Goal: Answer question/provide support

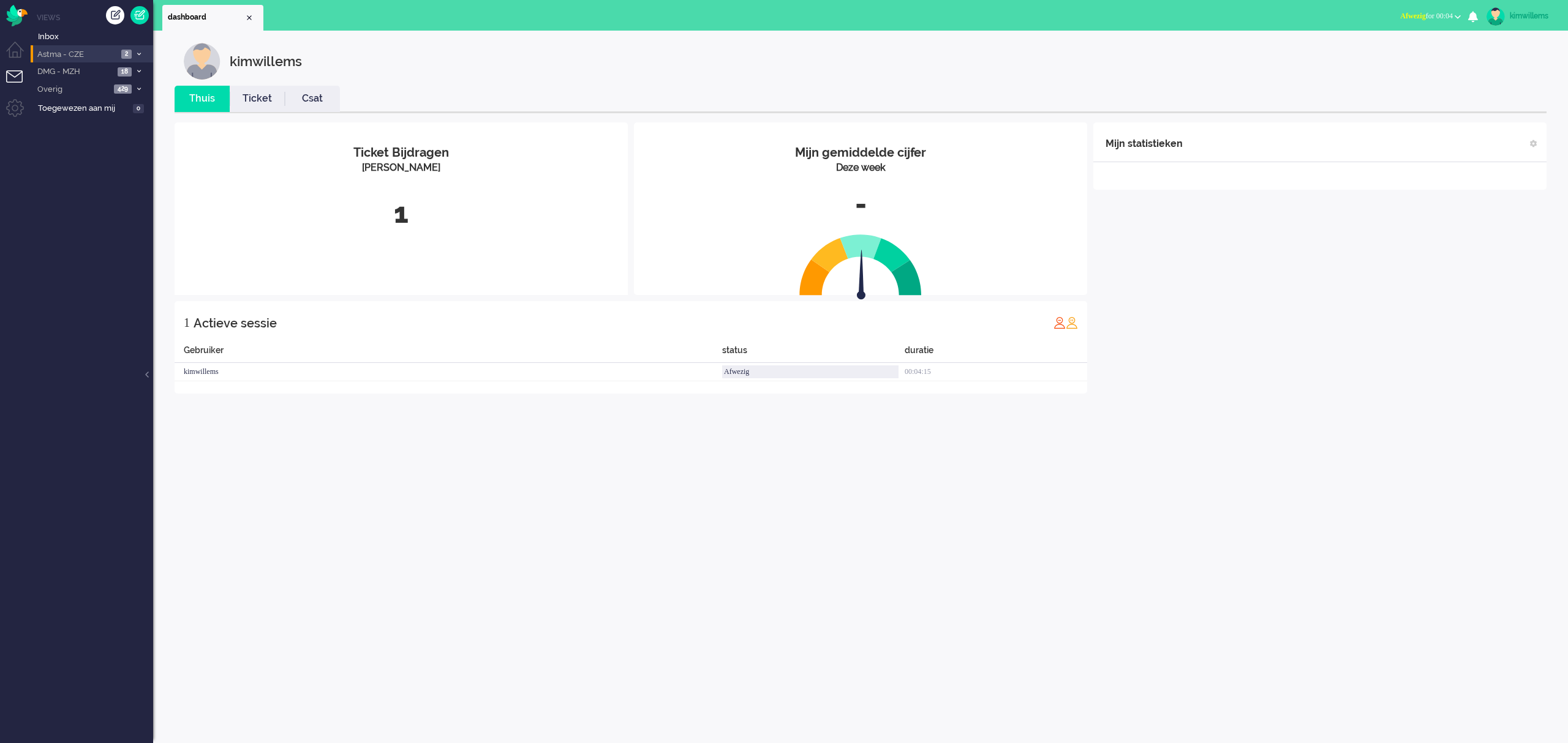
click at [110, 51] on span "Astma - CZE" at bounding box center [77, 55] width 82 height 11
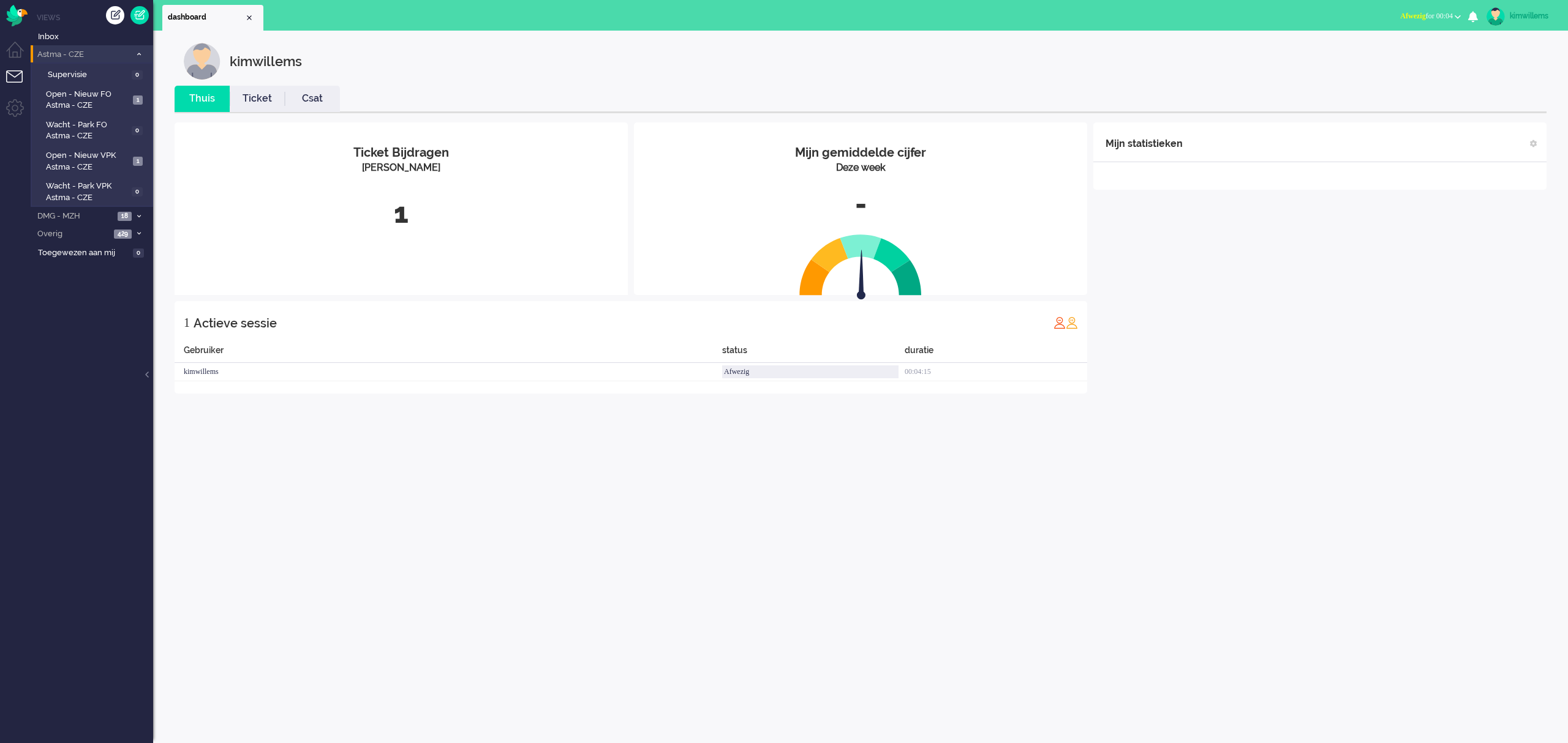
click at [109, 55] on span "Astma - CZE" at bounding box center [83, 55] width 95 height 11
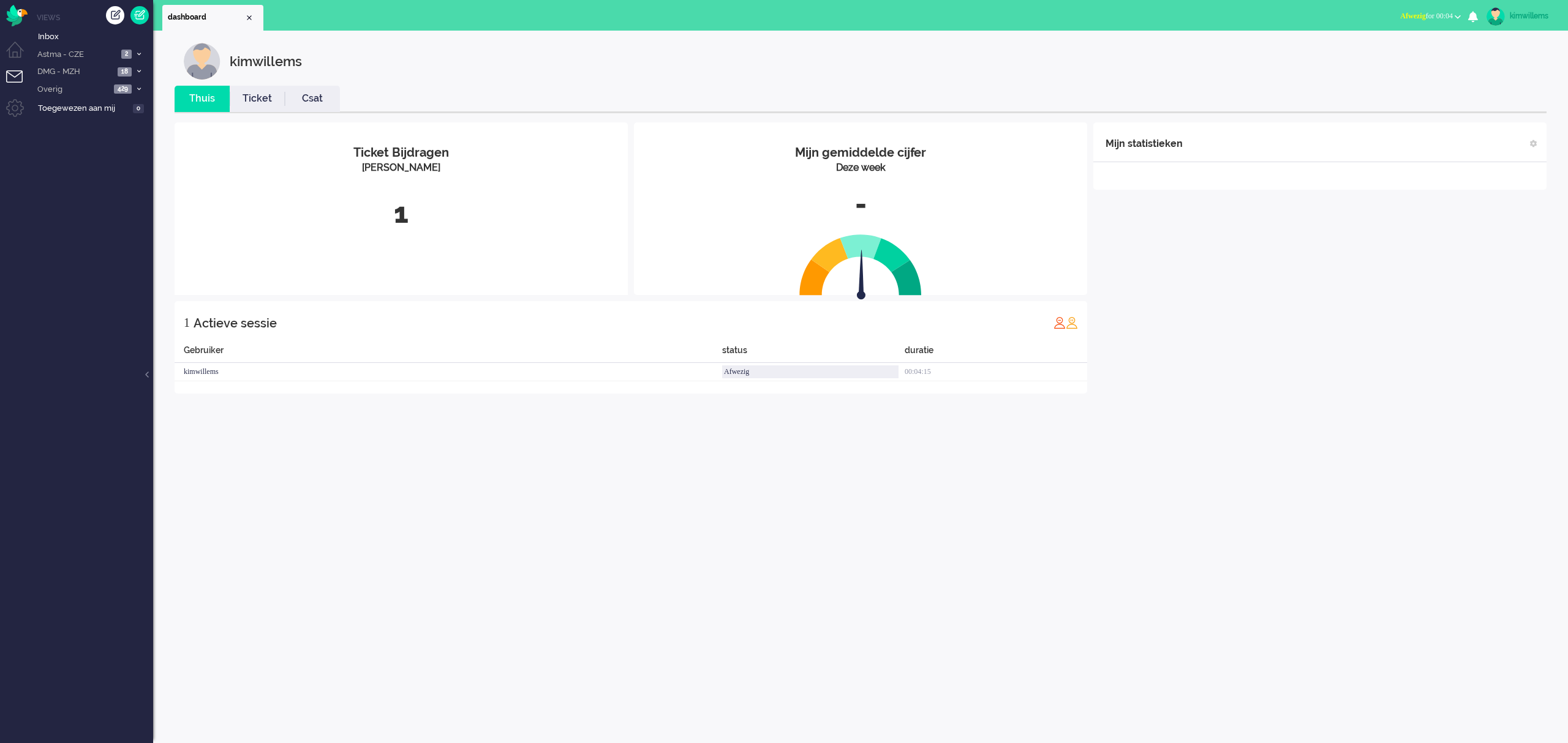
click at [1538, 18] on div "kimwillems" at bounding box center [1533, 16] width 46 height 12
click at [1485, 82] on link "Instellingen" at bounding box center [1515, 82] width 91 height 12
select select "browser"
select select "nl"
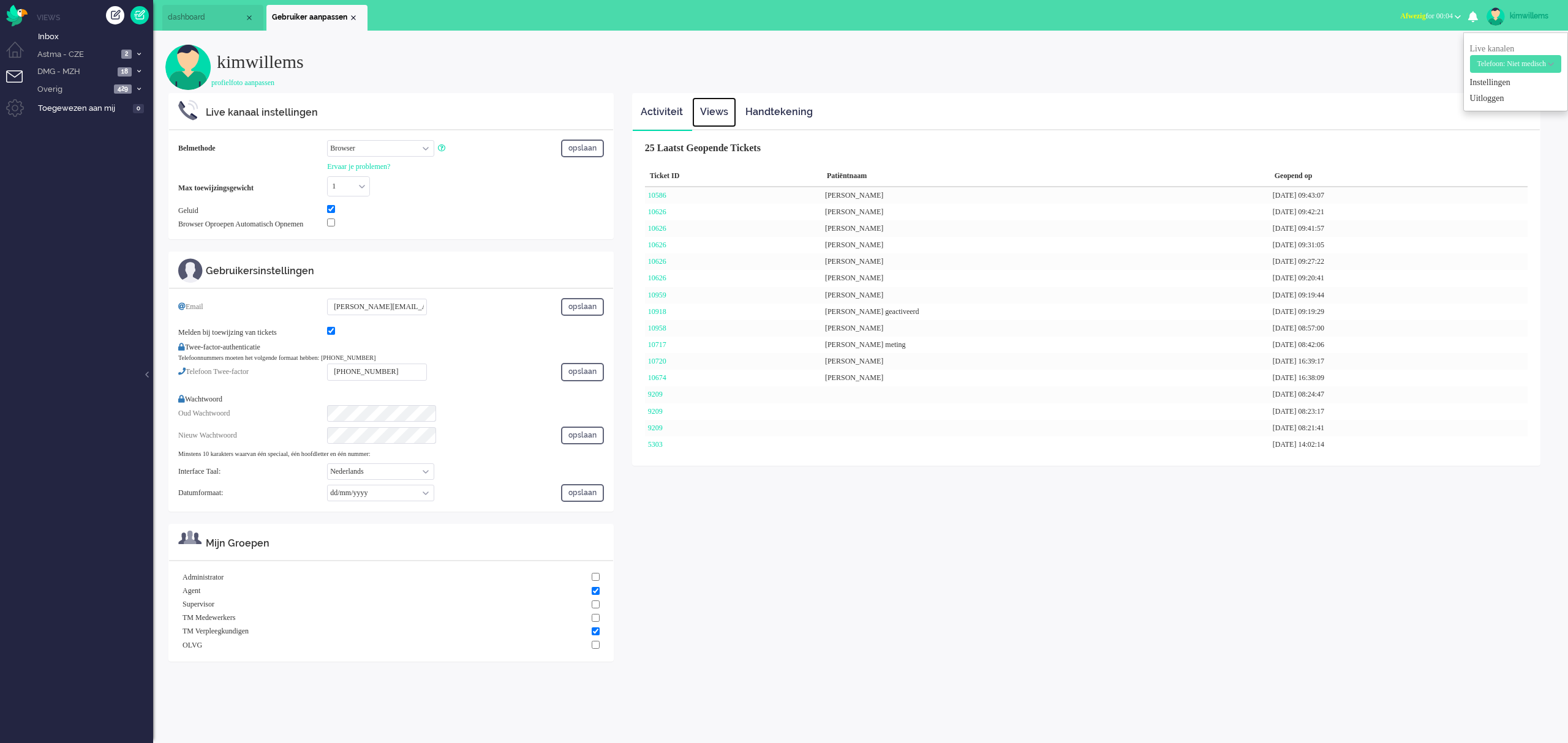
click at [710, 106] on link "Views" at bounding box center [714, 112] width 44 height 30
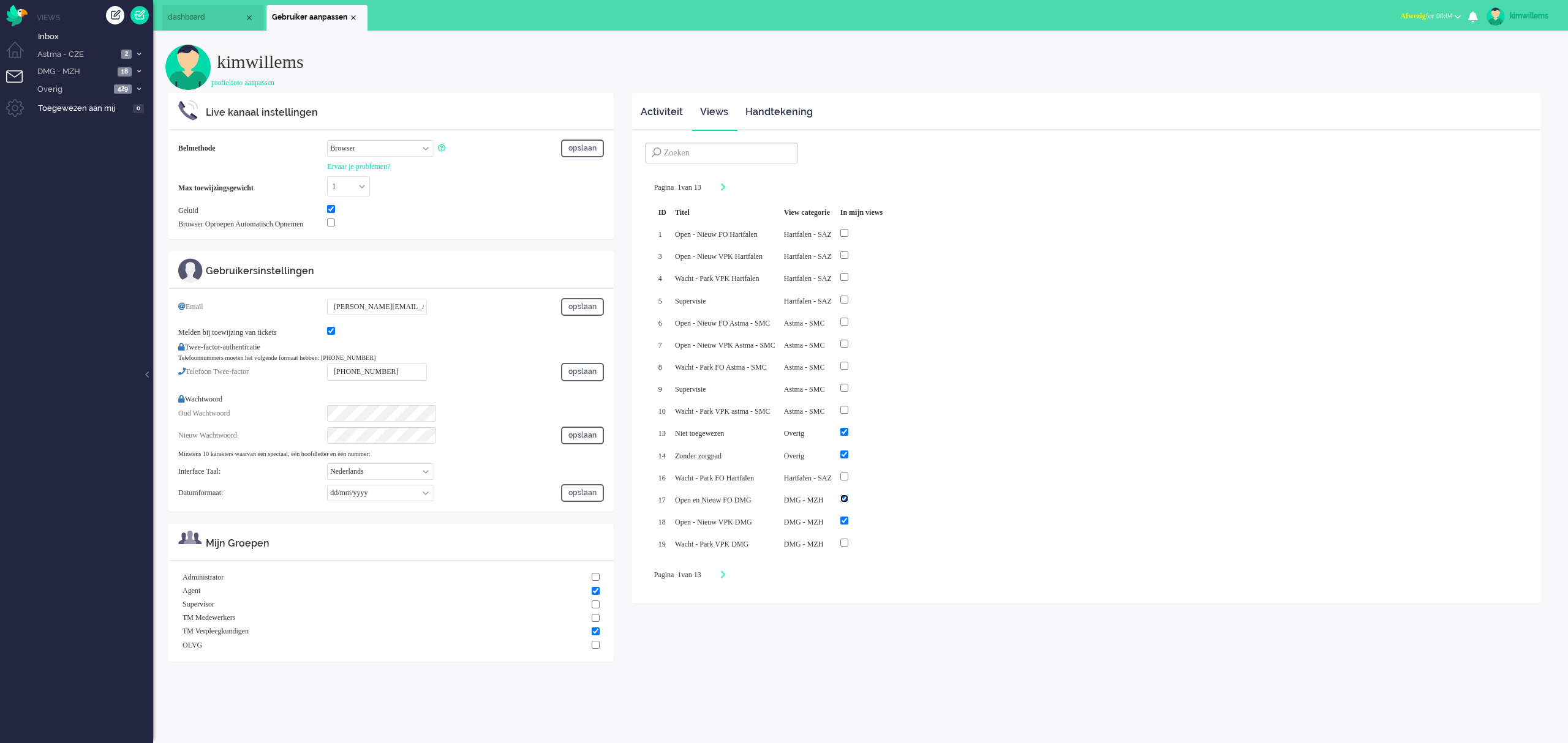
click at [848, 501] on input "checkbox" at bounding box center [844, 499] width 8 height 8
checkbox input "false"
click at [848, 519] on input "checkbox" at bounding box center [844, 521] width 8 height 8
checkbox input "false"
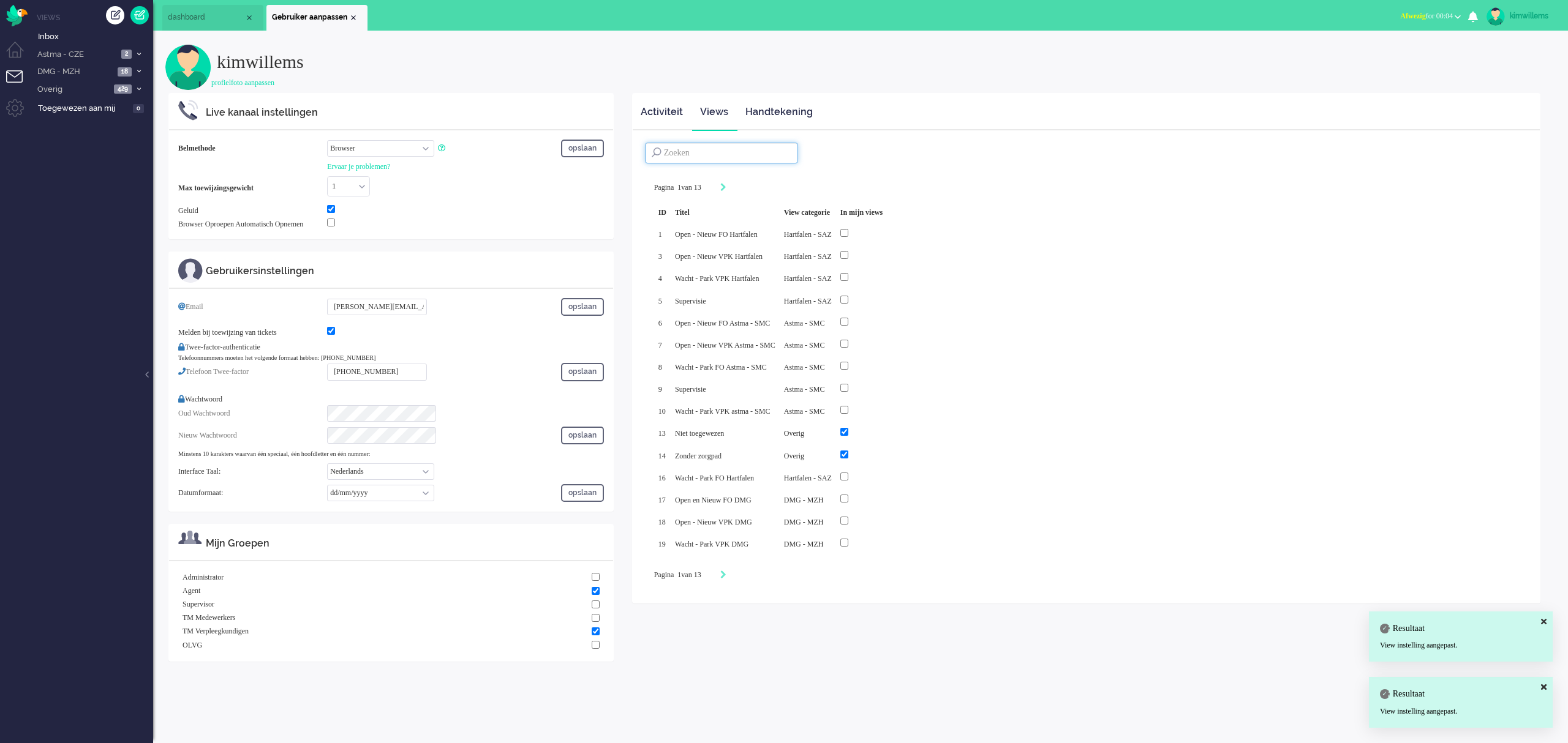
click at [728, 148] on input at bounding box center [721, 153] width 153 height 21
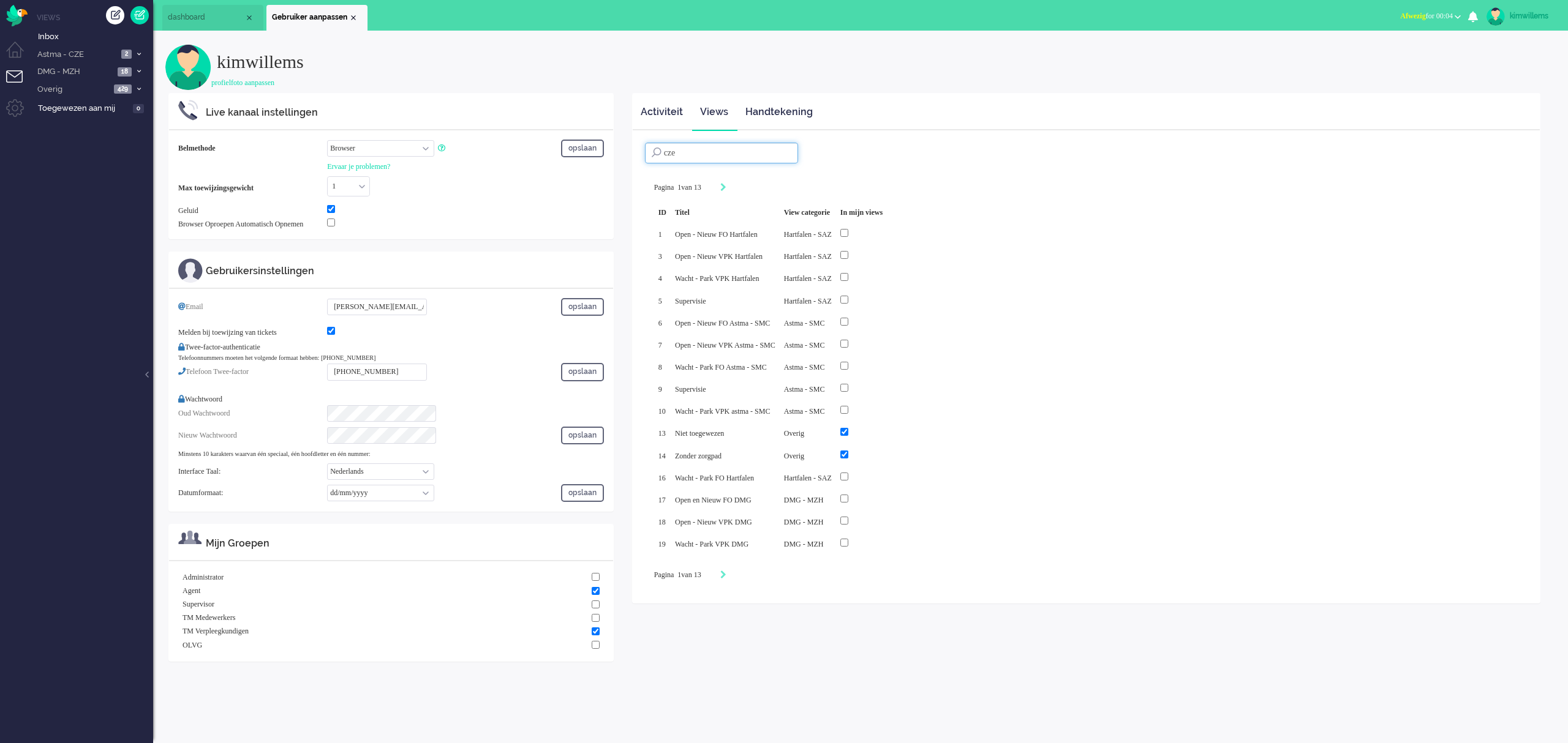
type input "cze"
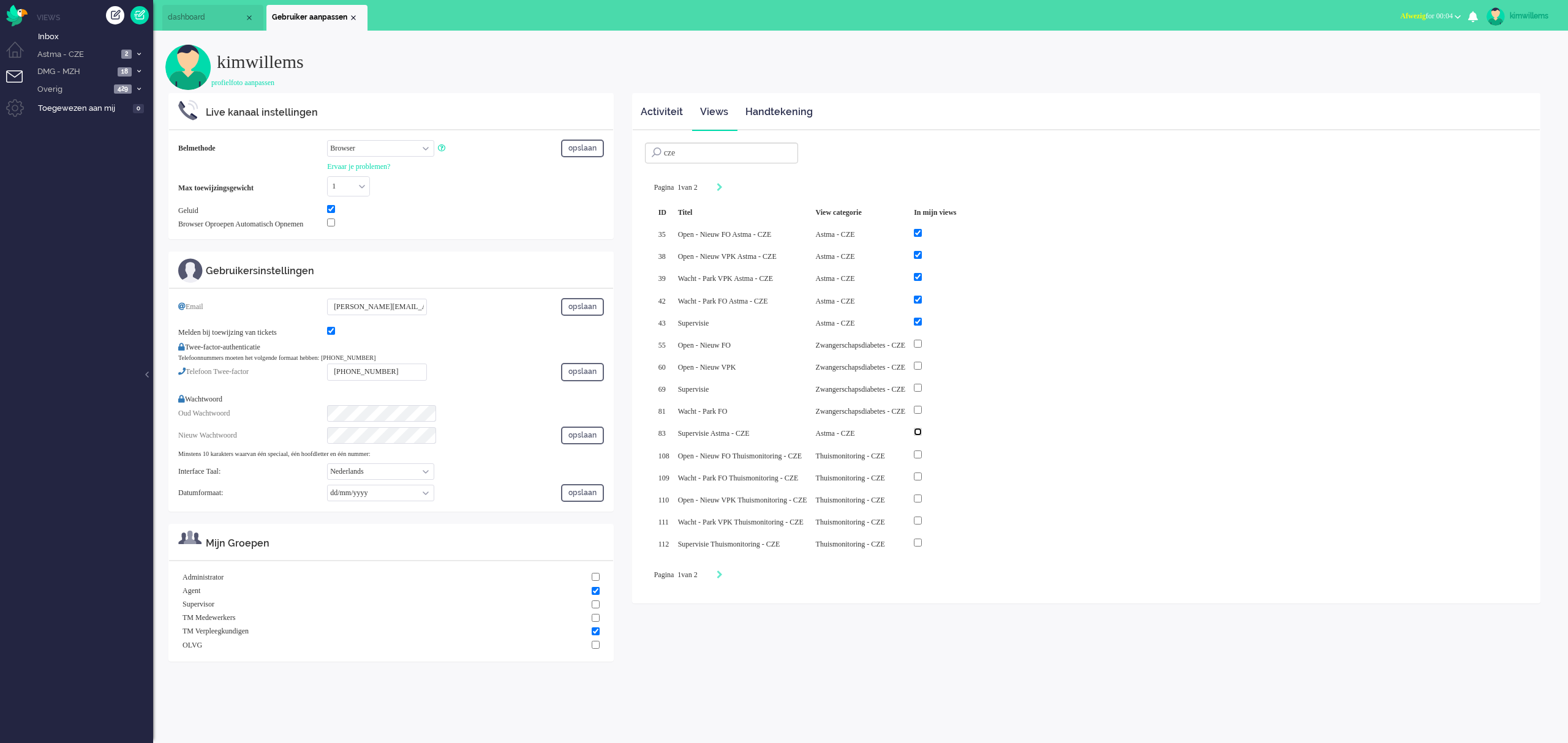
click at [922, 434] on input "checkbox" at bounding box center [918, 432] width 8 height 8
checkbox input "true"
click at [11, 11] on img "Omnidesk" at bounding box center [17, 16] width 22 height 22
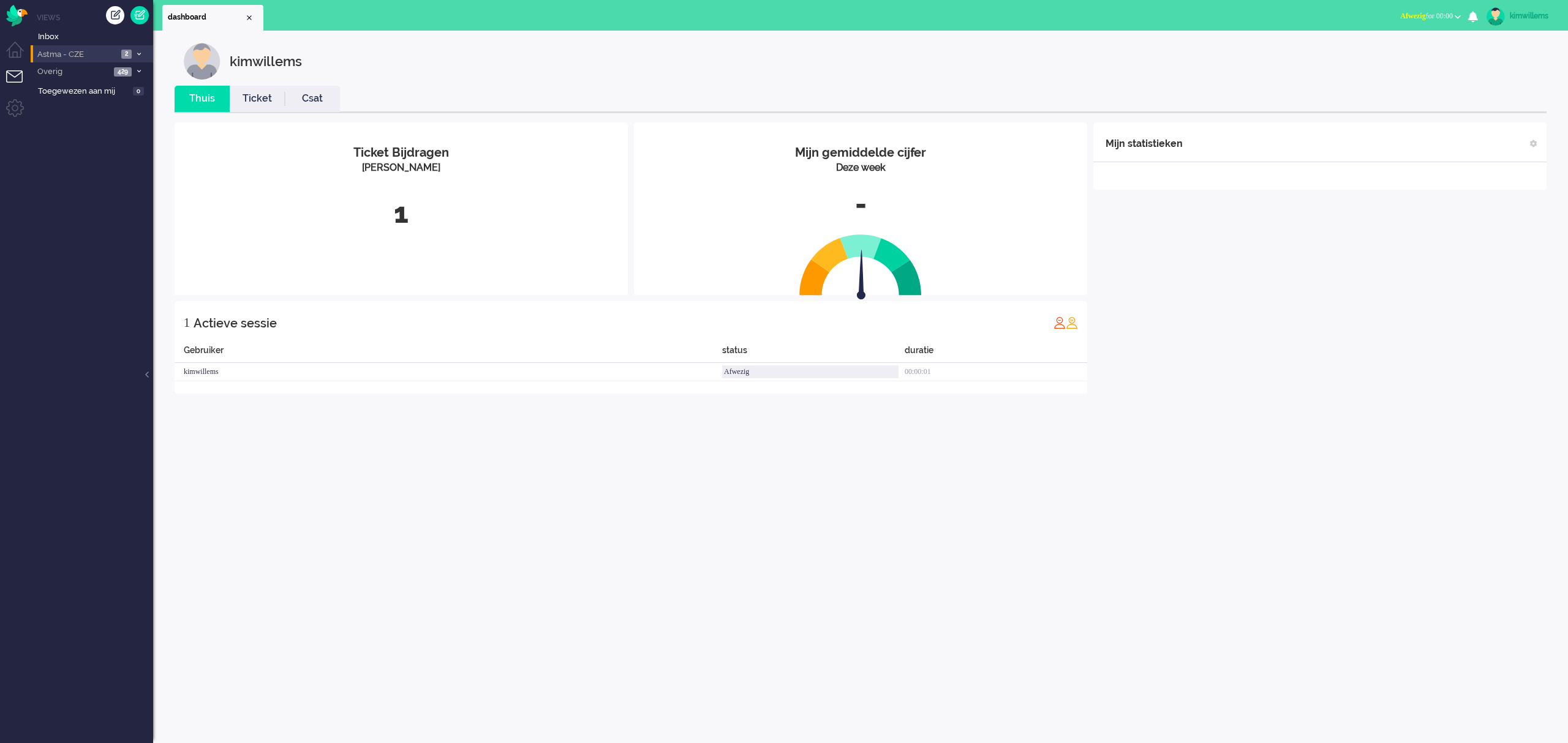
click at [130, 49] on span "2" at bounding box center [126, 54] width 10 height 9
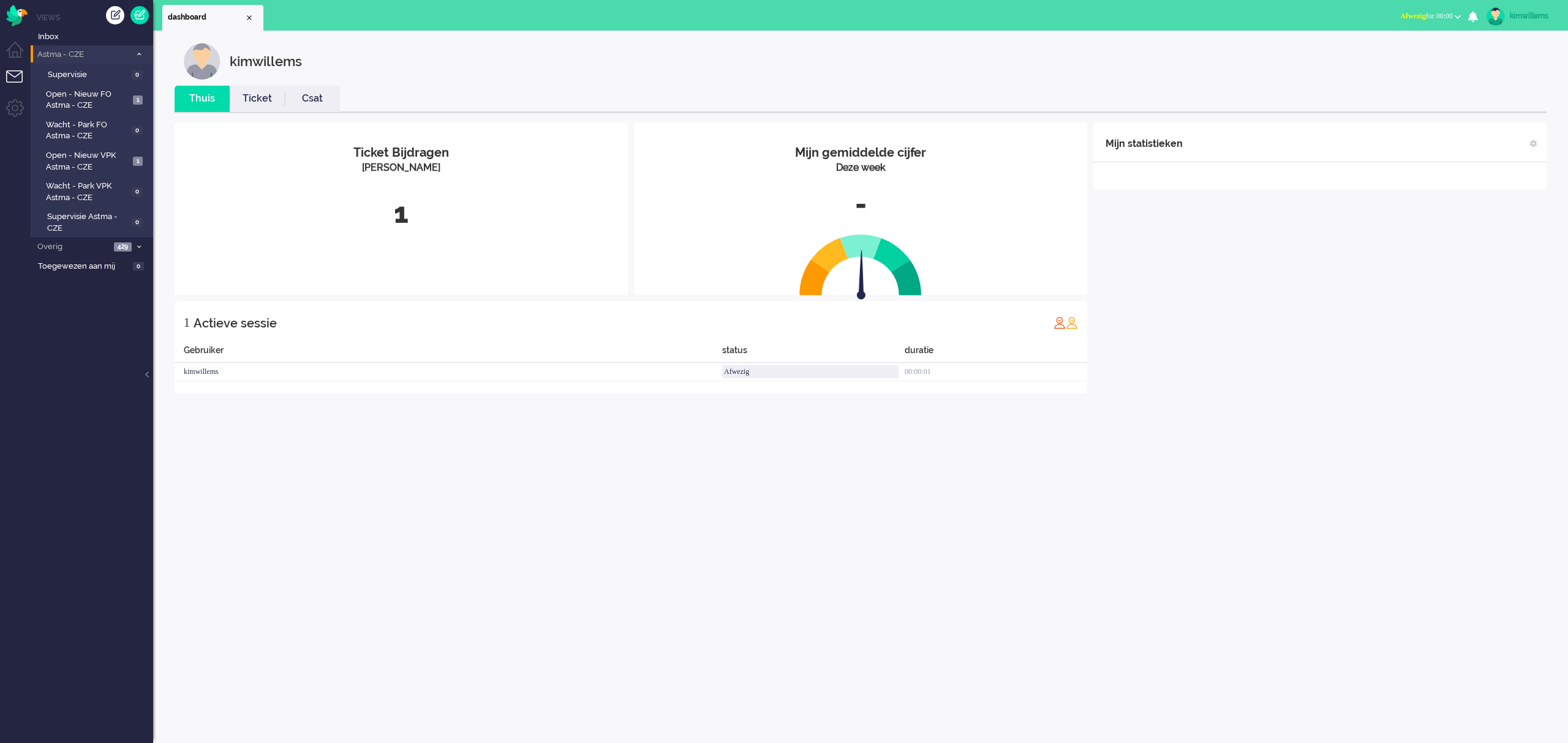
click at [137, 56] on icon at bounding box center [138, 54] width 3 height 4
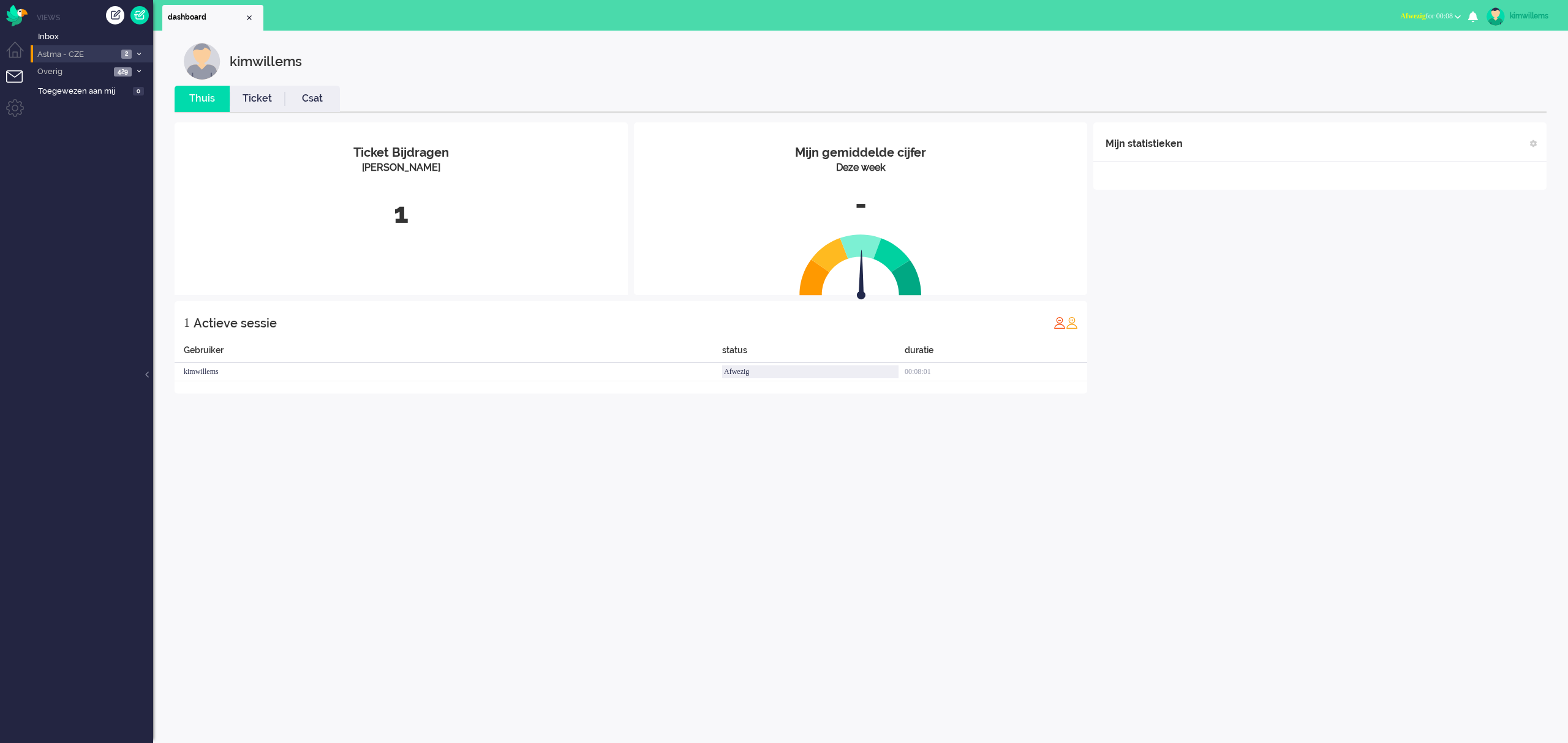
click at [105, 55] on span "Astma - CZE" at bounding box center [77, 55] width 82 height 11
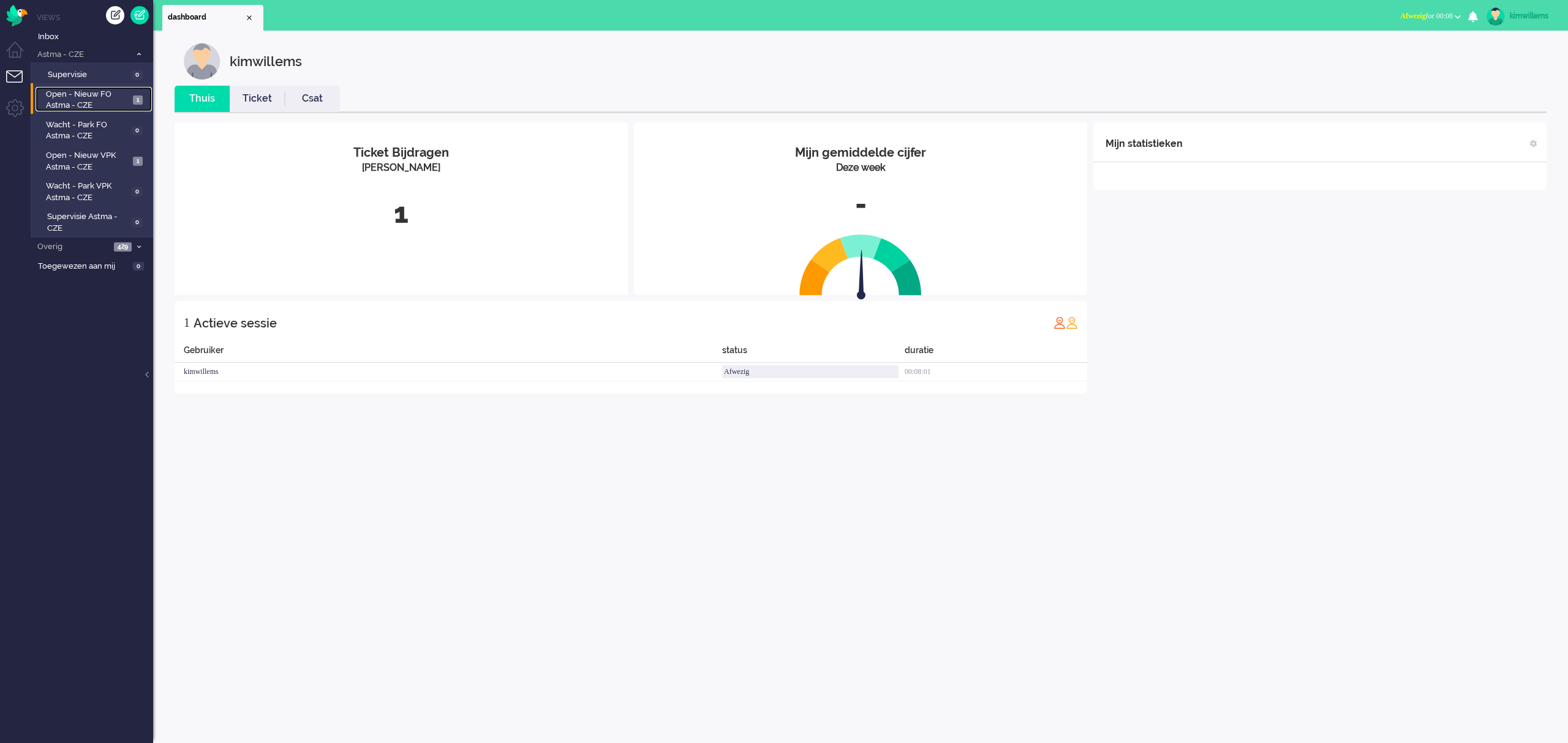
click at [84, 91] on span "Open - Nieuw FO Astma - CZE" at bounding box center [87, 101] width 83 height 23
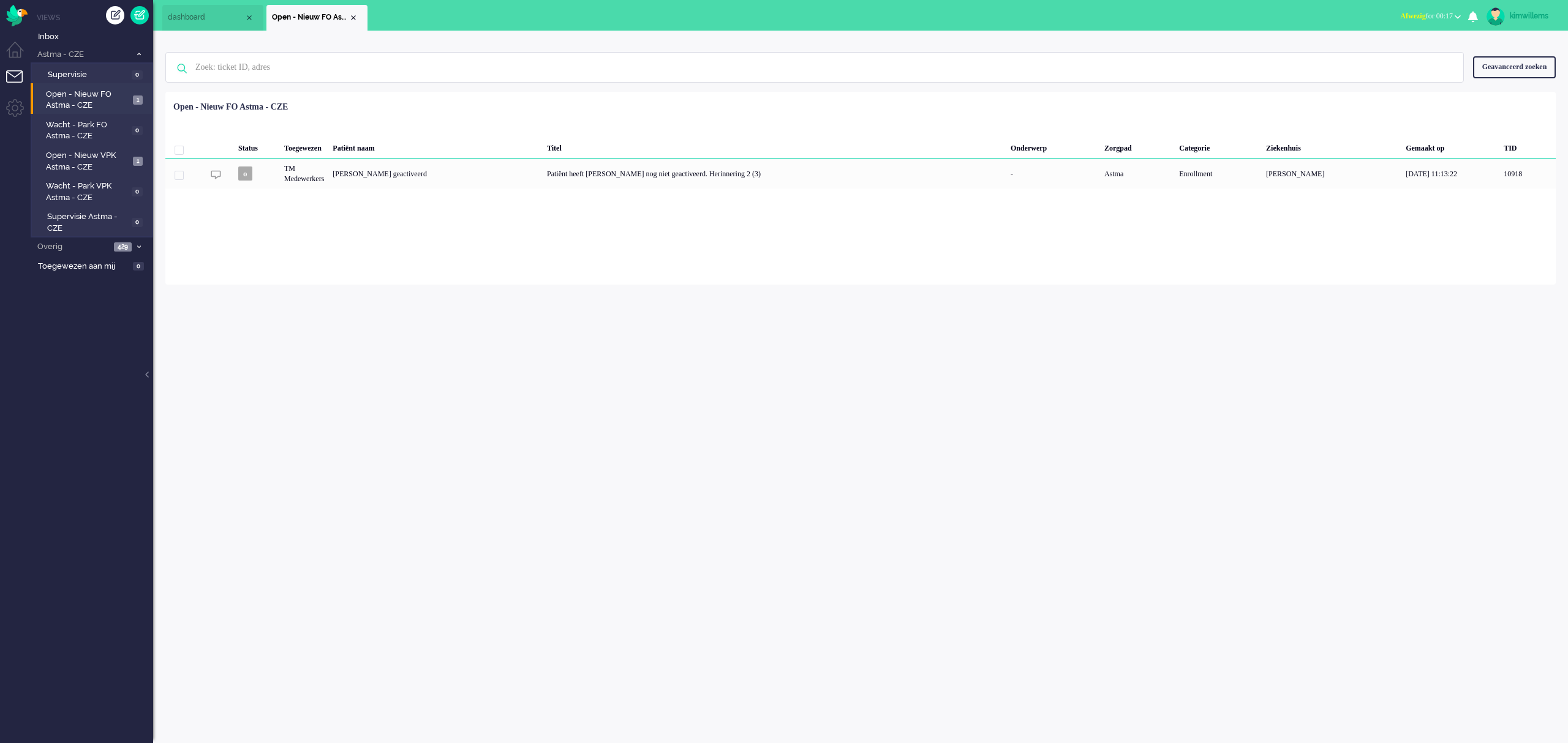
click at [137, 56] on icon at bounding box center [138, 54] width 3 height 4
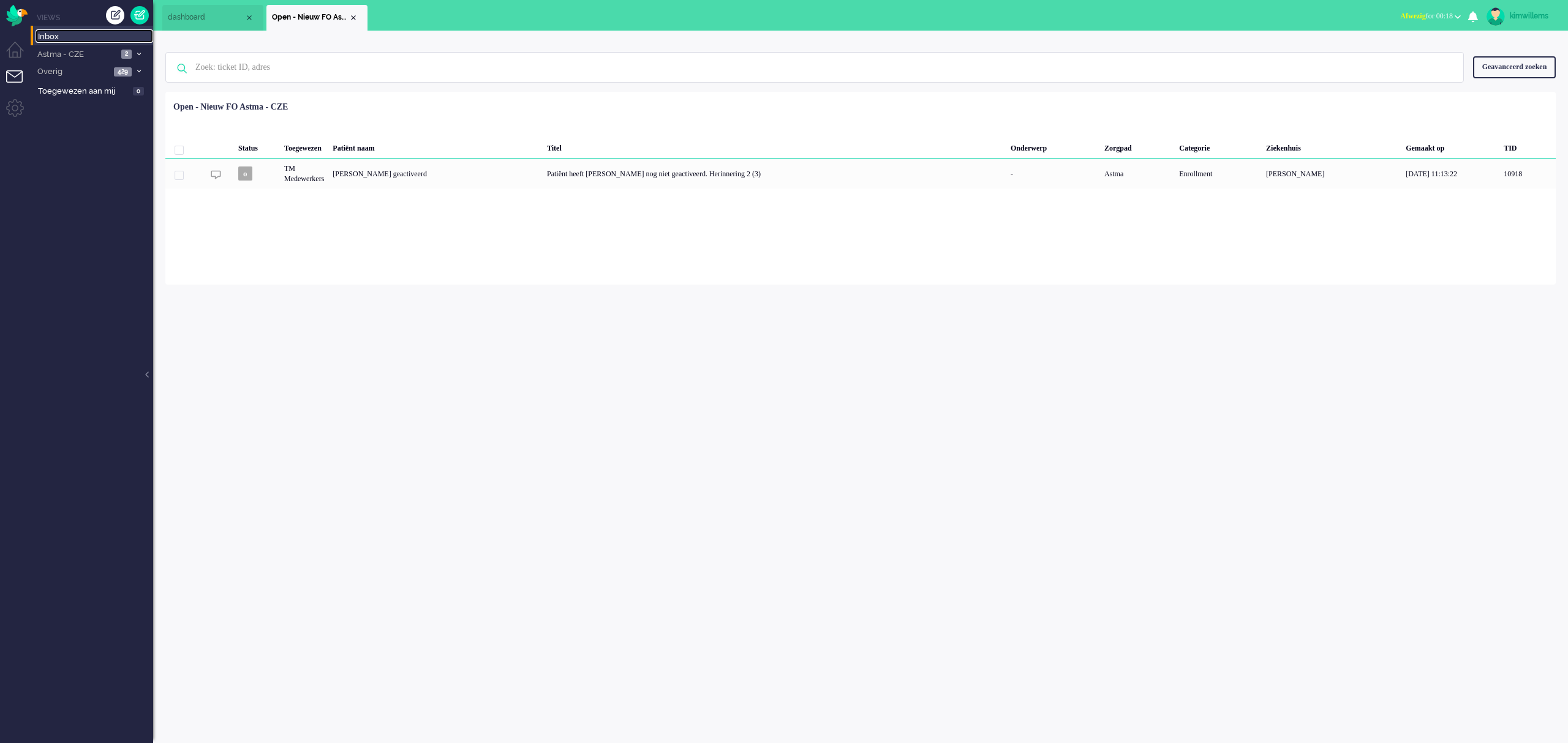
click at [57, 37] on span "Inbox" at bounding box center [95, 36] width 115 height 11
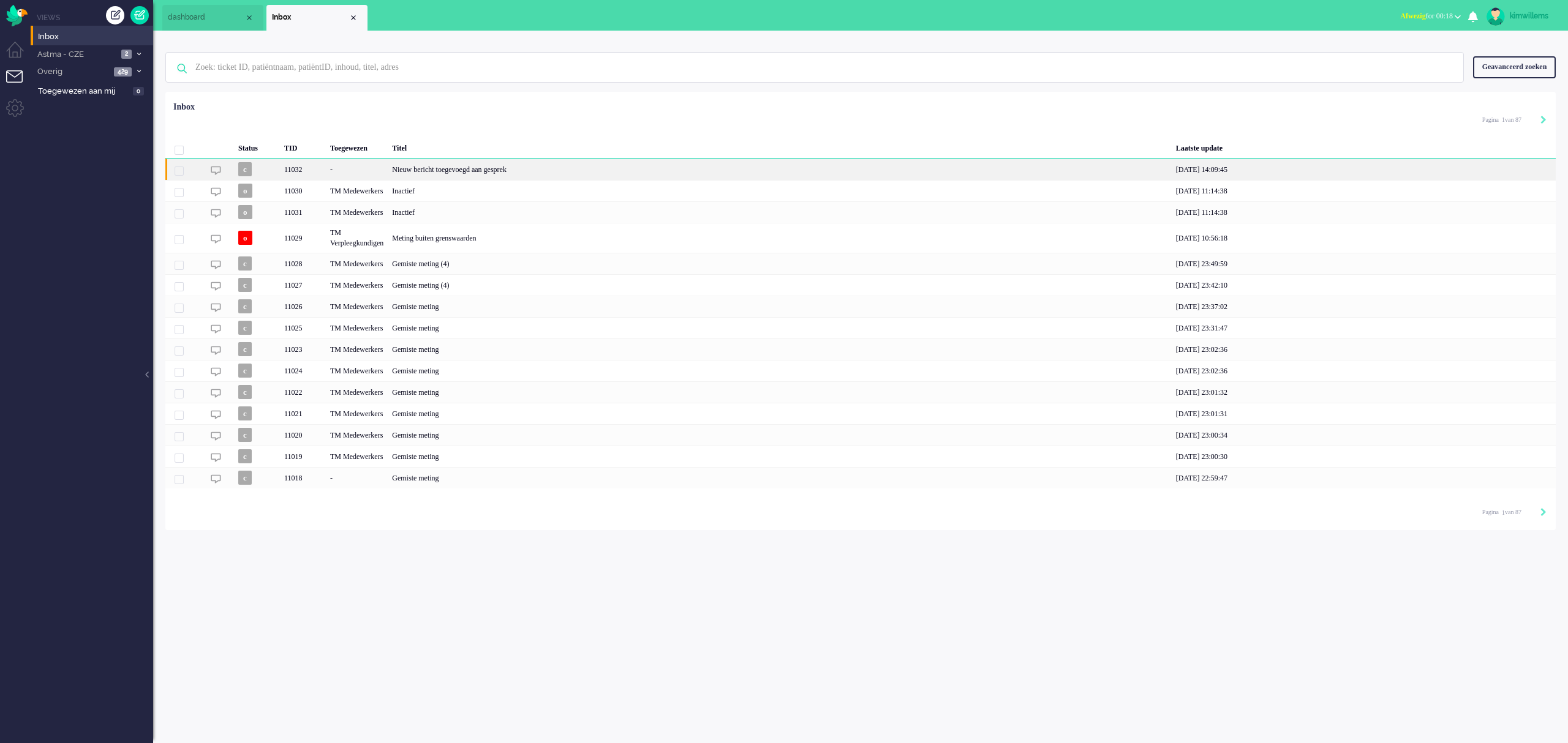
click at [498, 170] on div "Nieuw bericht toegevoegd aan gesprek" at bounding box center [779, 169] width 784 height 22
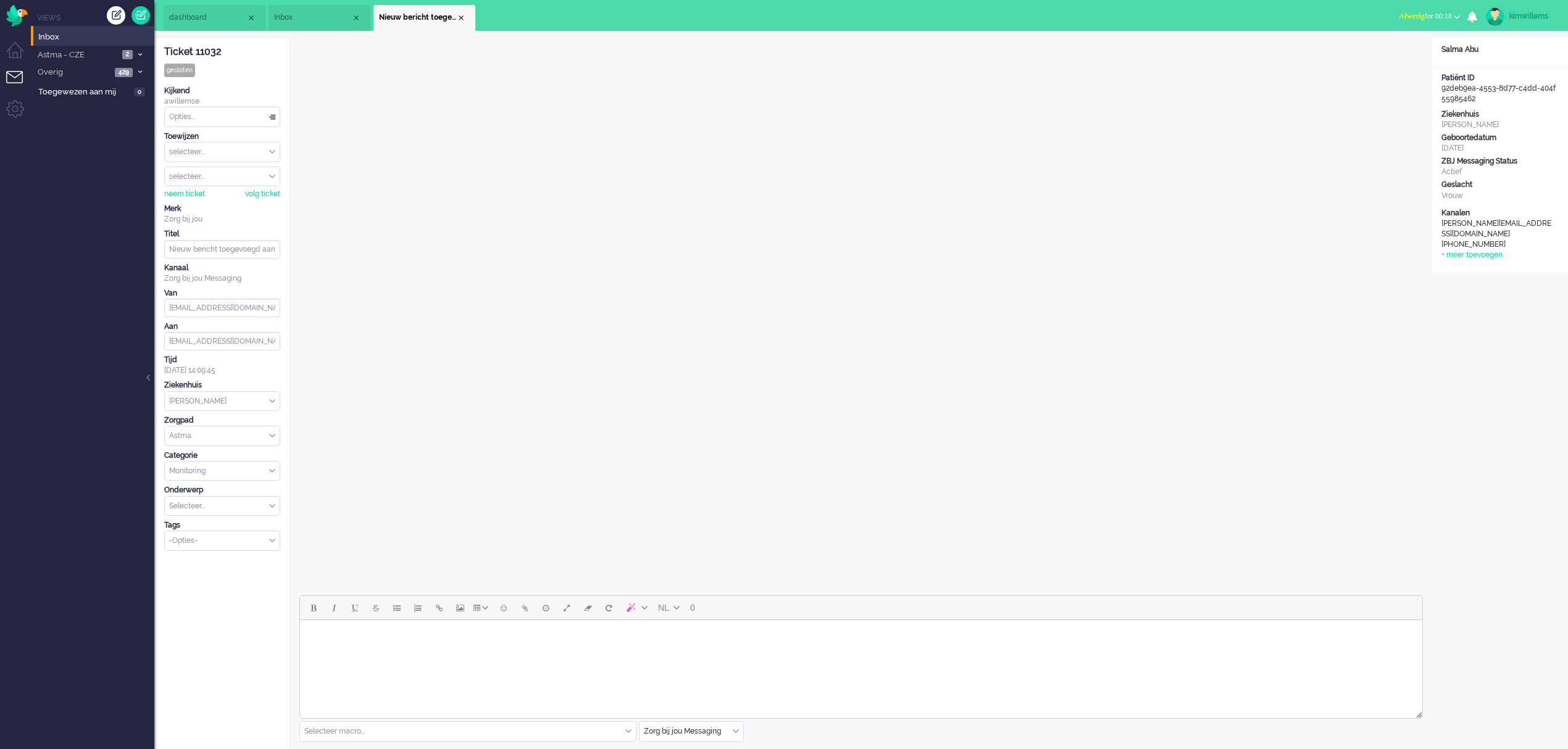
drag, startPoint x: 80, startPoint y: 50, endPoint x: 42, endPoint y: 67, distance: 41.6
click at [80, 50] on span "Astma - CZE" at bounding box center [78, 55] width 83 height 12
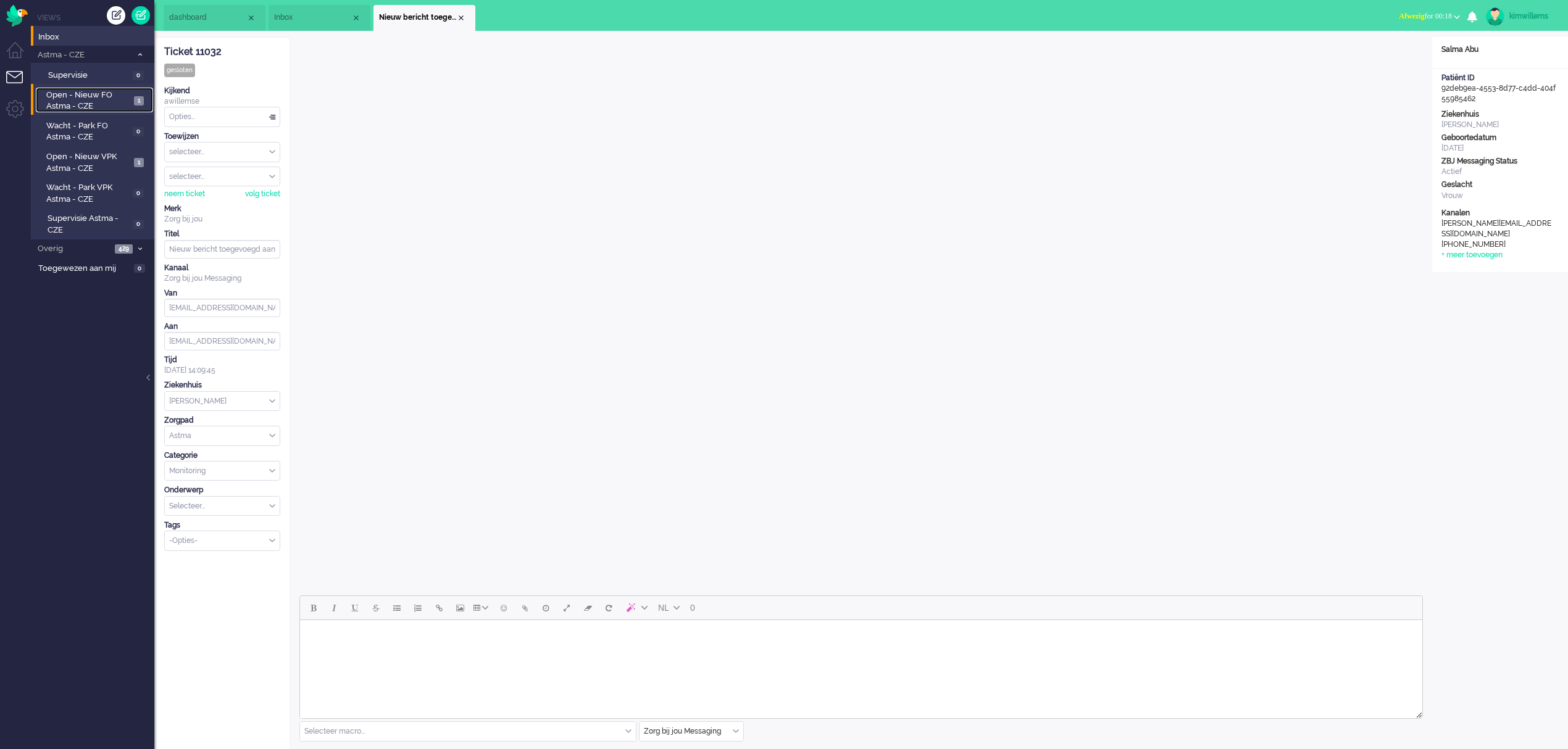
click at [80, 102] on span "Open - Nieuw FO Astma - CZE" at bounding box center [88, 101] width 84 height 23
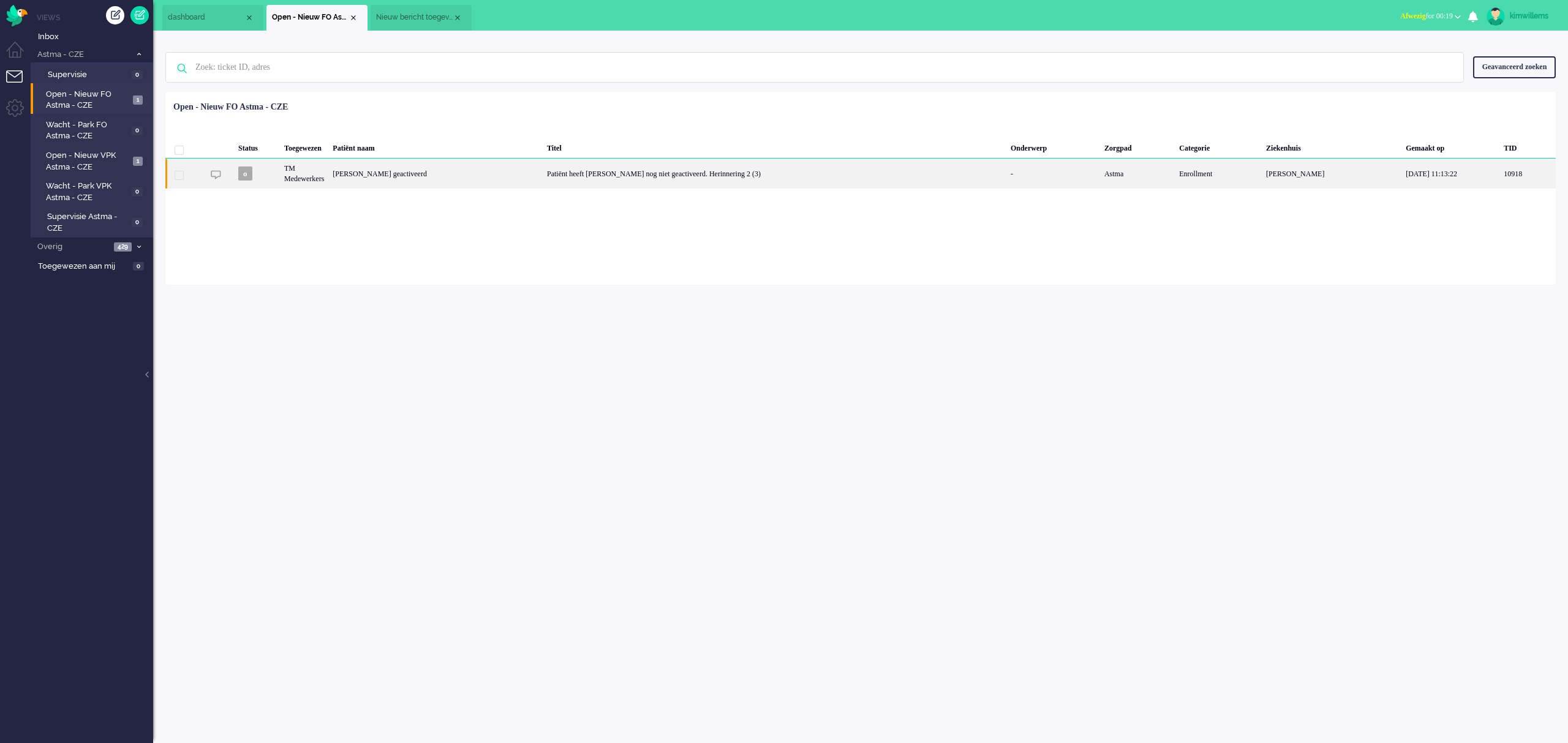
click at [598, 177] on div "Patiënt heeft [PERSON_NAME] nog niet geactiveerd. Herinnering 2 (3)" at bounding box center [775, 173] width 464 height 30
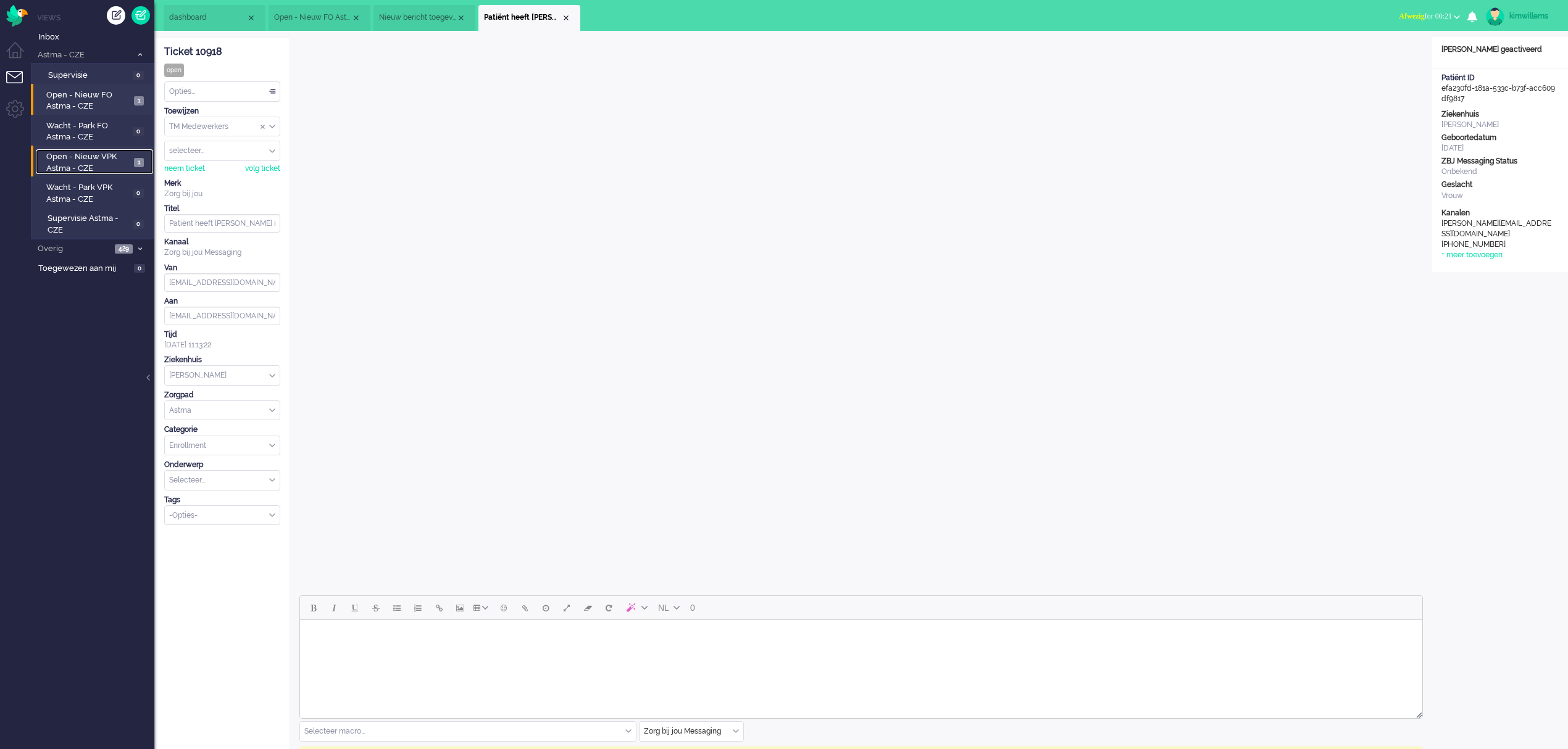
click at [72, 164] on span "Open - Nieuw VPK Astma - CZE" at bounding box center [88, 163] width 84 height 23
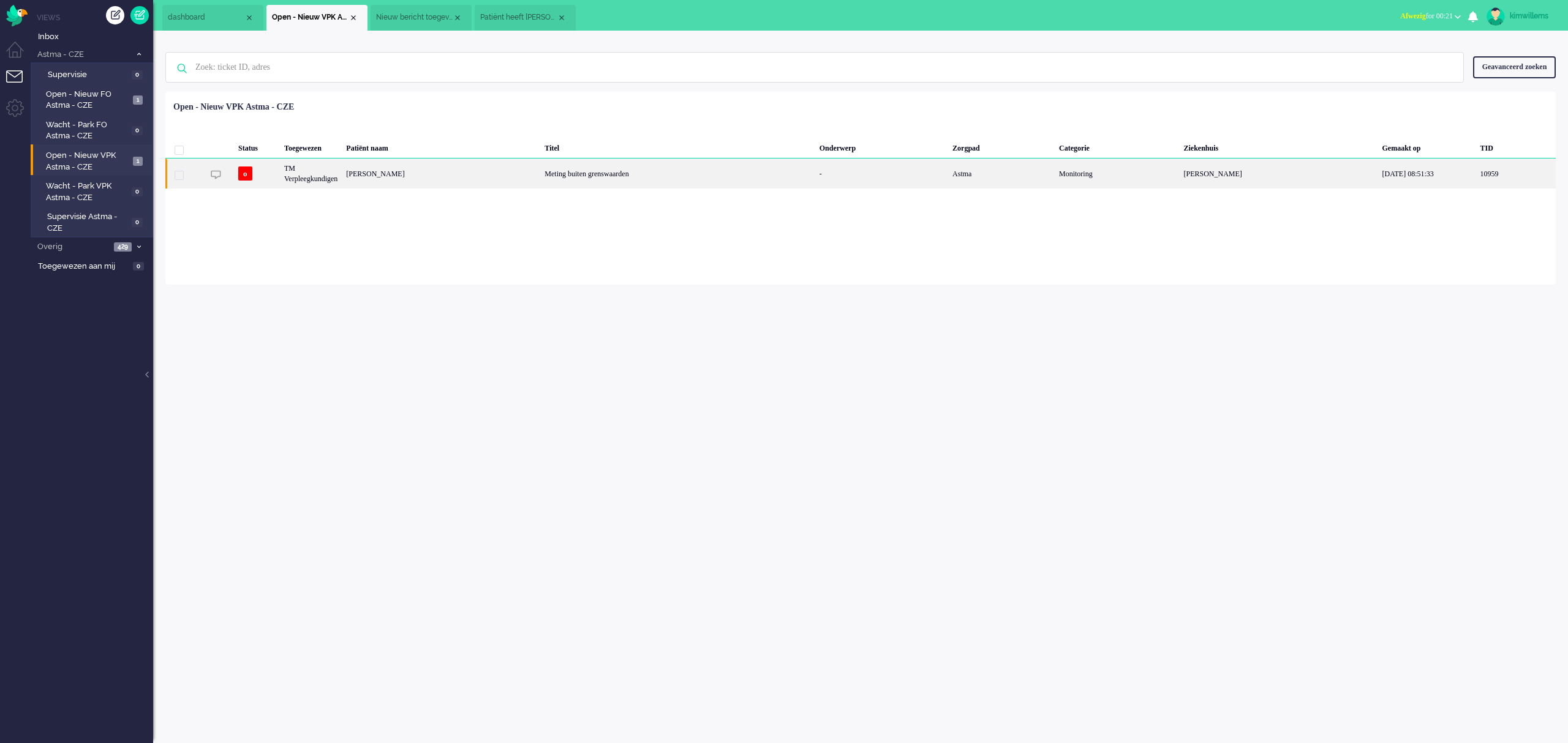
click at [592, 177] on div "Meting buiten grenswaarden" at bounding box center [677, 173] width 274 height 30
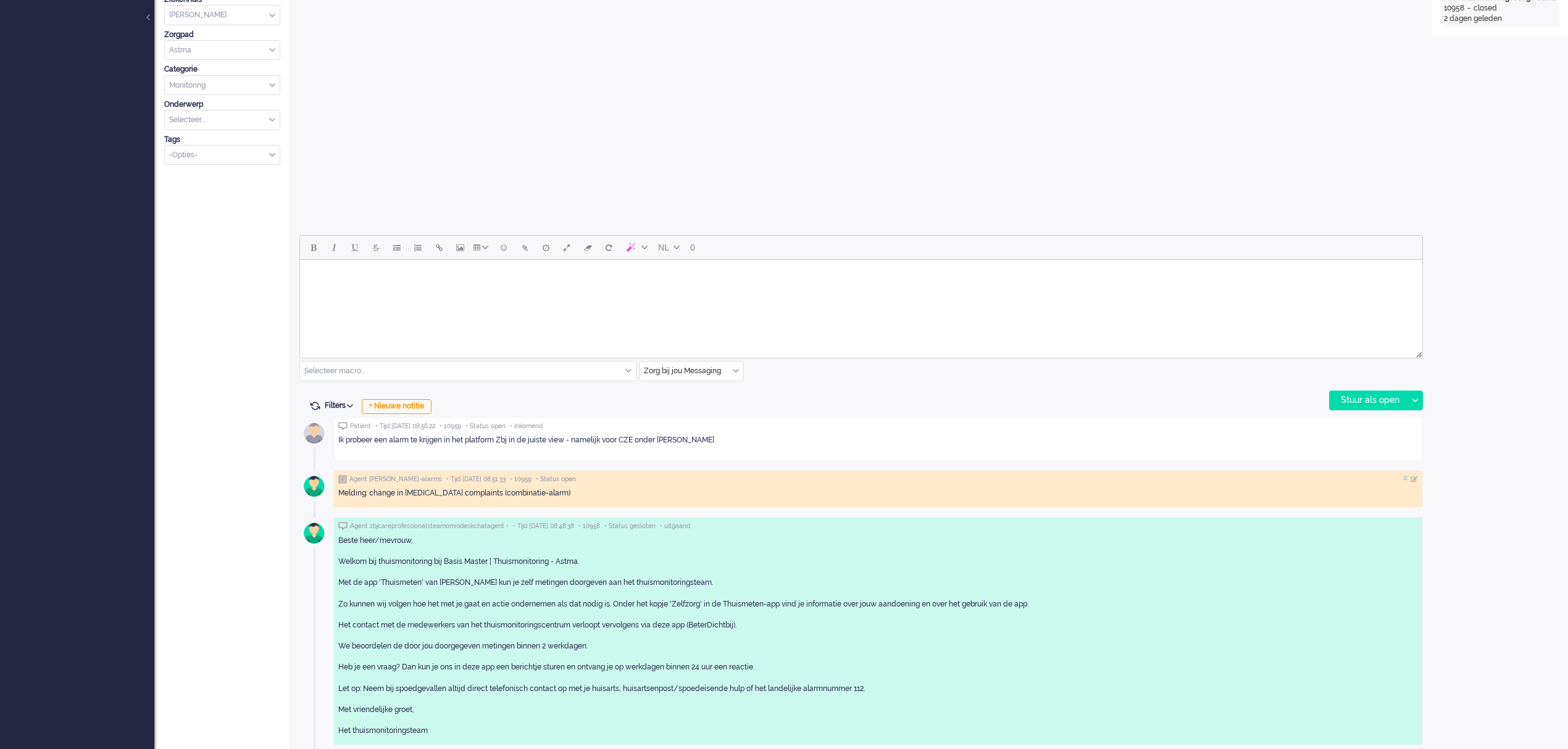
scroll to position [367, 0]
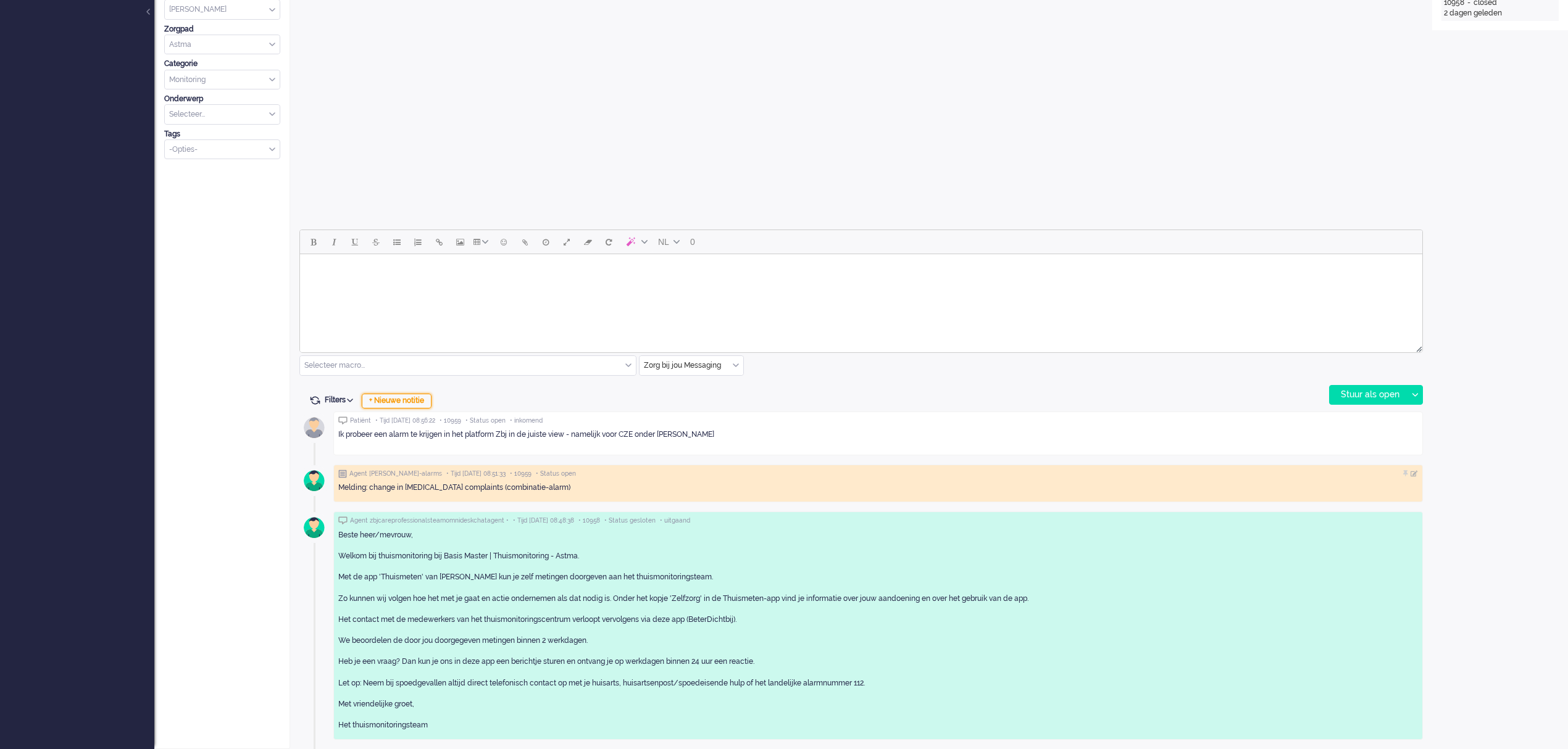
click at [380, 401] on div "+ Nieuwe notitie" at bounding box center [397, 401] width 69 height 15
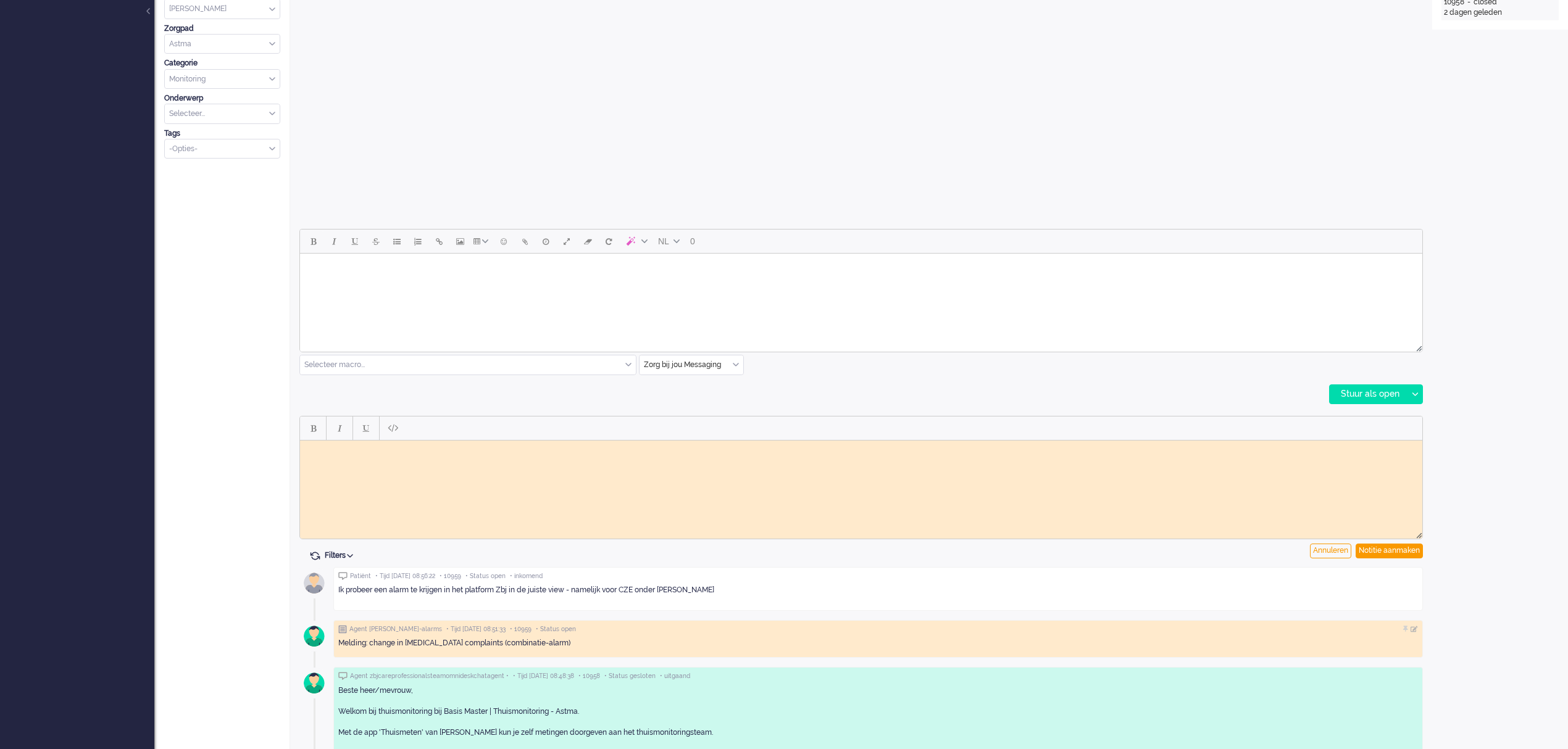
scroll to position [0, 0]
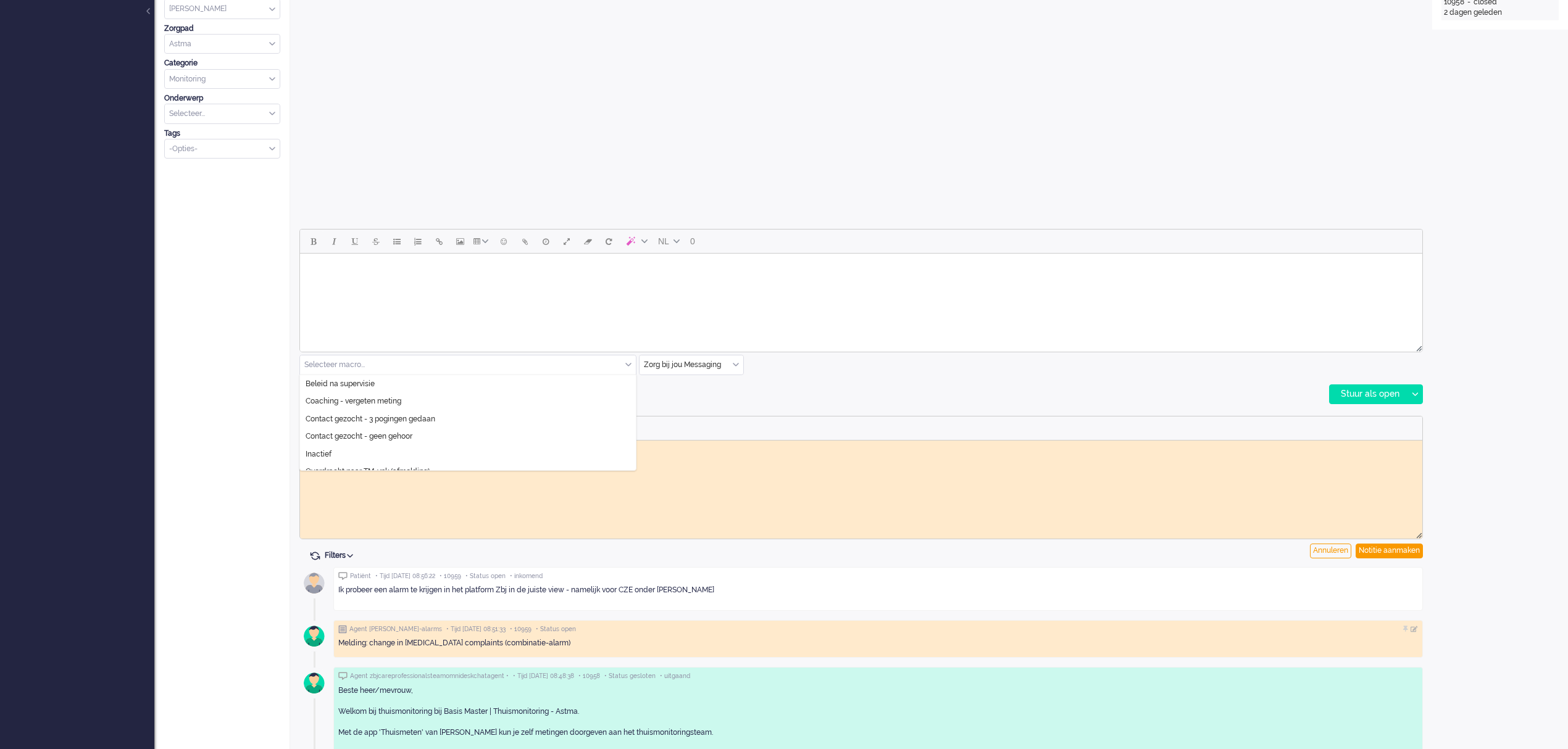
click at [385, 362] on input "text" at bounding box center [468, 365] width 336 height 19
click at [431, 443] on li "Verslaglegging contact patiënt" at bounding box center [468, 444] width 336 height 18
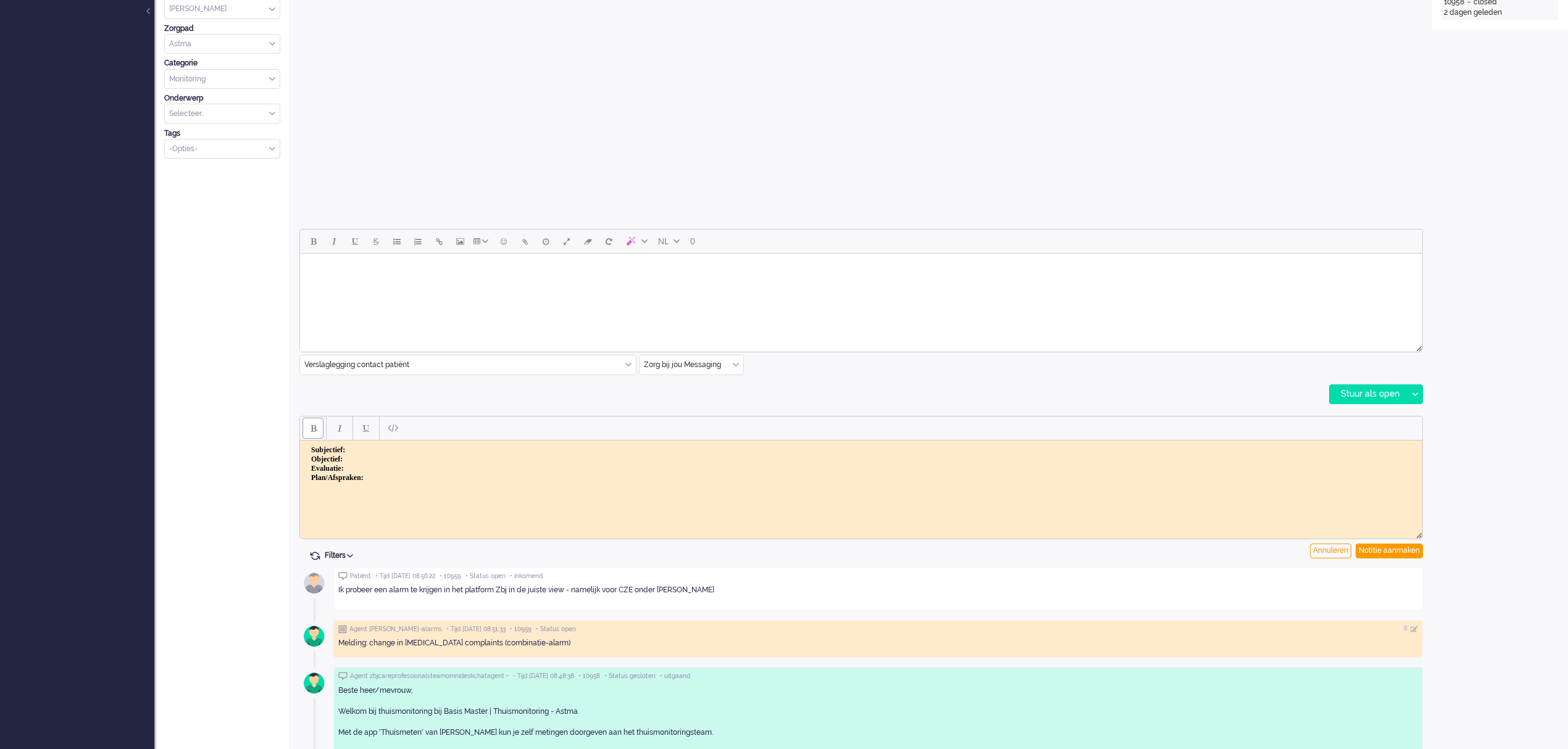
drag, startPoint x: 448, startPoint y: 480, endPoint x: 239, endPoint y: 405, distance: 222.0
click at [300, 440] on html "Subjectief: Objectief: Evaluatie: Plan/Afspraken:" at bounding box center [861, 463] width 1122 height 47
click at [1382, 544] on div "Notitie aanmaken" at bounding box center [1389, 551] width 67 height 15
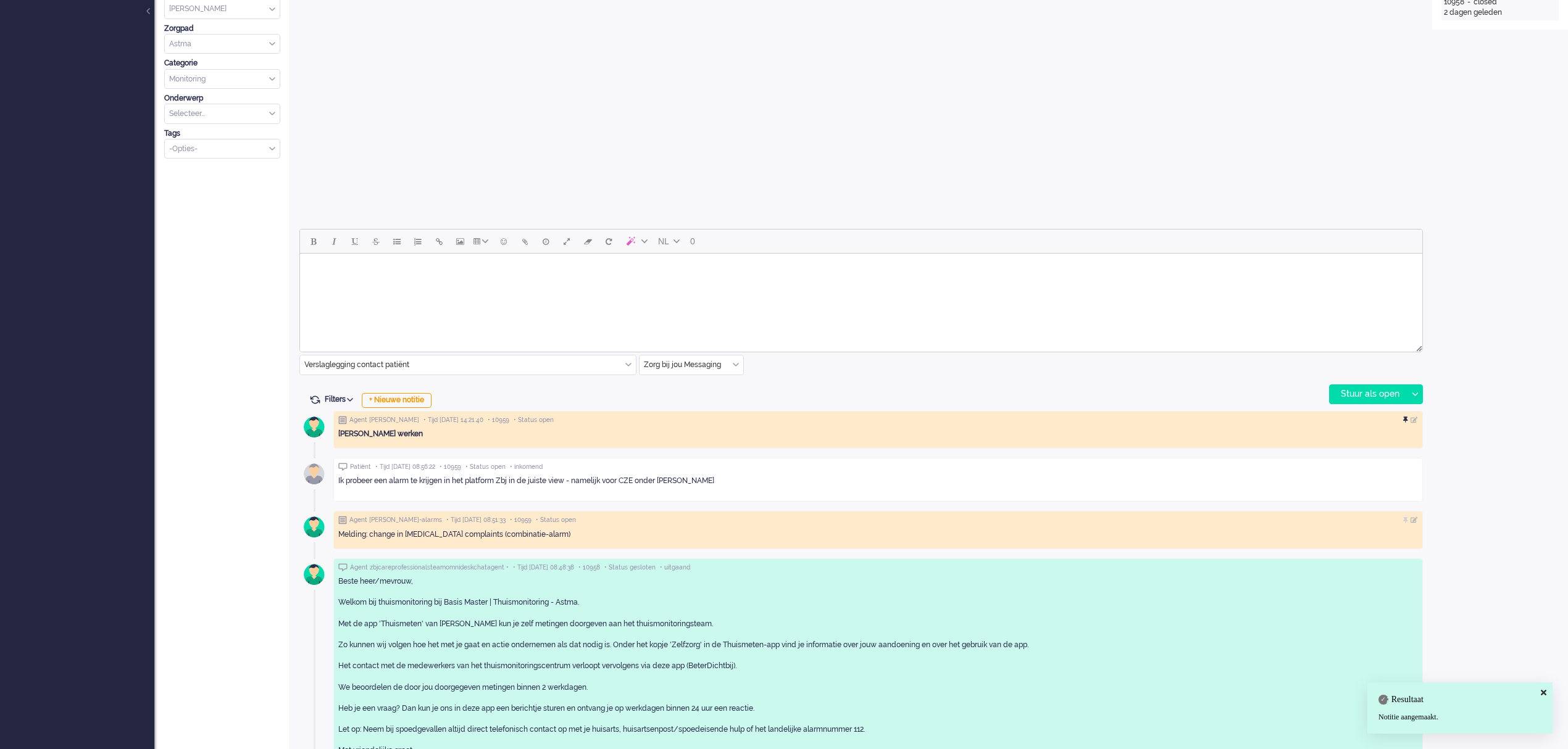
click at [1405, 420] on div at bounding box center [1407, 420] width 7 height 7
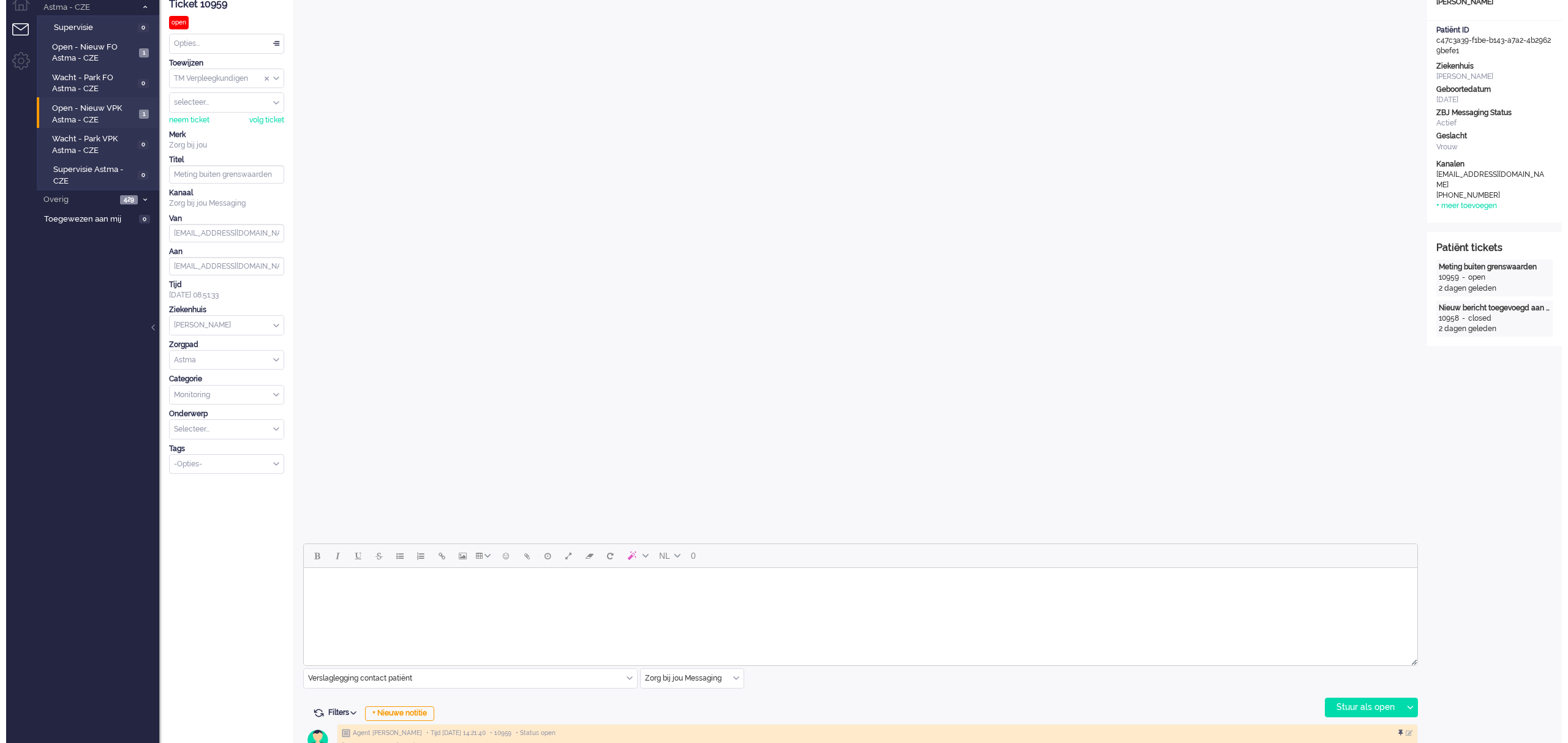
scroll to position [0, 0]
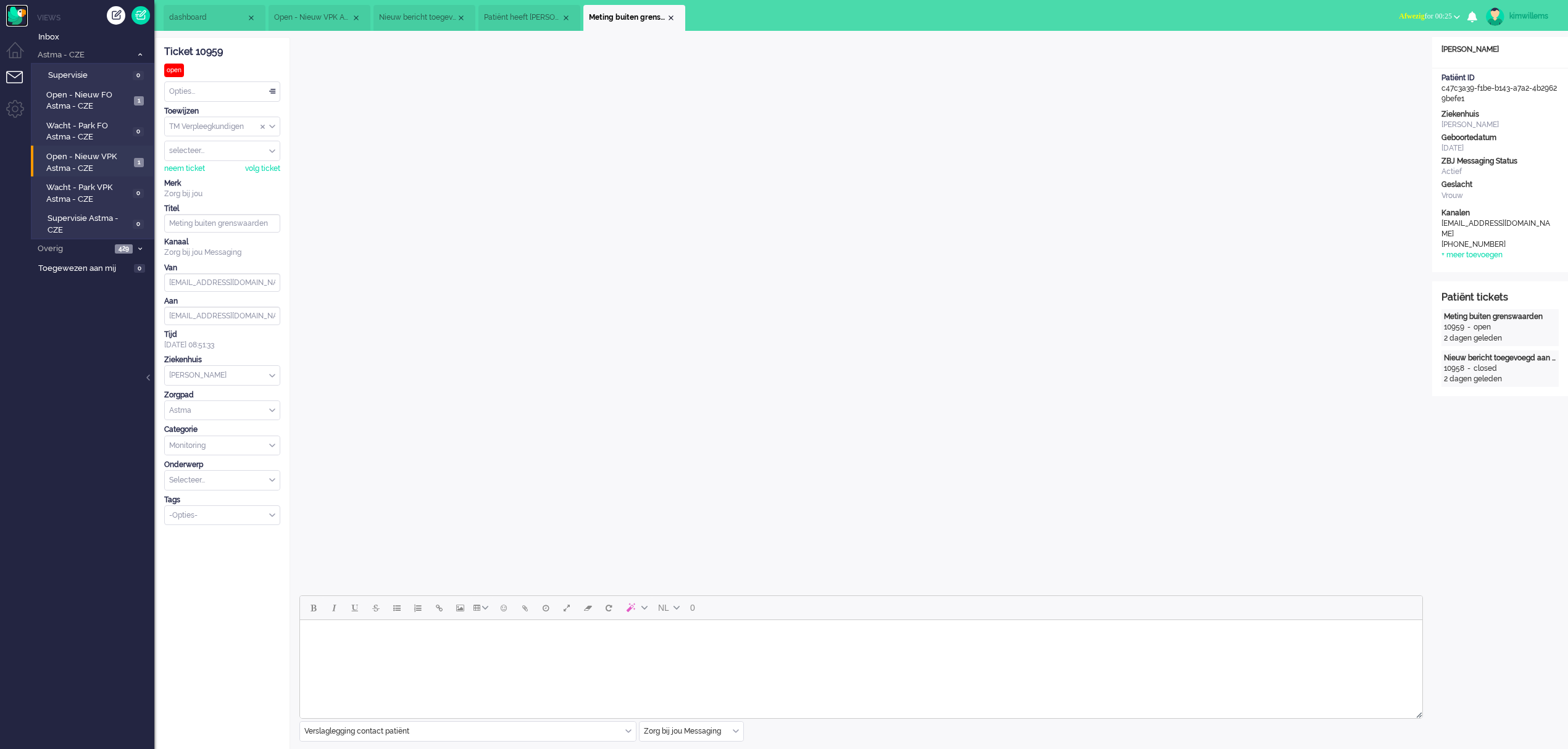
click at [10, 23] on img "Omnidesk" at bounding box center [17, 16] width 22 height 22
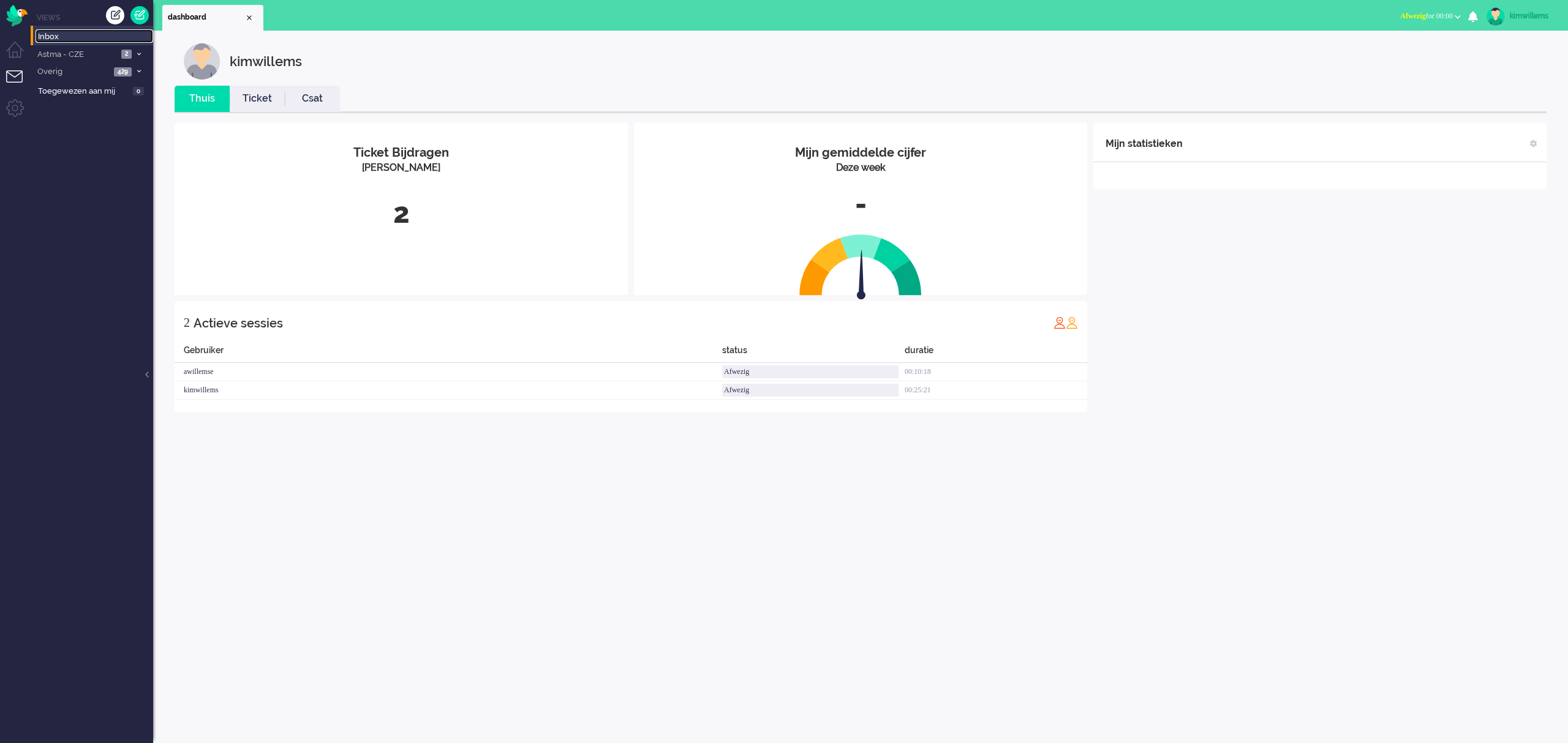
click at [97, 42] on span "Inbox" at bounding box center [95, 36] width 115 height 11
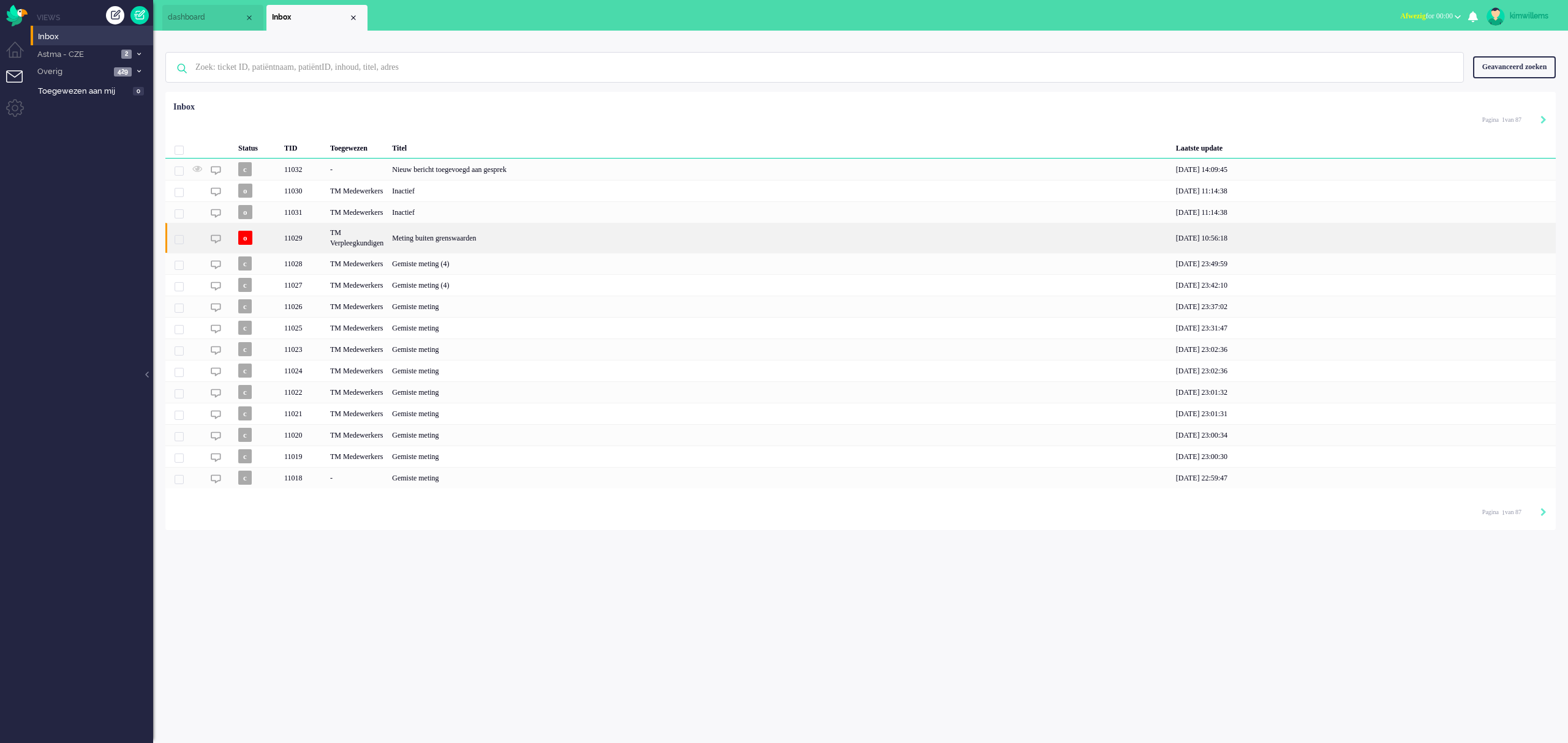
click at [495, 236] on div "Meting buiten grenswaarden" at bounding box center [779, 238] width 784 height 30
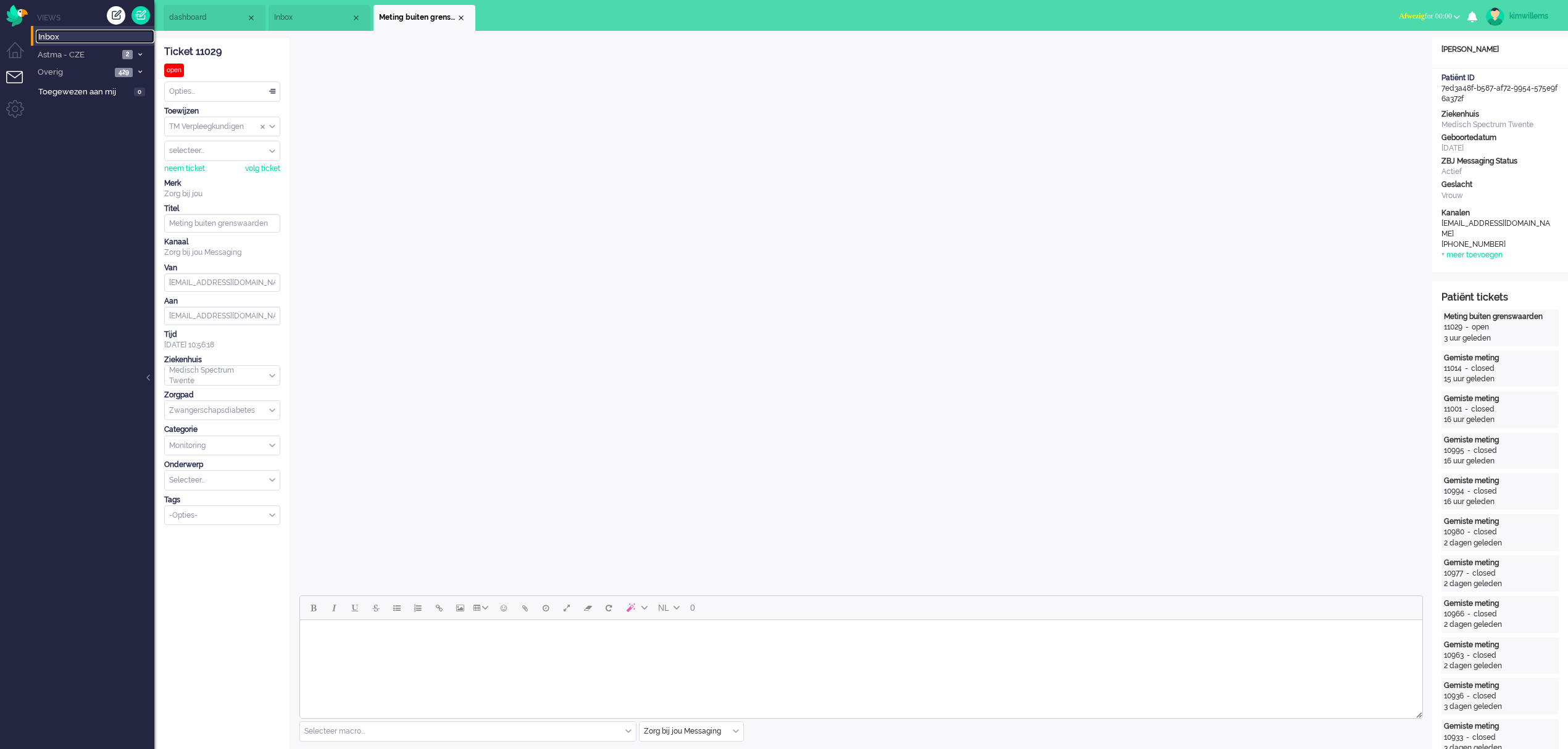
click at [74, 33] on span "Inbox" at bounding box center [96, 37] width 116 height 12
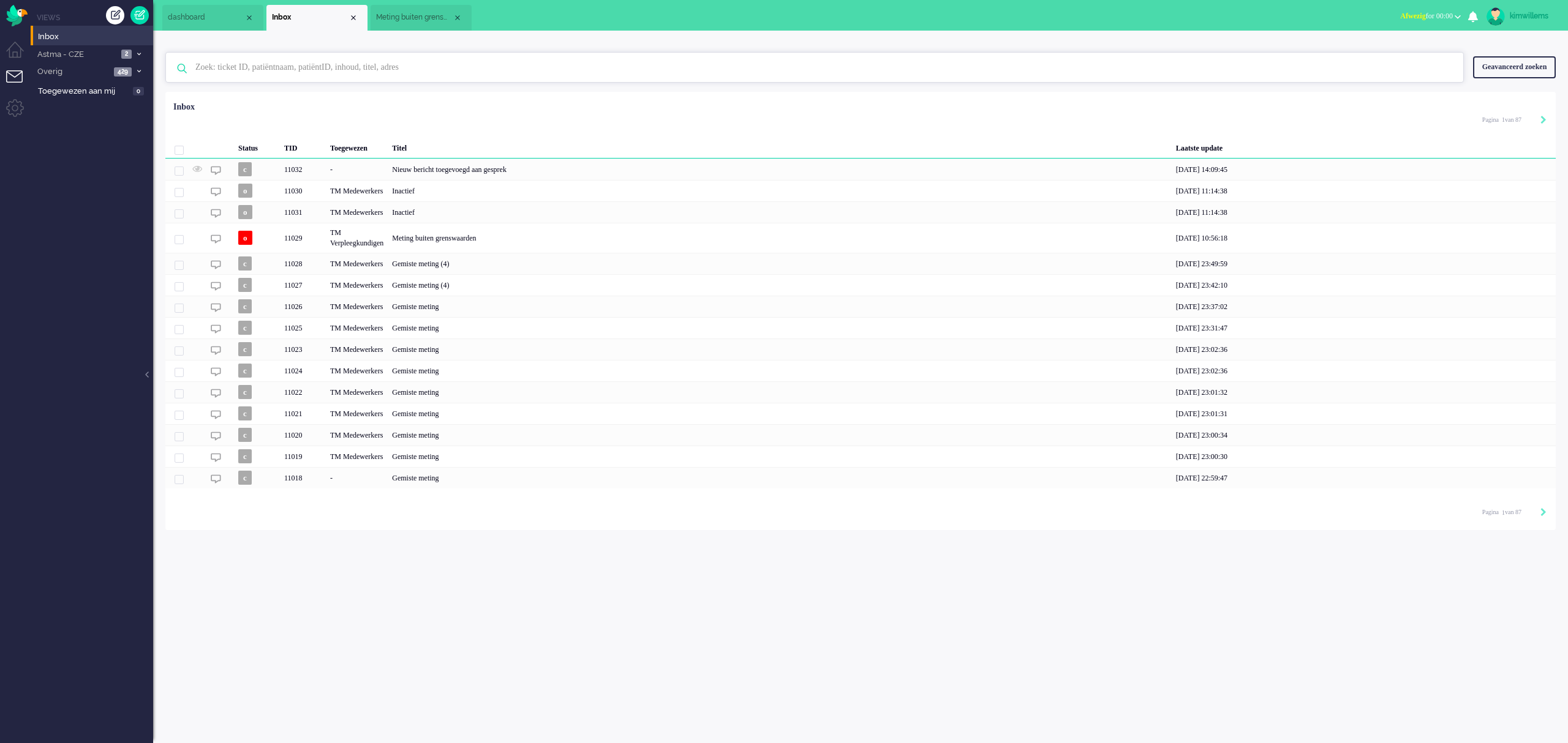
click at [402, 67] on input "text" at bounding box center [816, 67] width 1261 height 30
type input "roodalarm"
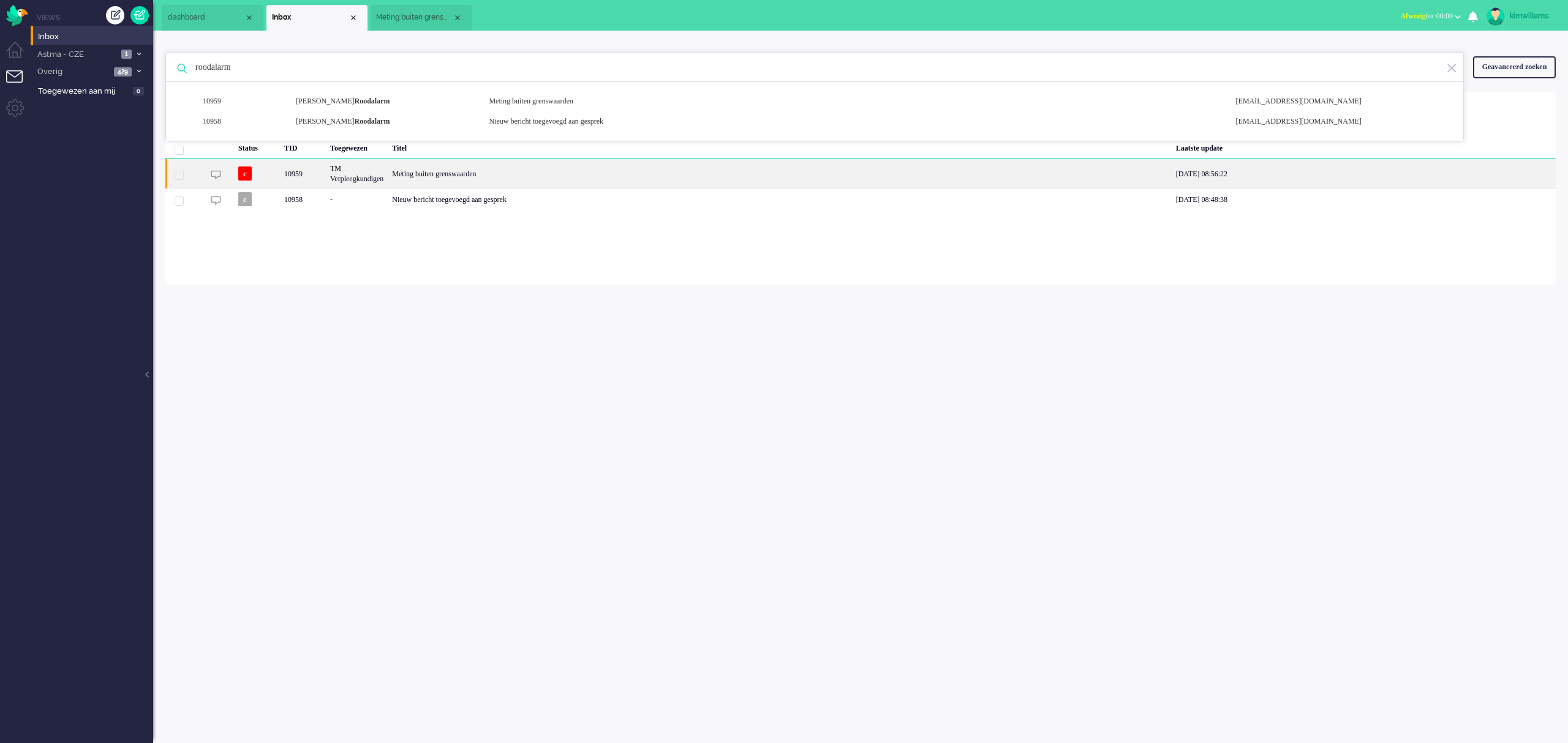
click at [459, 174] on div "Meting buiten grenswaarden" at bounding box center [779, 173] width 784 height 30
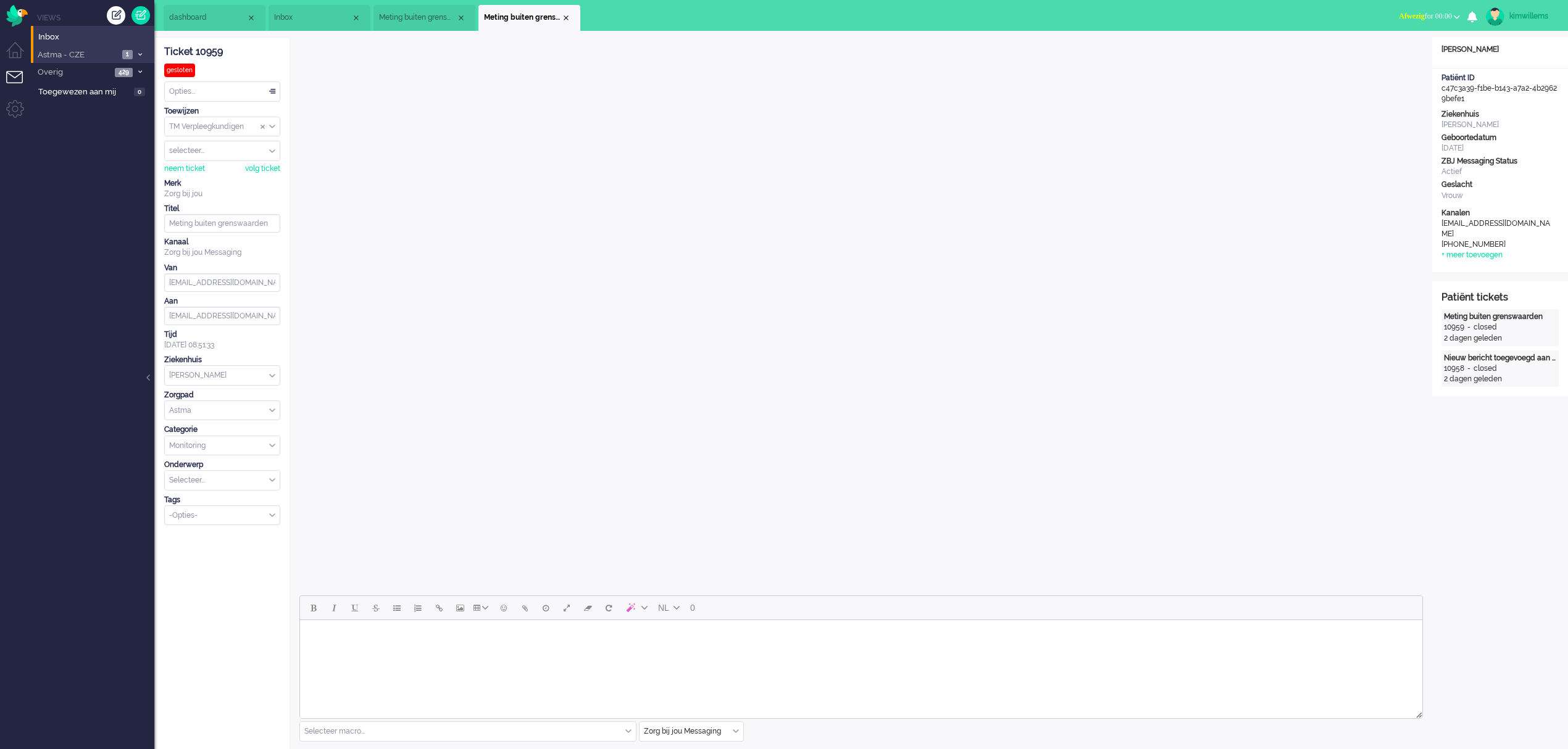
click at [41, 50] on span "Astma - CZE" at bounding box center [78, 55] width 83 height 12
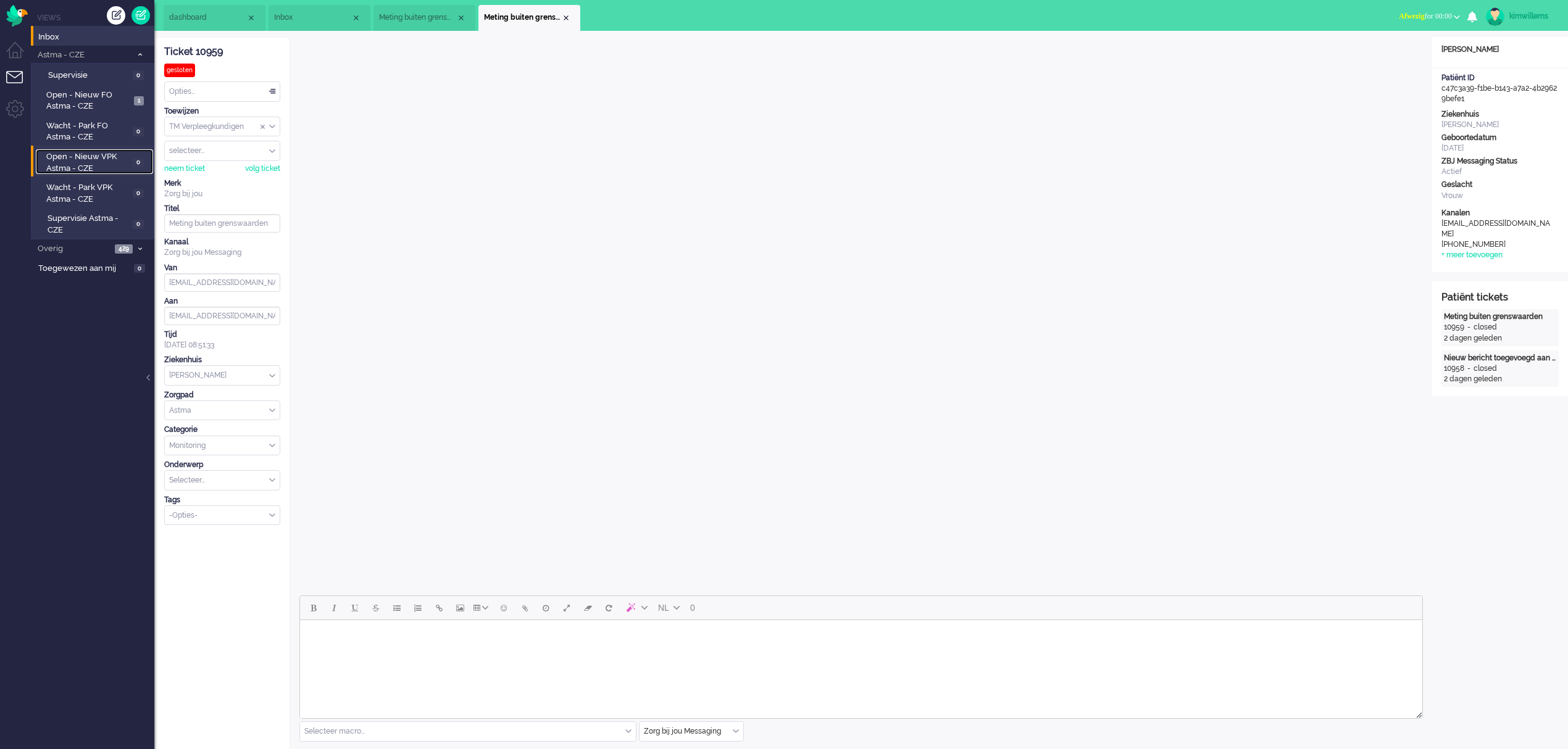
click at [82, 159] on span "Open - Nieuw VPK Astma - CZE" at bounding box center [88, 163] width 83 height 23
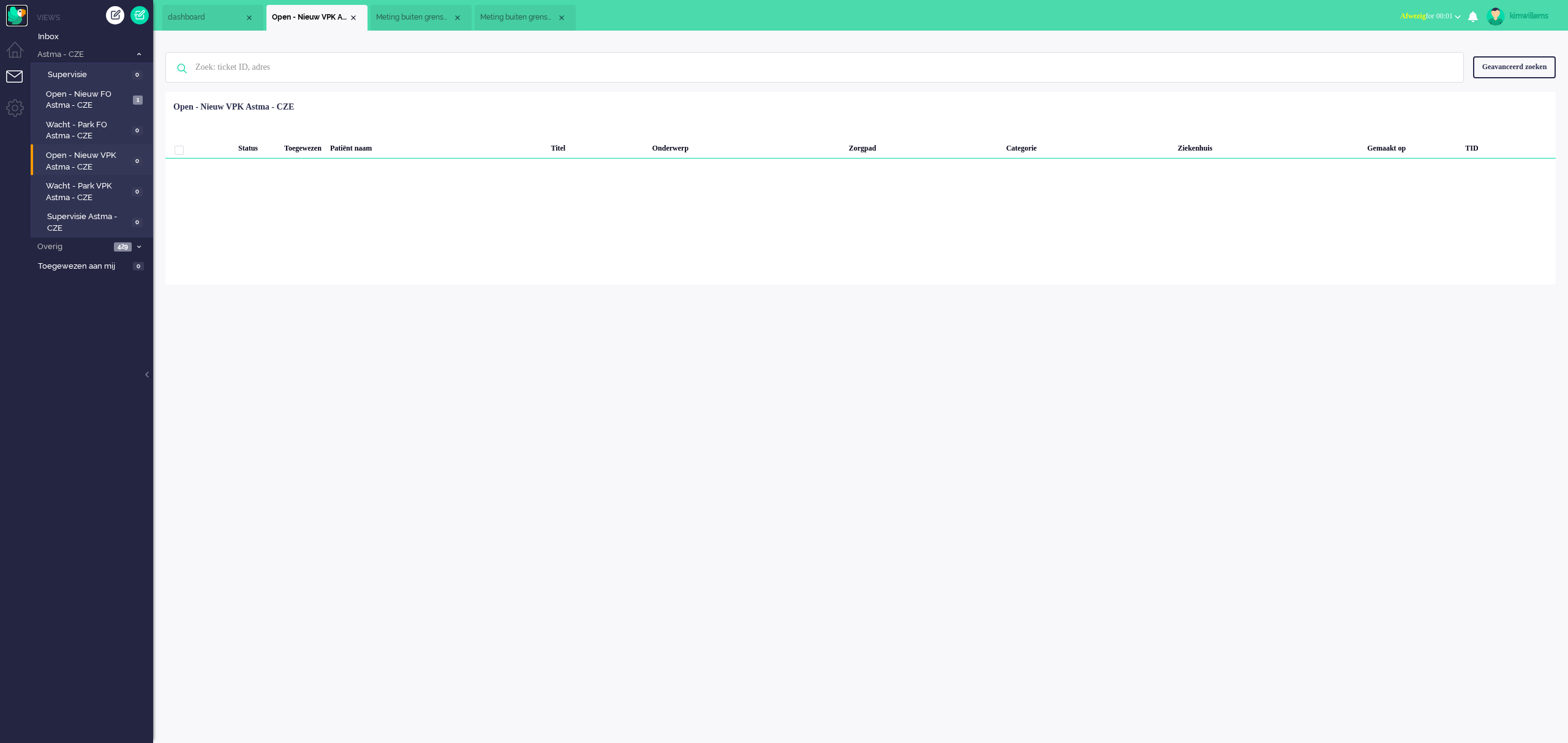
click at [18, 17] on img "Omnidesk" at bounding box center [17, 16] width 22 height 22
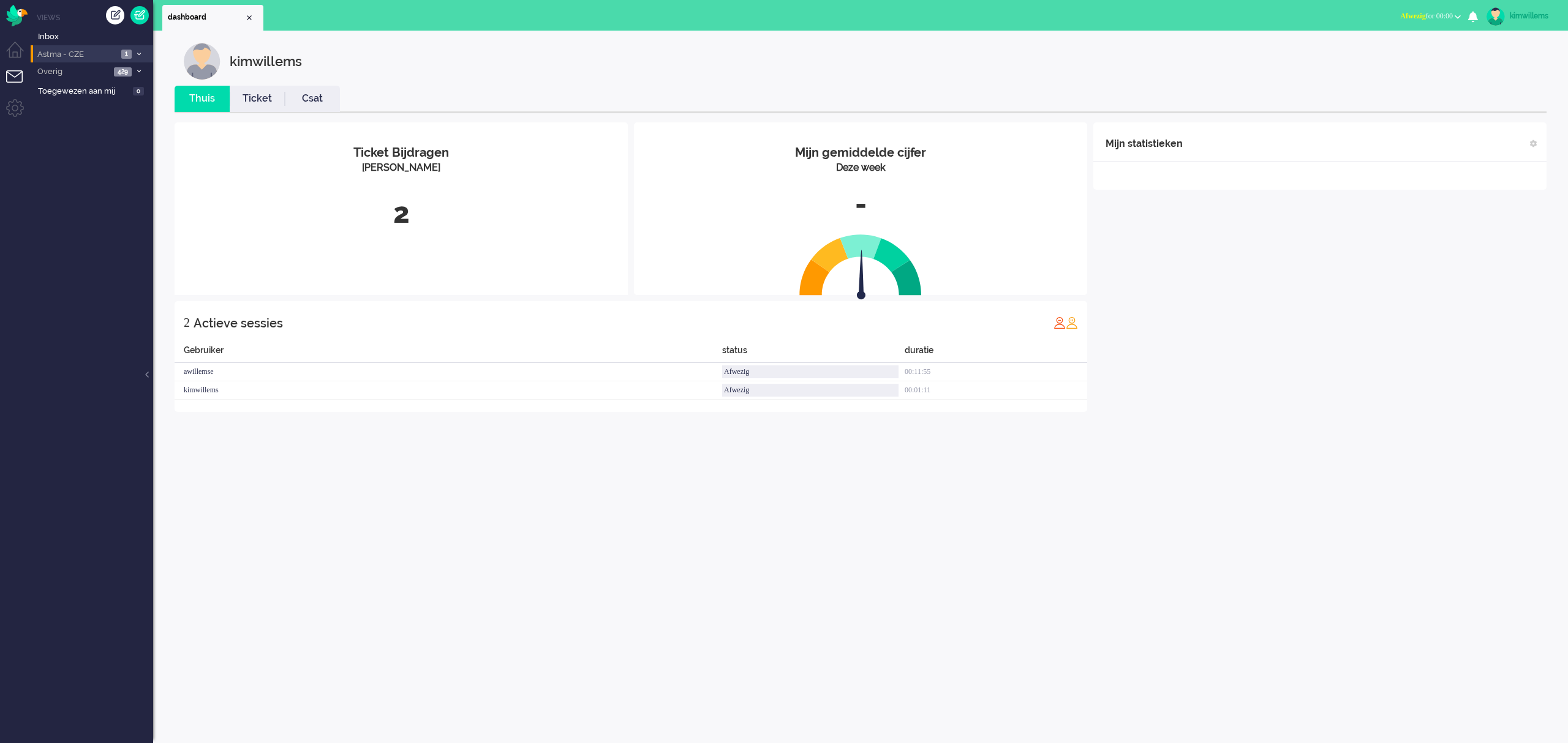
click at [72, 52] on span "Astma - CZE" at bounding box center [77, 55] width 82 height 11
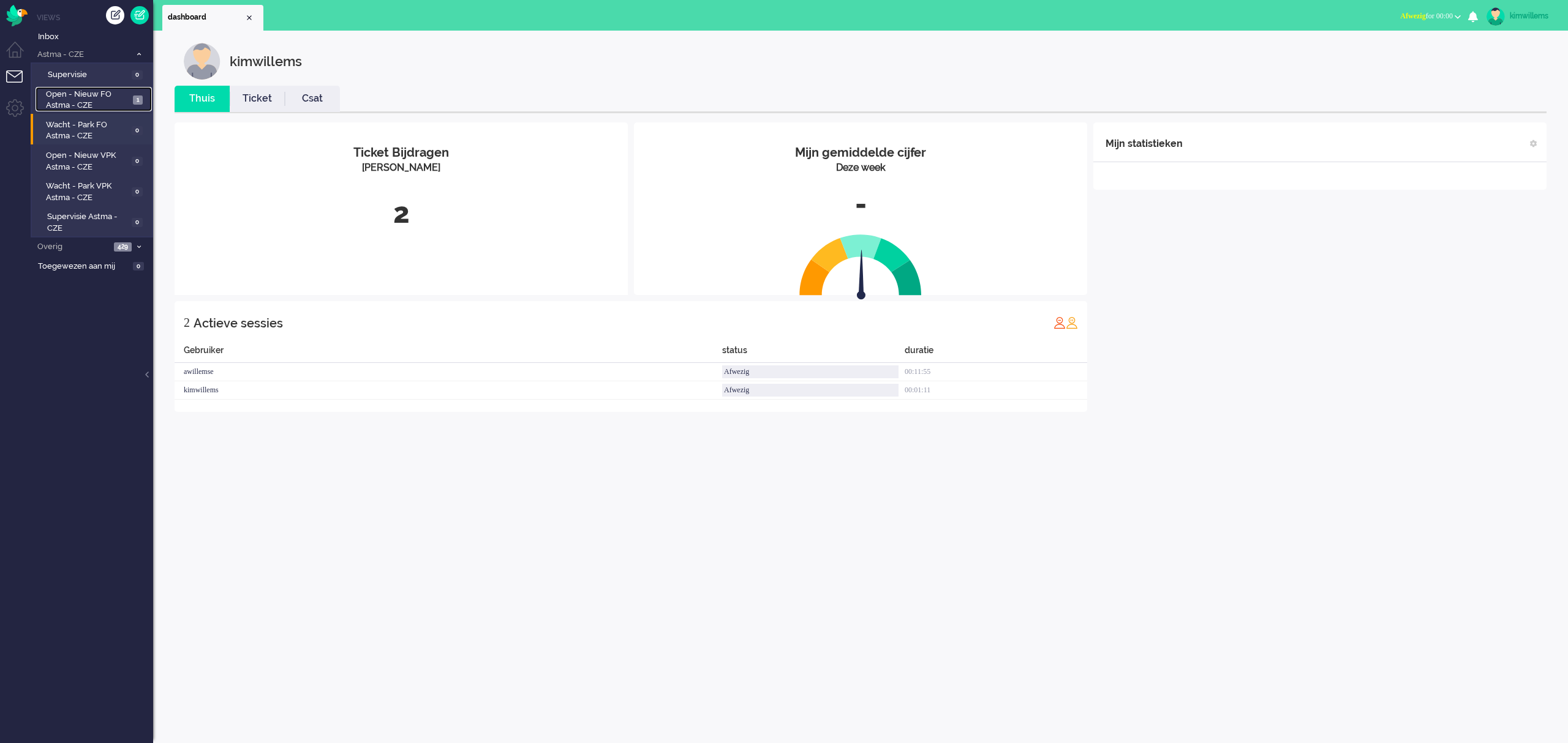
drag, startPoint x: 82, startPoint y: 103, endPoint x: 47, endPoint y: 121, distance: 39.4
click at [81, 102] on span "Open - Nieuw FO Astma - CZE" at bounding box center [87, 101] width 83 height 23
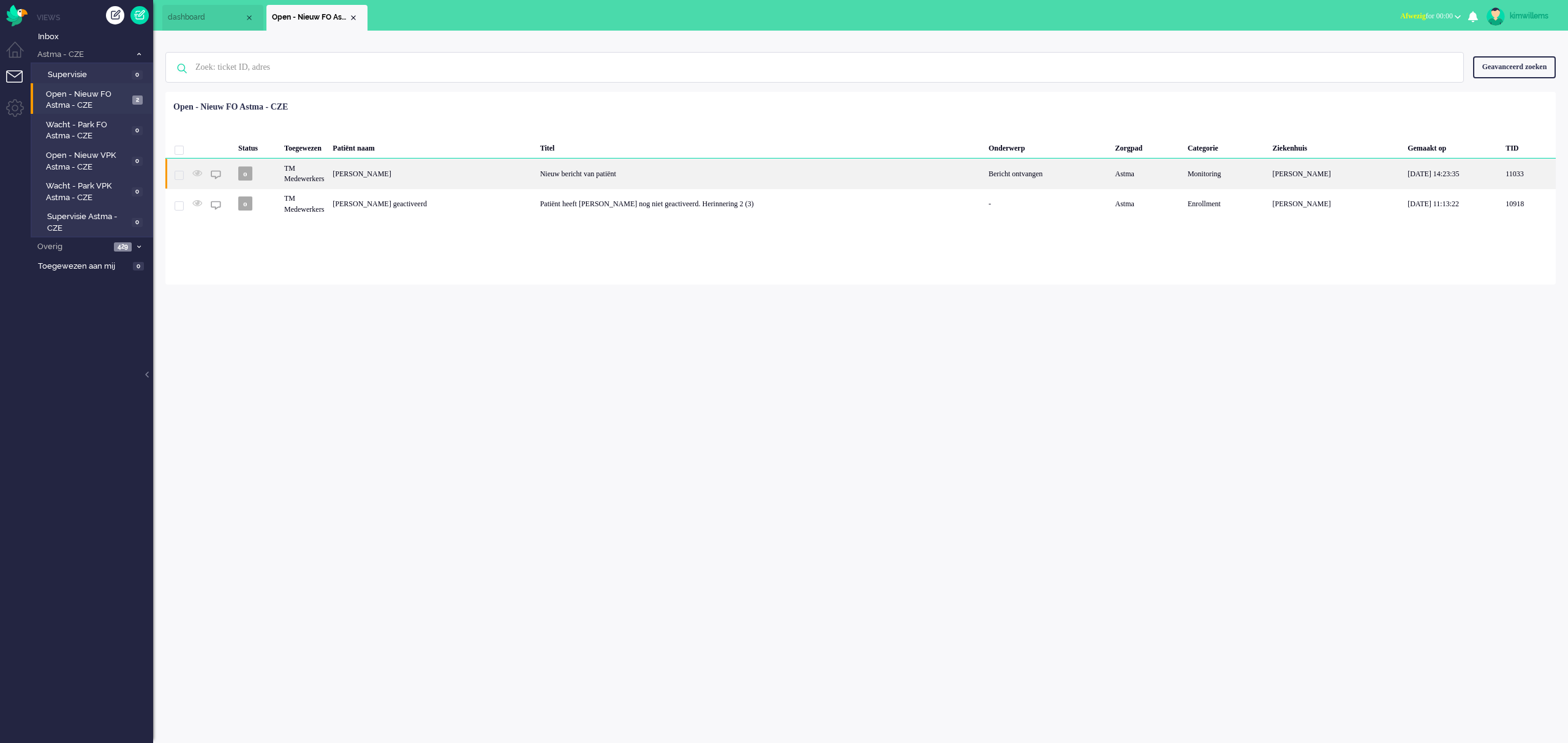
click at [200, 170] on span "11033" at bounding box center [197, 173] width 10 height 9
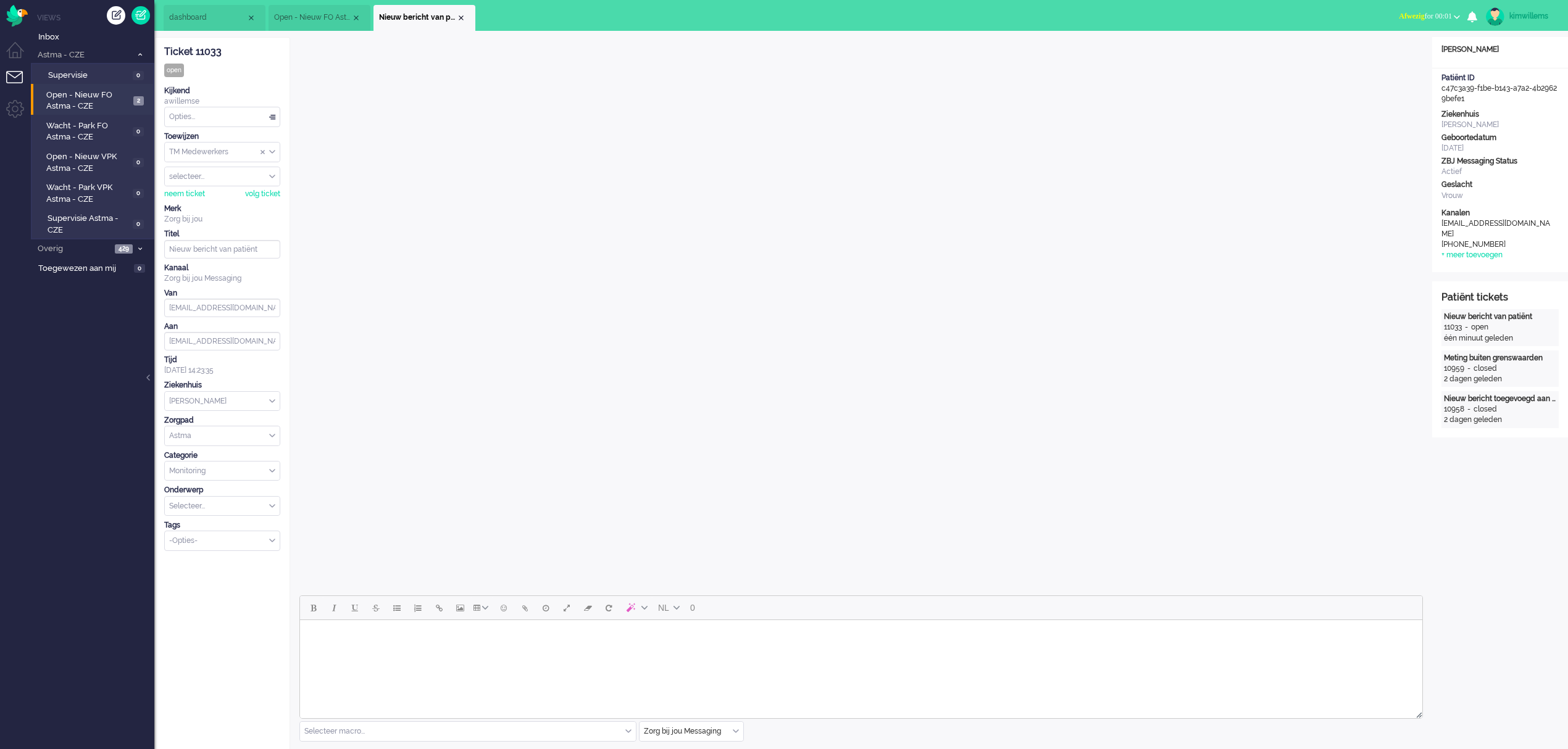
click at [199, 116] on div "Opties..." at bounding box center [222, 117] width 115 height 19
click at [246, 201] on li "Opgelost" at bounding box center [222, 205] width 115 height 18
click at [14, 21] on img "Omnidesk" at bounding box center [17, 16] width 22 height 22
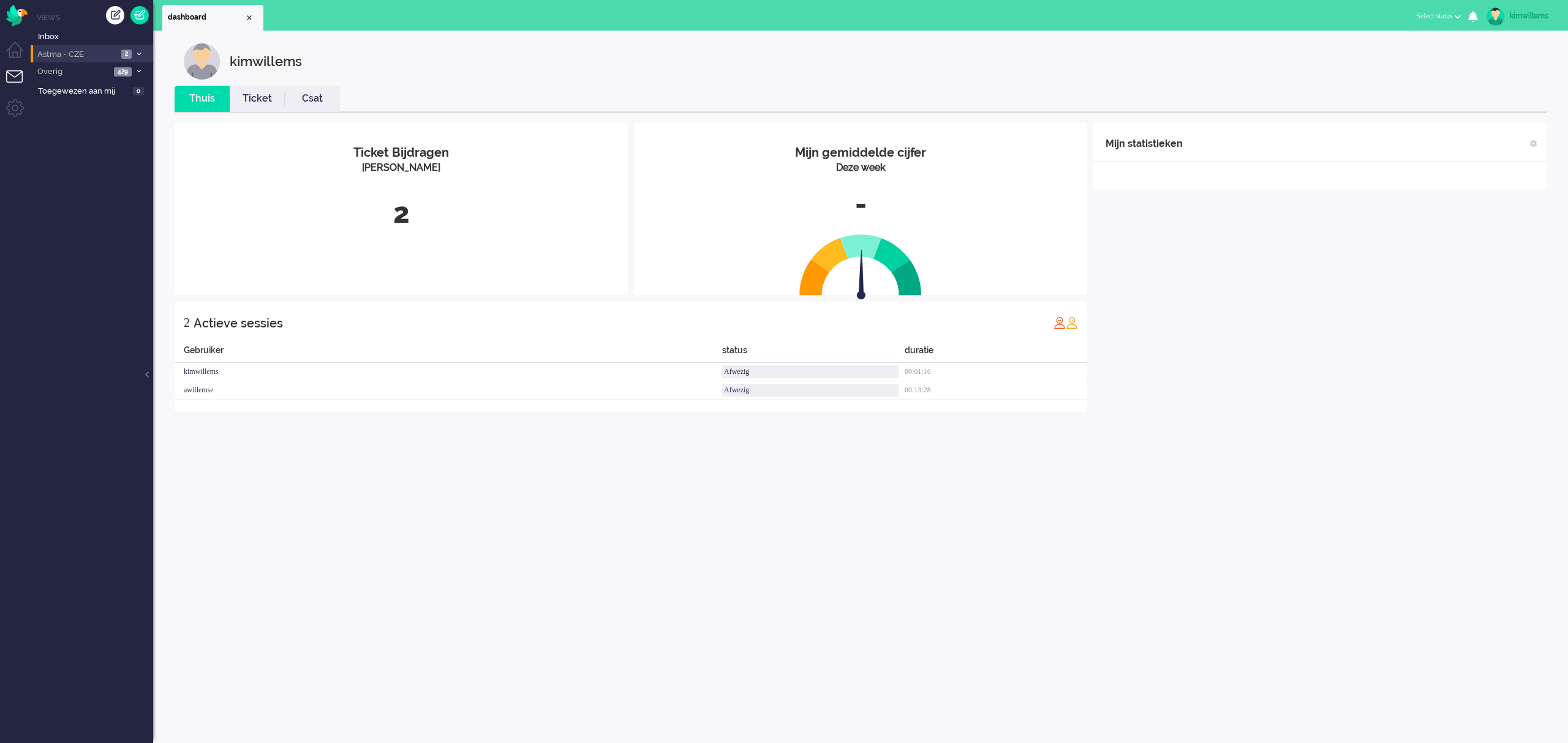
click at [74, 55] on span "Astma - CZE" at bounding box center [77, 55] width 82 height 11
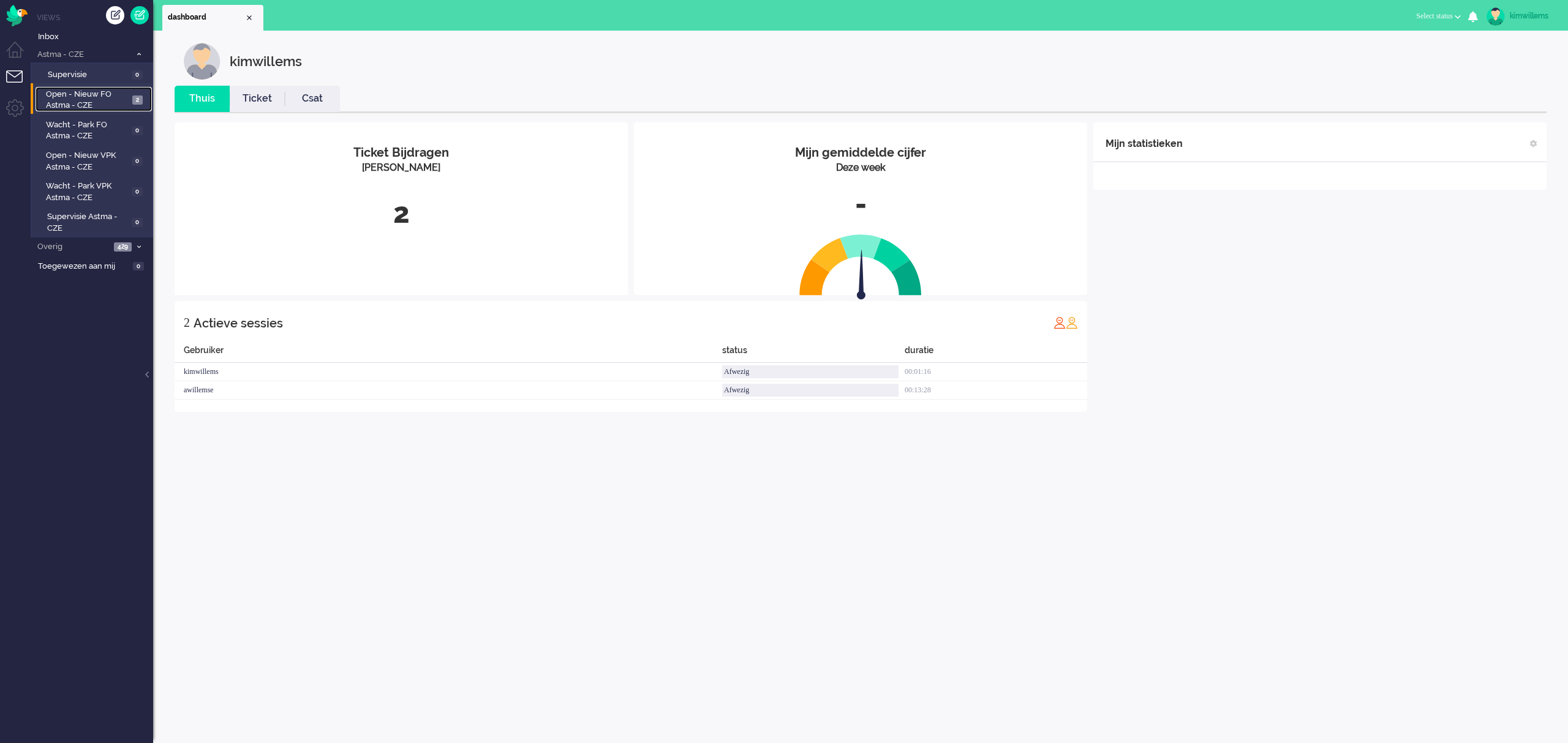
click at [86, 99] on span "Open - Nieuw FO Astma - CZE" at bounding box center [87, 101] width 82 height 23
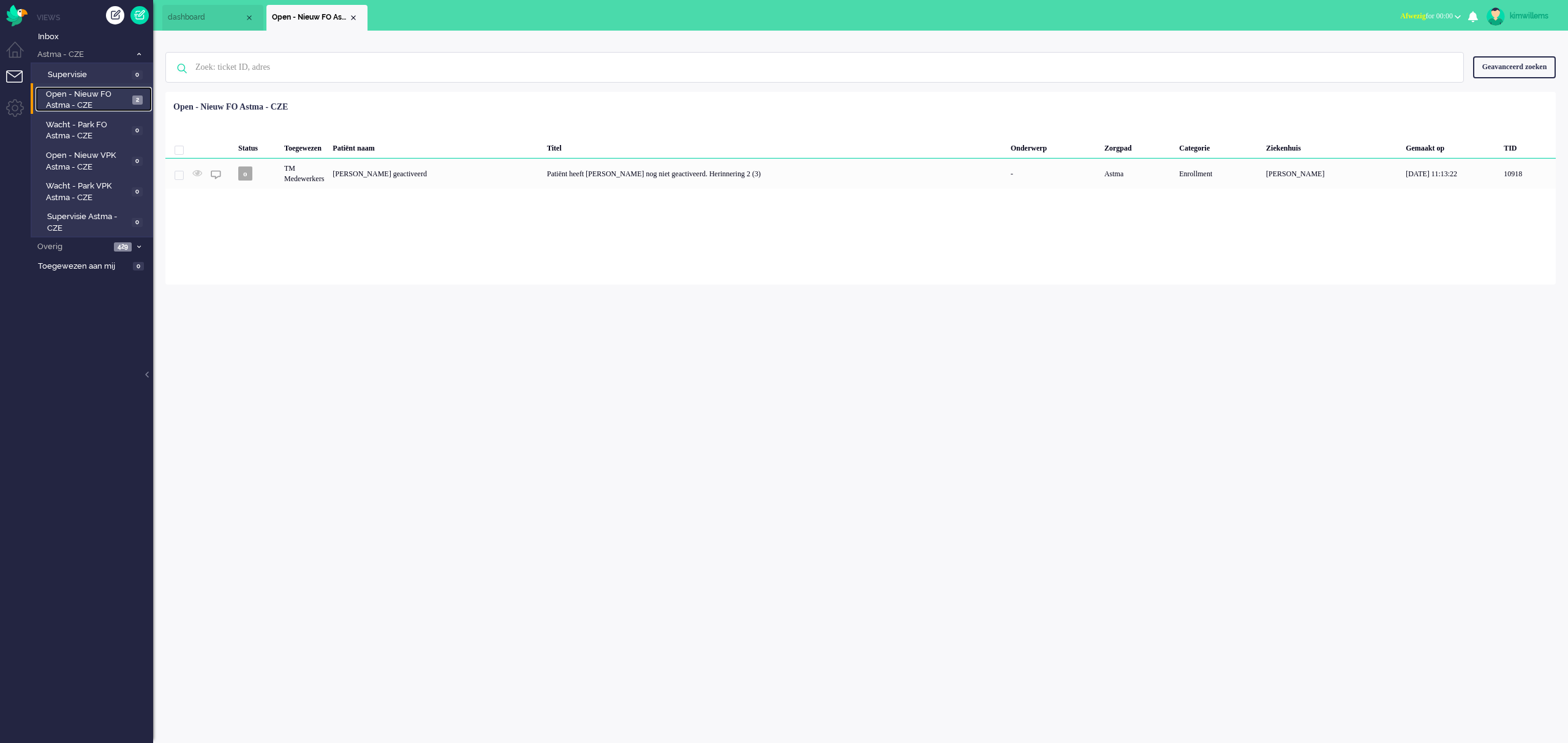
click at [95, 101] on span "Open - Nieuw FO Astma - CZE" at bounding box center [87, 101] width 82 height 23
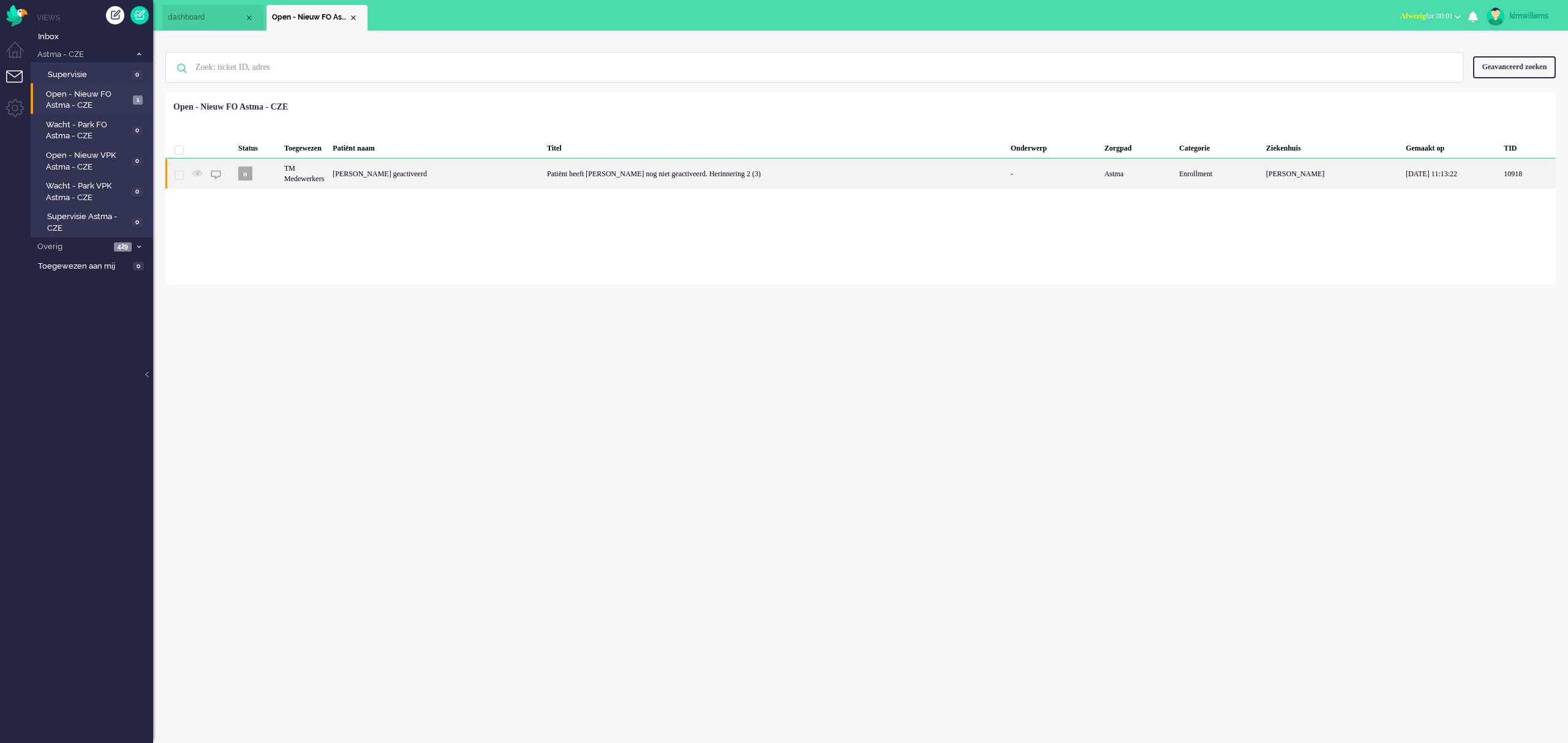
click at [543, 181] on div "Patiënt heeft [PERSON_NAME] nog niet geactiveerd. Herinnering 2 (3)" at bounding box center [775, 173] width 464 height 30
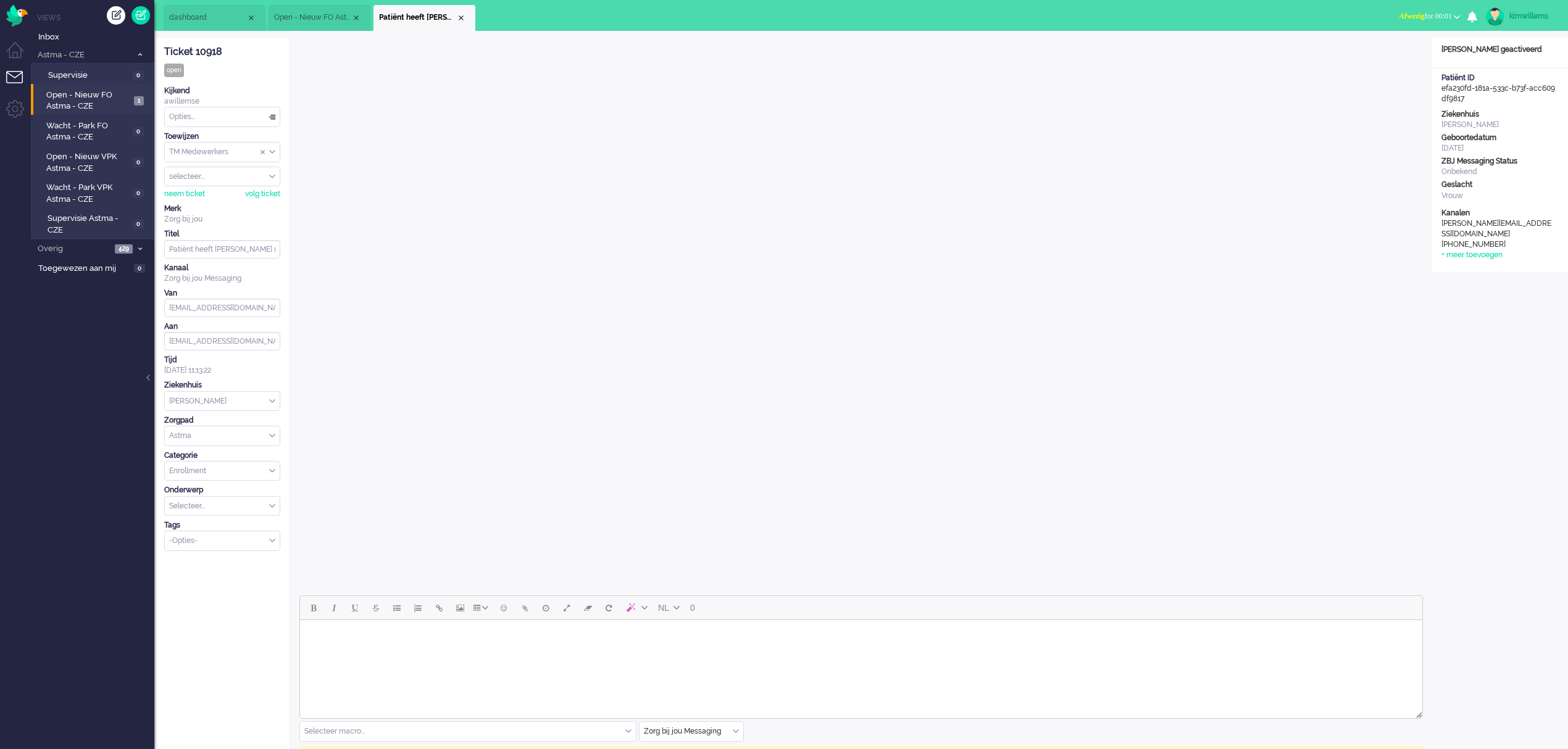
click at [223, 545] on input "Select Tags" at bounding box center [218, 539] width 97 height 10
click at [221, 567] on li "supervisie" at bounding box center [222, 560] width 115 height 18
click at [54, 211] on link "Supervisie Astma - CZE 0" at bounding box center [95, 223] width 117 height 24
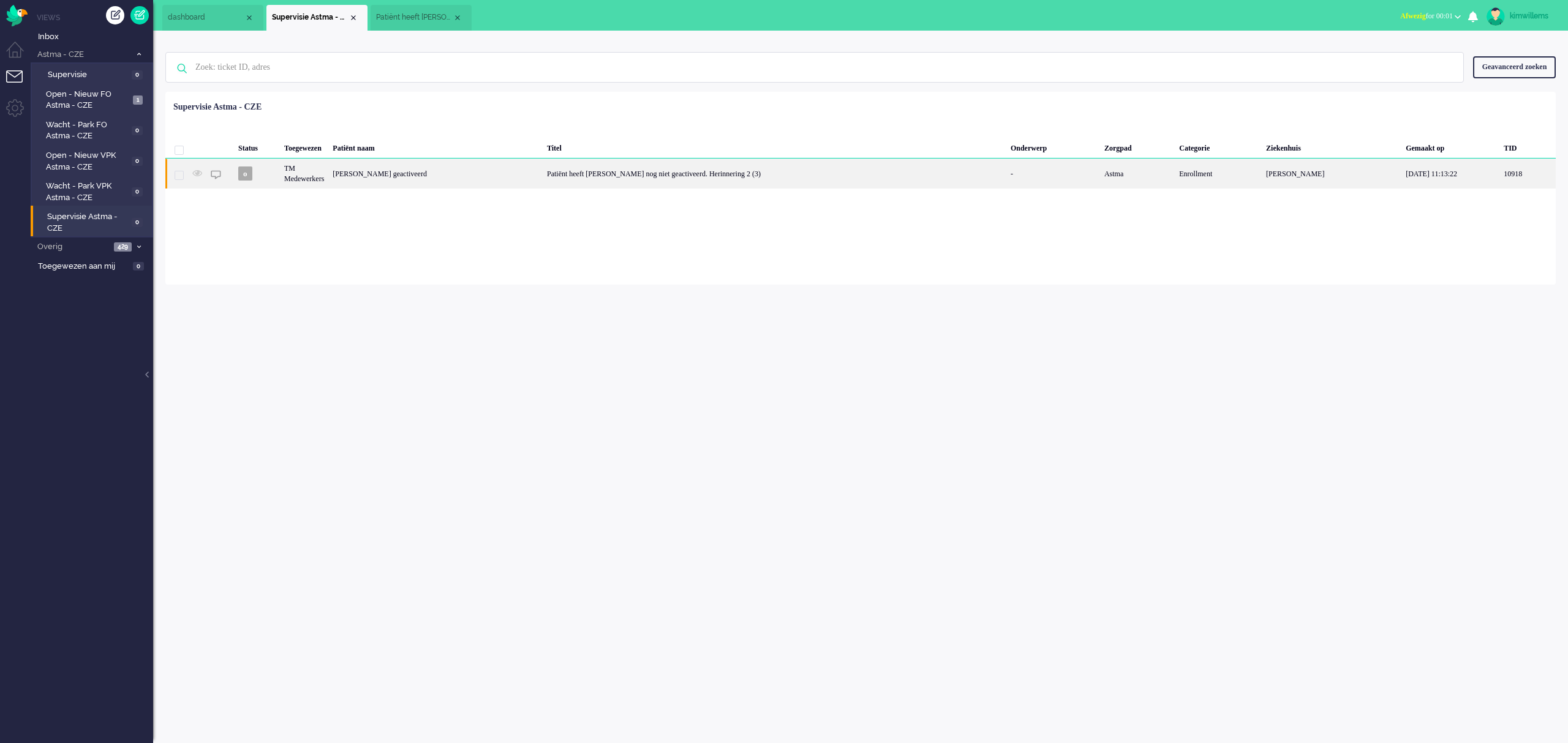
click at [359, 175] on div "[PERSON_NAME] geactiveerd" at bounding box center [435, 173] width 214 height 30
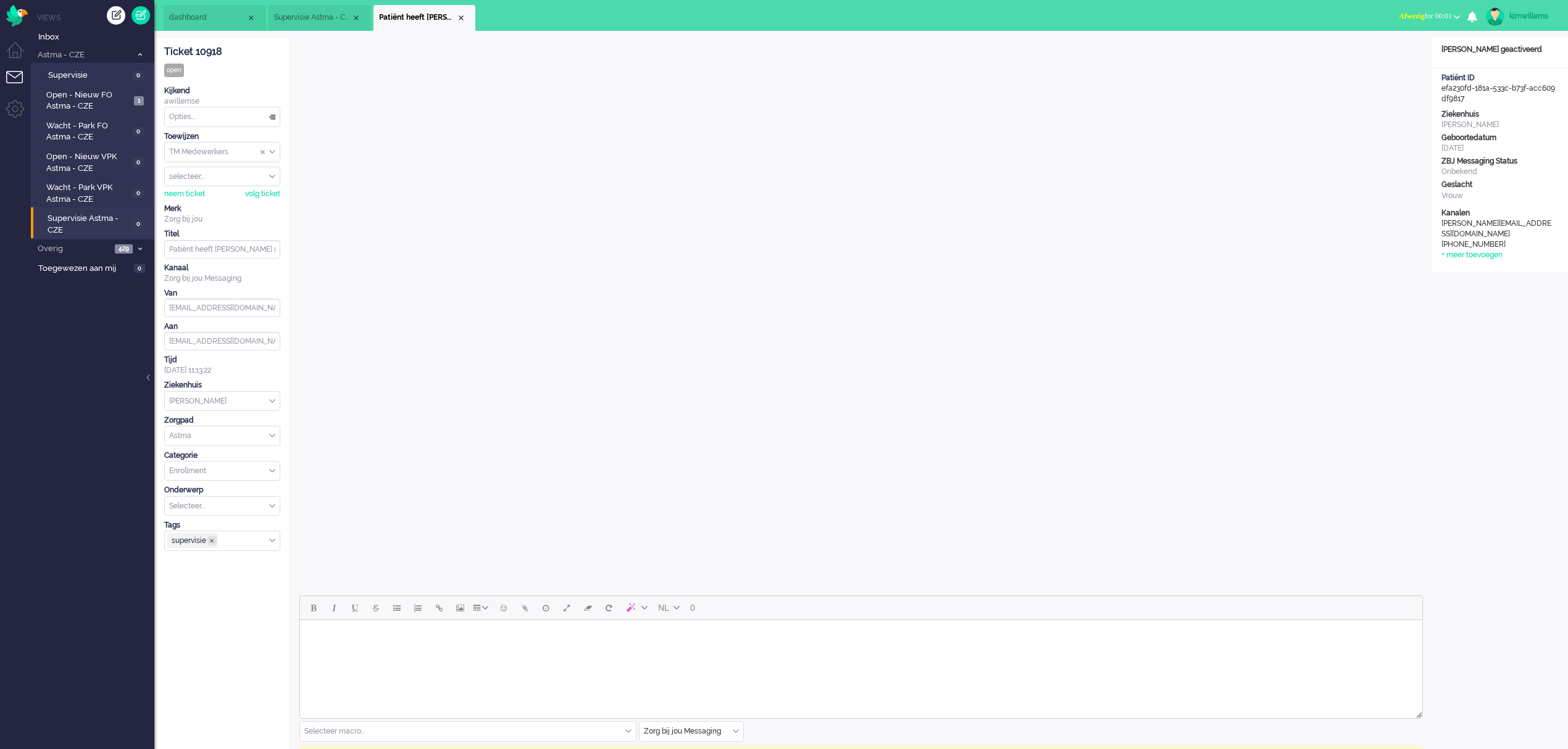
click at [215, 544] on span "supervisie ❎" at bounding box center [212, 541] width 5 height 5
click at [82, 189] on span "Wacht - Park VPK Astma - CZE" at bounding box center [88, 194] width 83 height 23
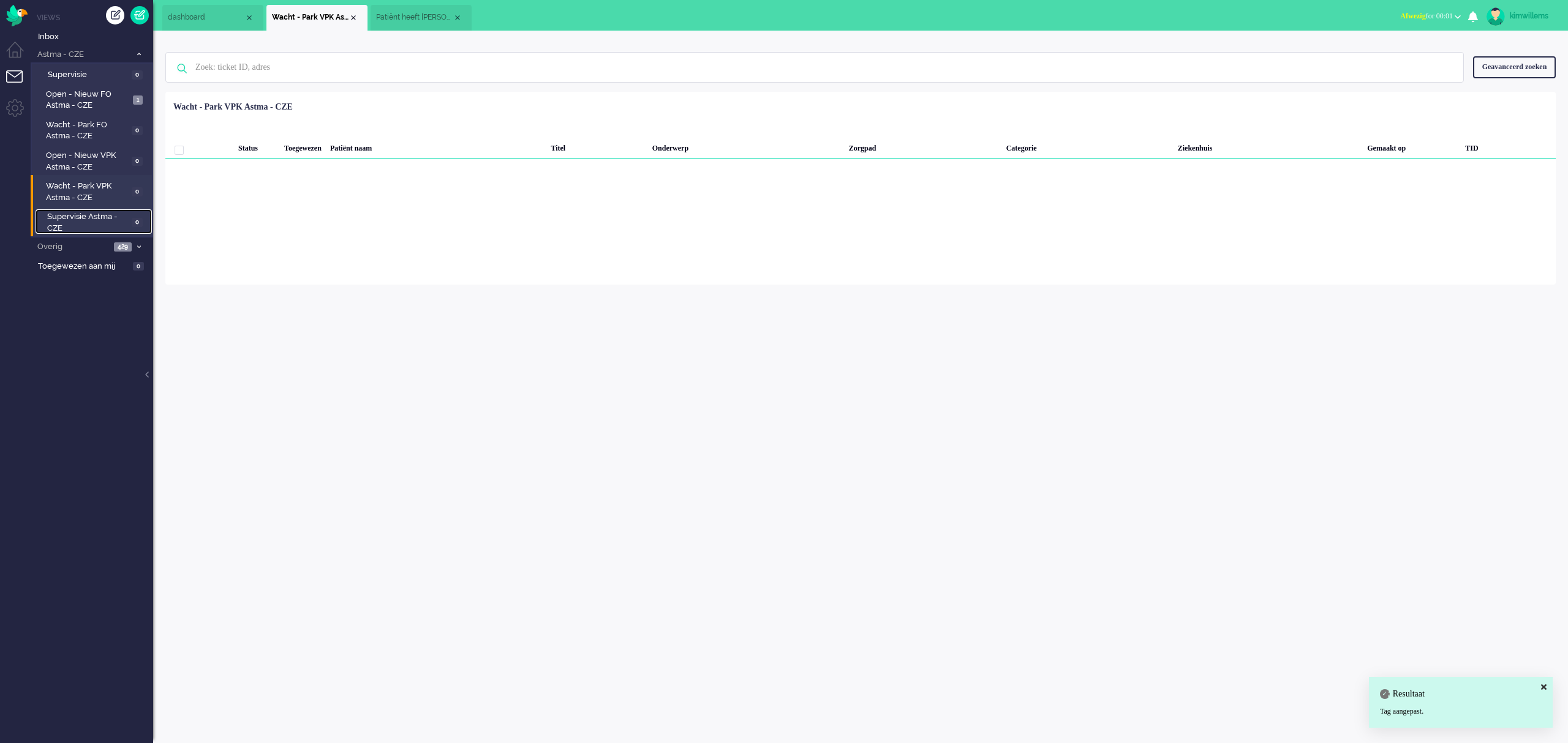
click at [83, 215] on span "Supervisie Astma - CZE" at bounding box center [88, 223] width 81 height 23
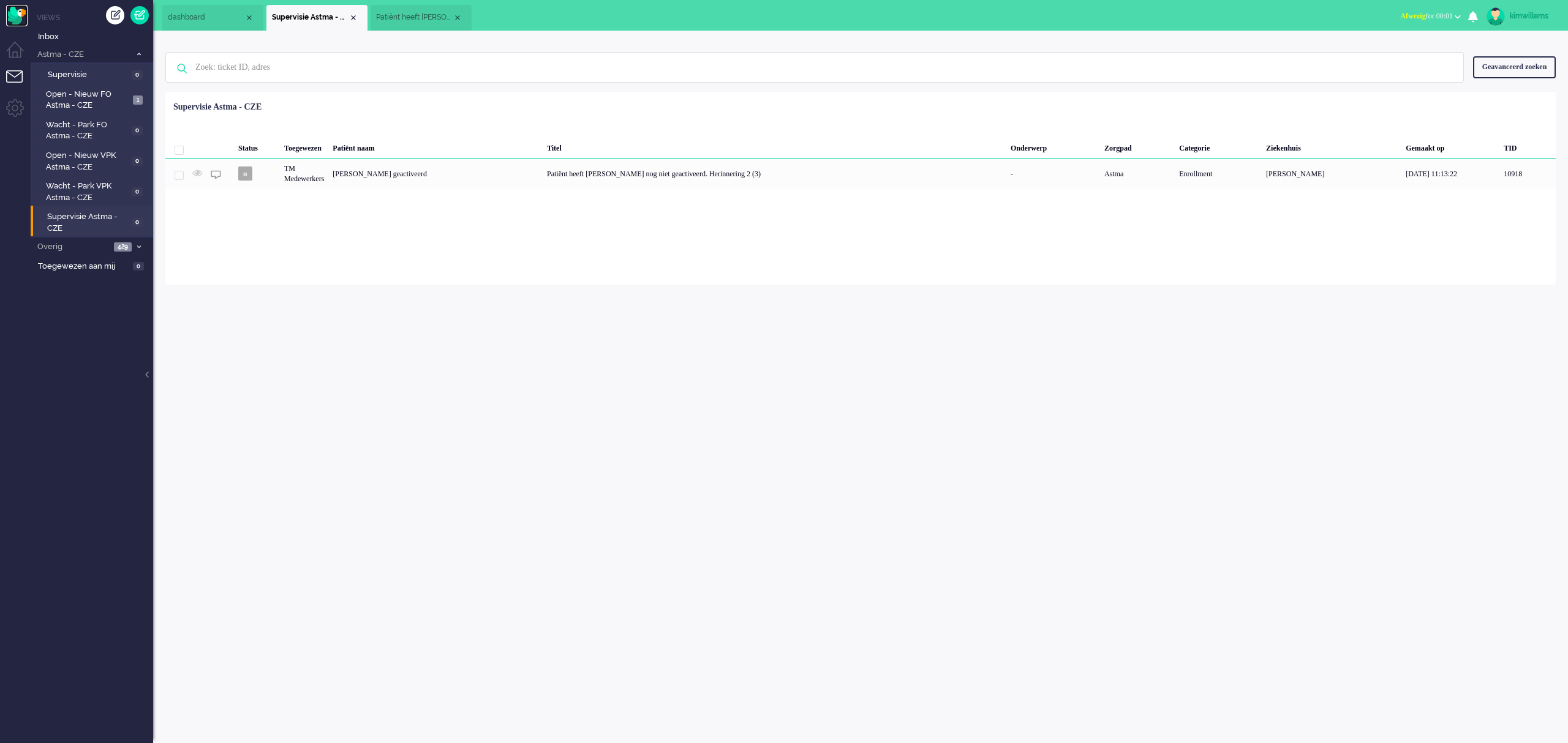
click at [20, 13] on img "Omnidesk" at bounding box center [17, 16] width 22 height 22
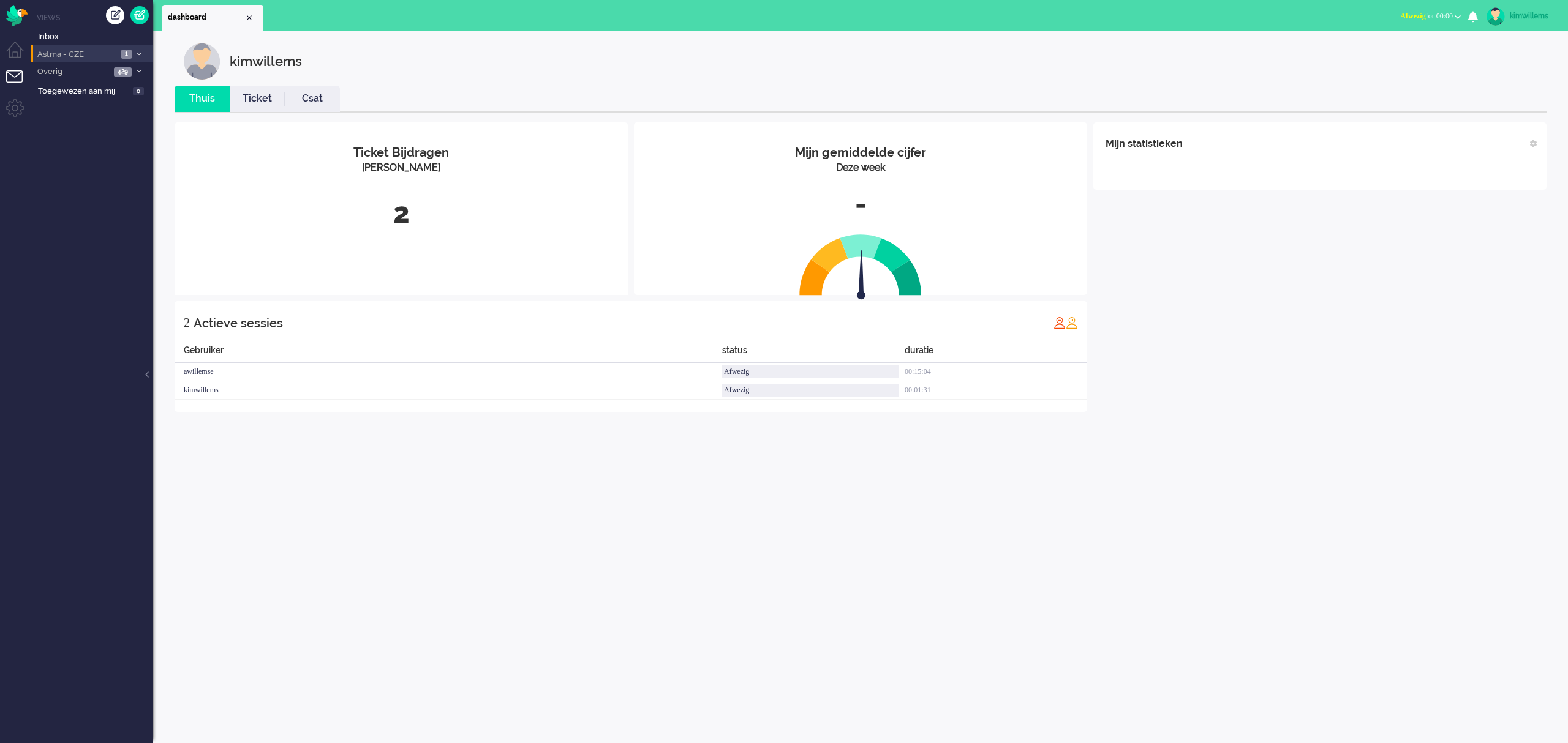
click at [99, 52] on span "Astma - CZE" at bounding box center [77, 55] width 82 height 11
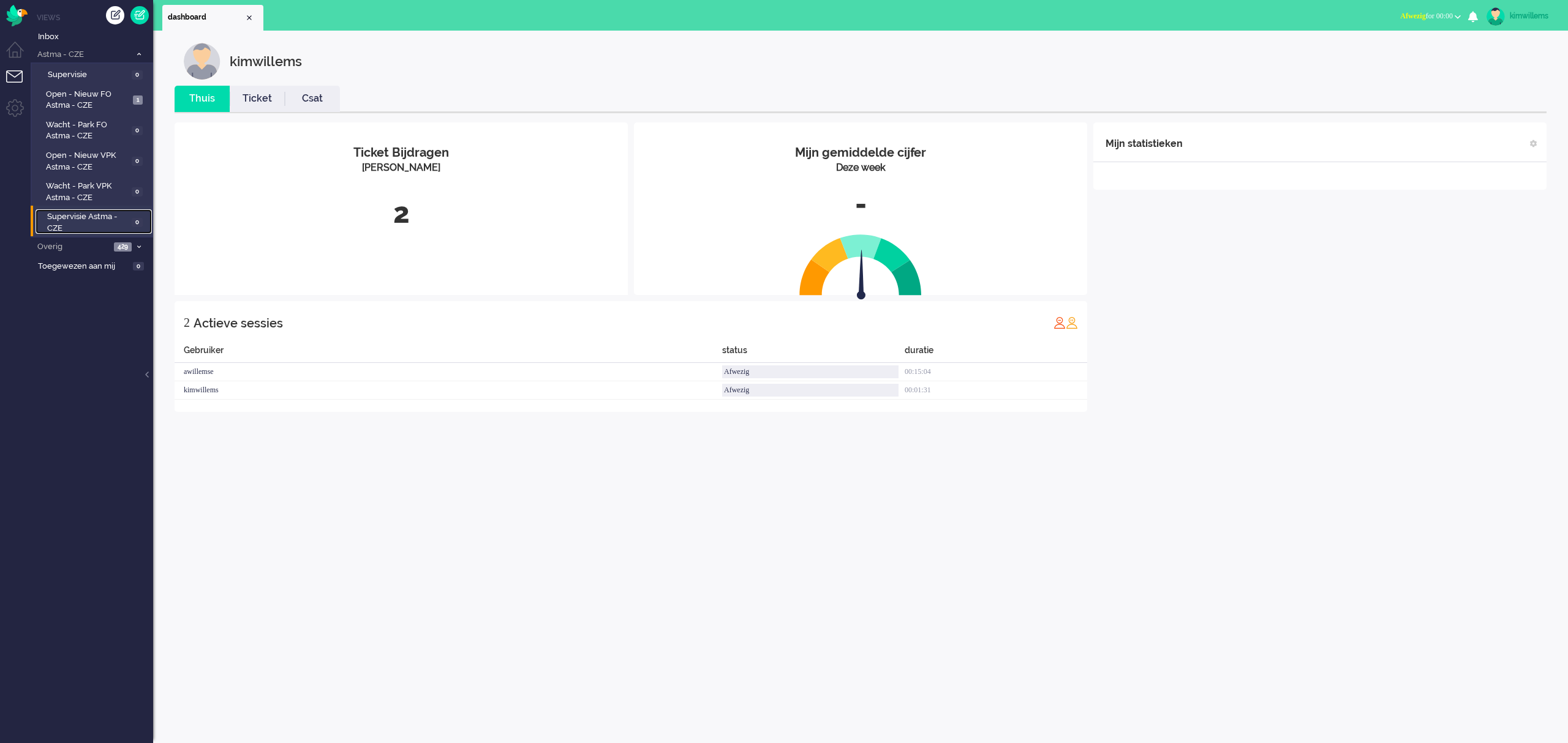
click at [79, 211] on span "Supervisie Astma - CZE" at bounding box center [88, 223] width 81 height 23
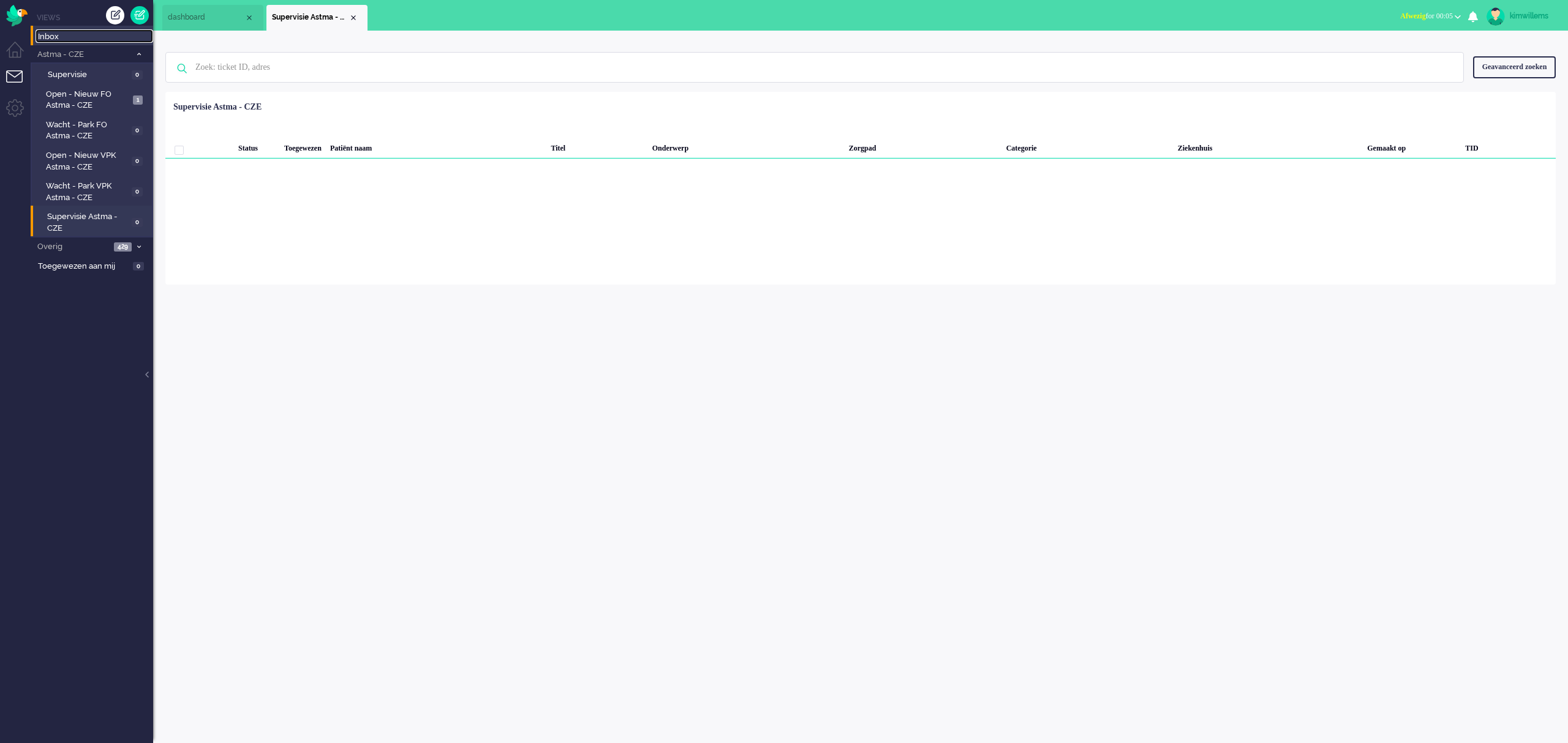
click at [62, 37] on span "Inbox" at bounding box center [95, 36] width 115 height 11
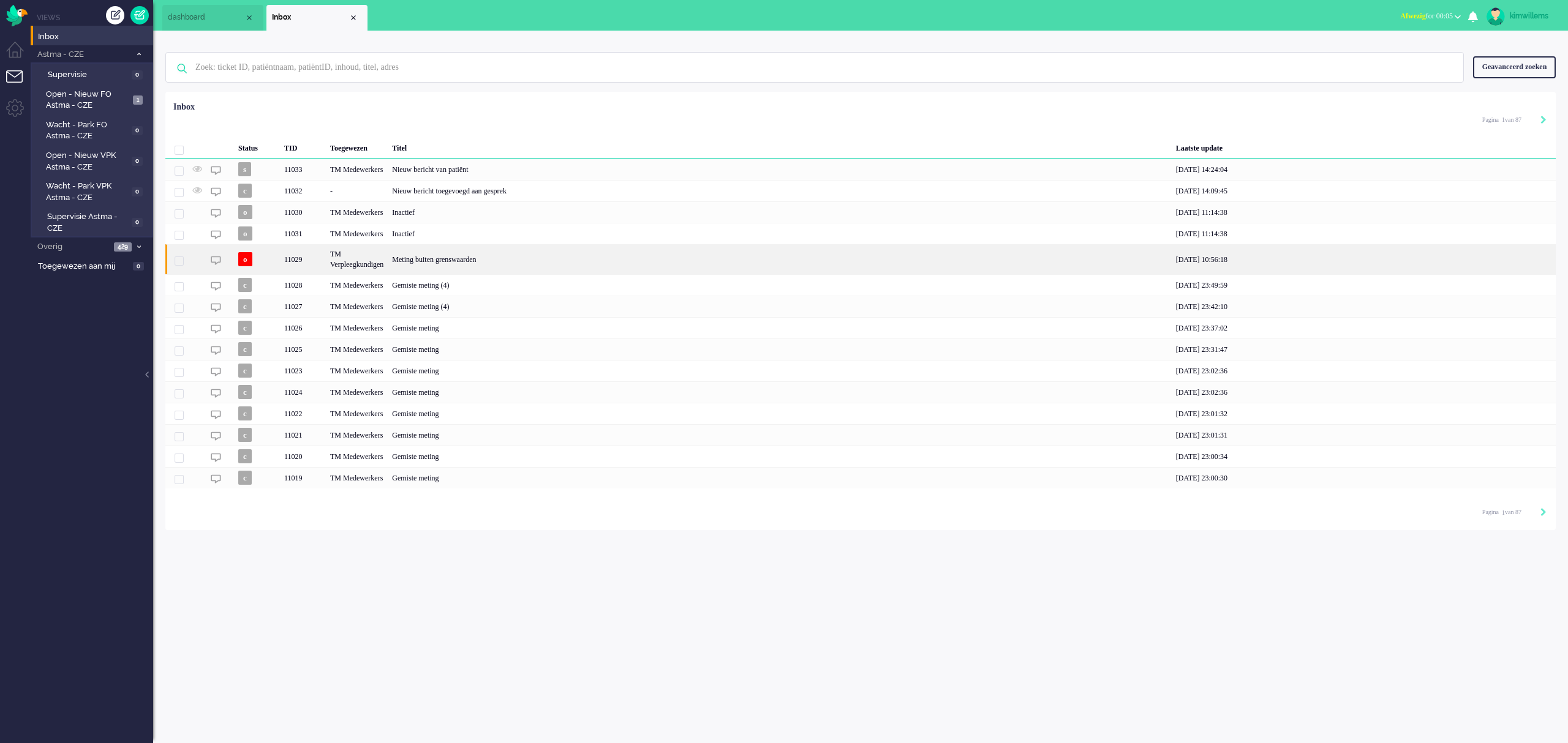
click at [496, 262] on div "Meting buiten grenswaarden" at bounding box center [779, 259] width 784 height 30
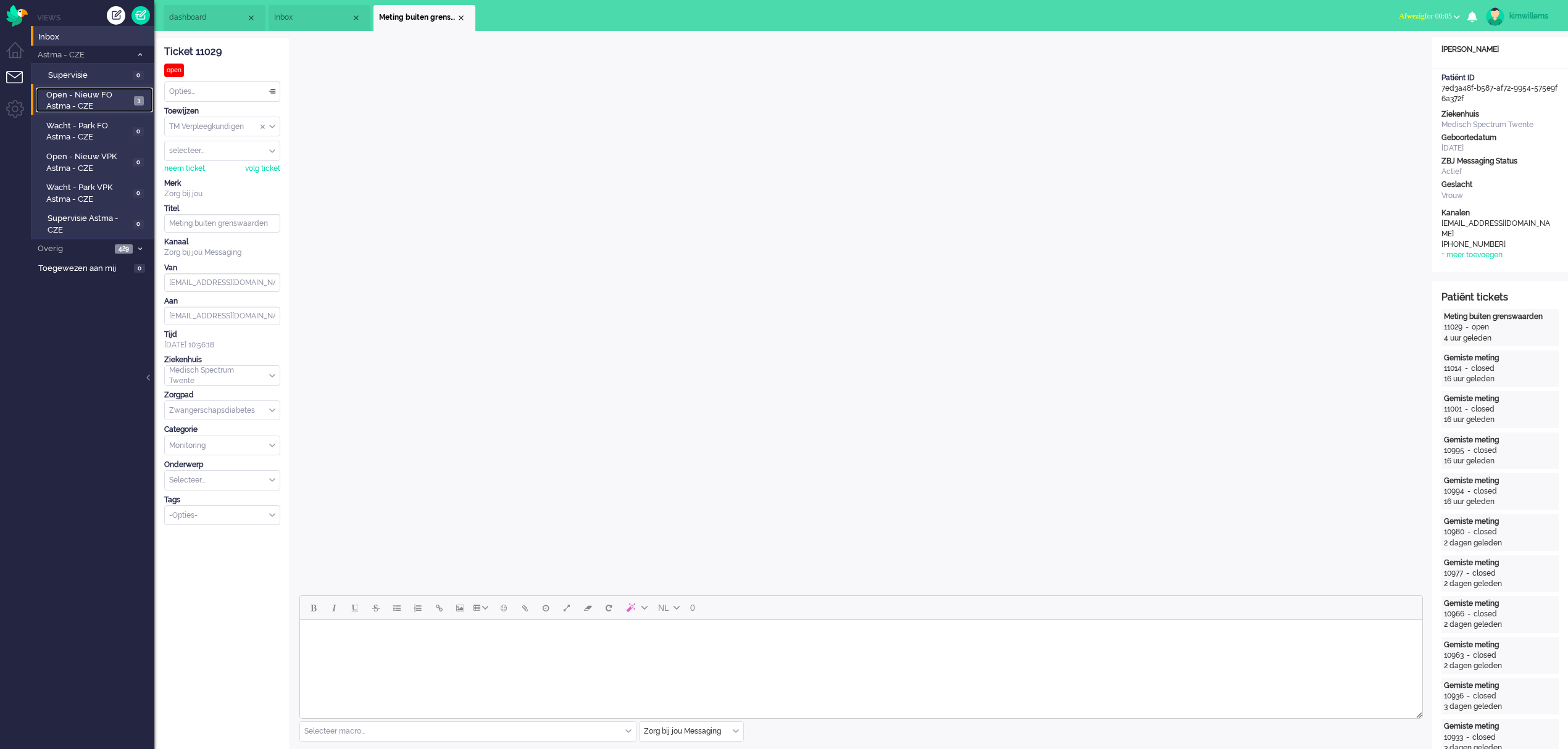
click at [83, 105] on span "Open - Nieuw FO Astma - CZE" at bounding box center [88, 101] width 84 height 23
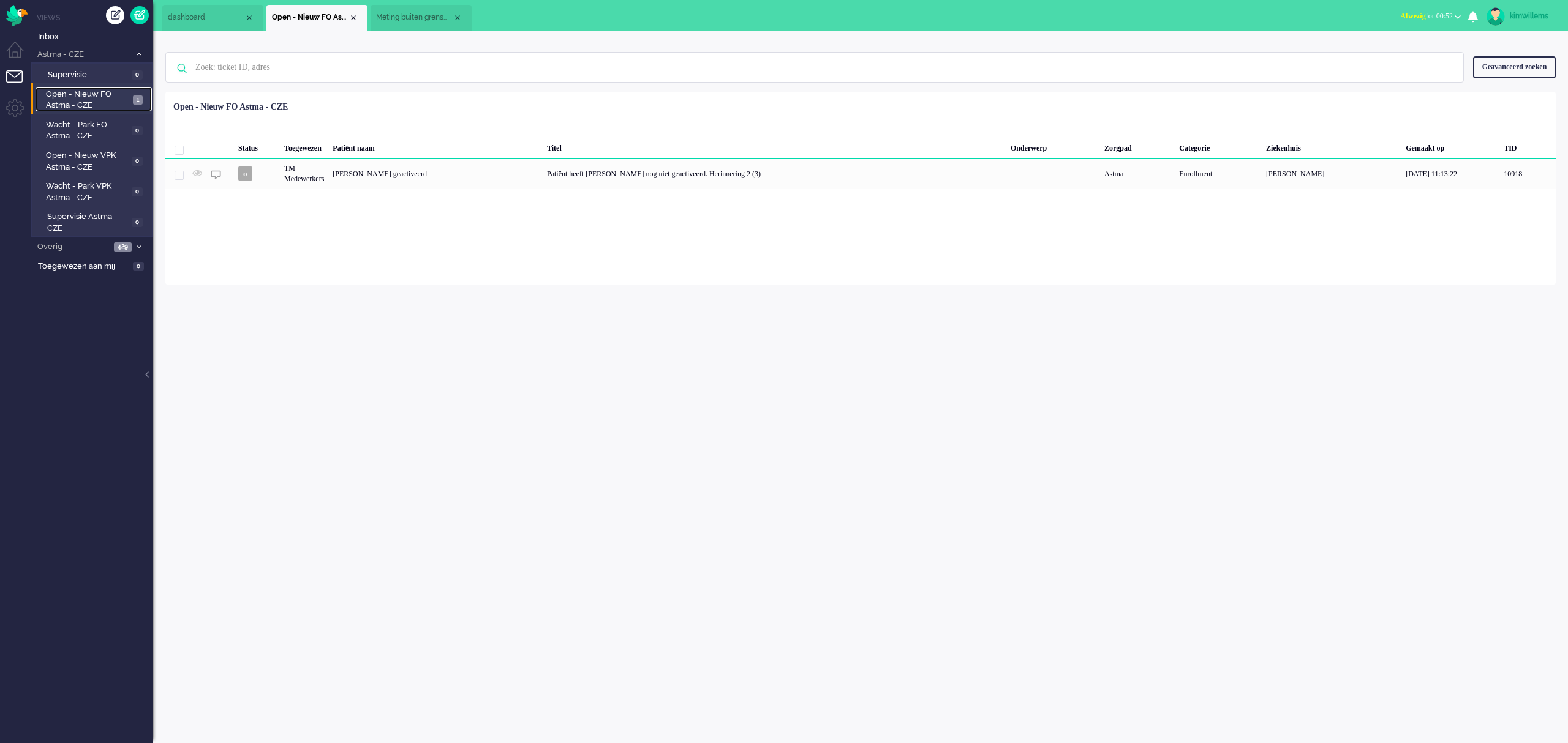
click at [71, 105] on span "Open - Nieuw FO Astma - CZE" at bounding box center [87, 101] width 83 height 23
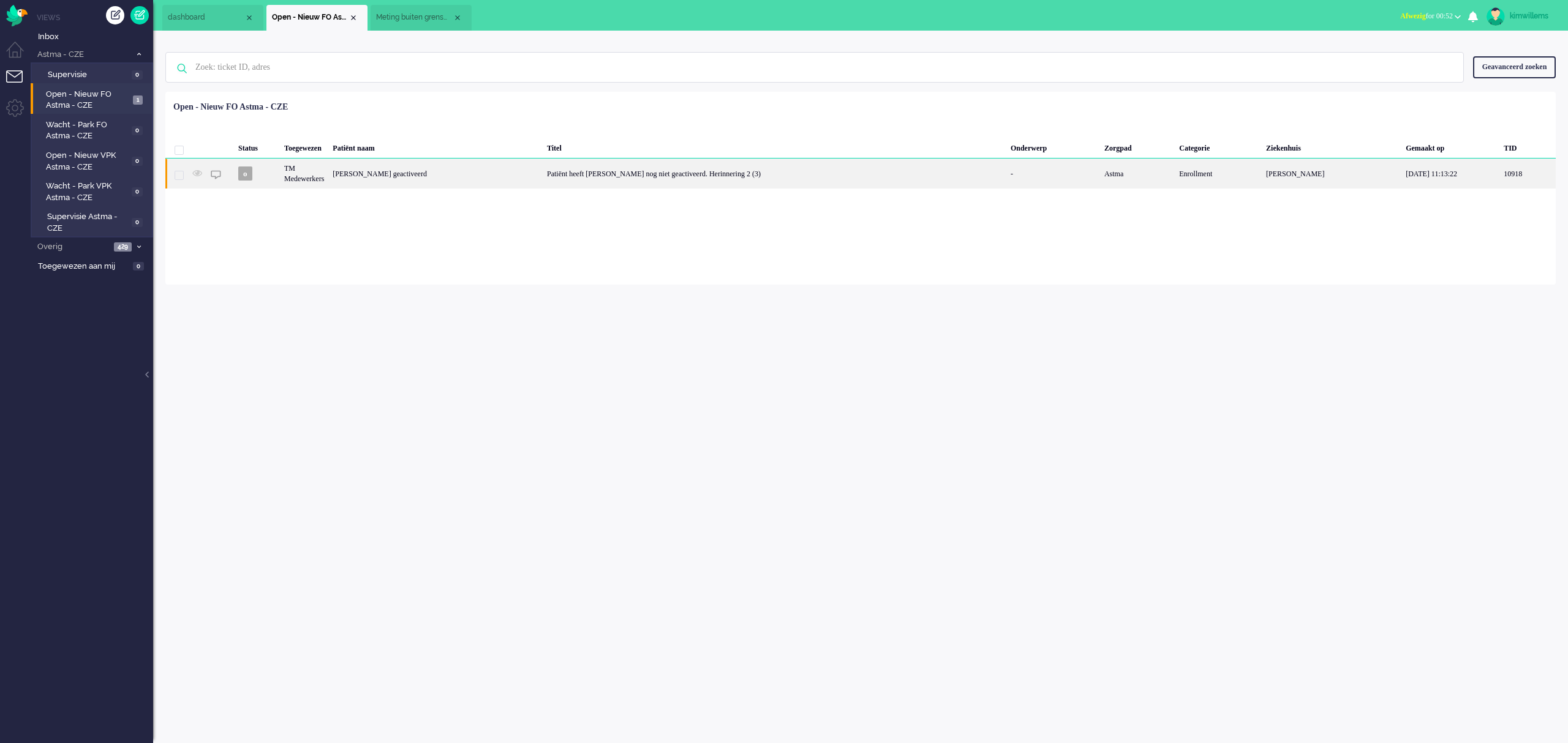
click at [388, 175] on div "[PERSON_NAME] geactiveerd" at bounding box center [435, 173] width 214 height 30
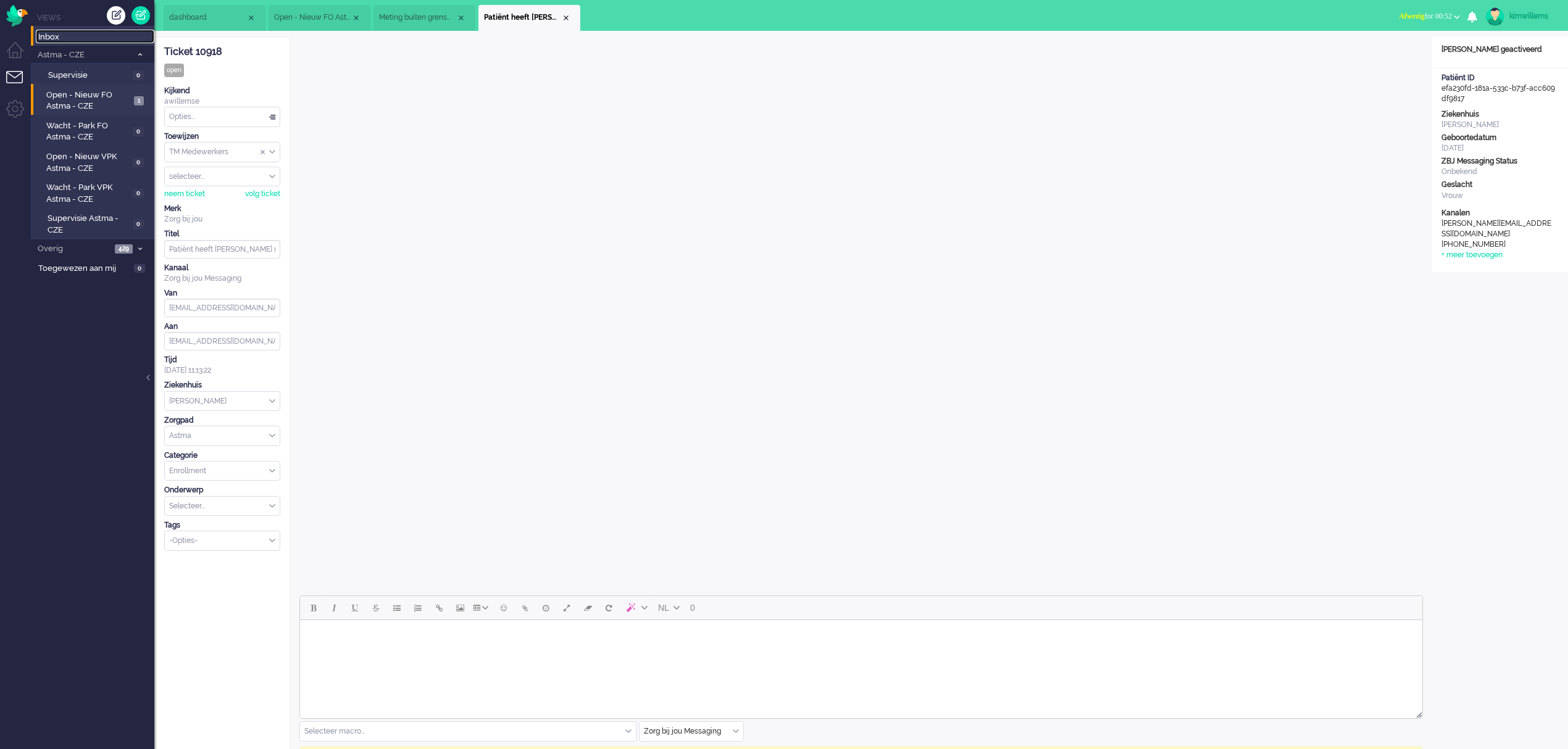
click at [58, 42] on span "Inbox" at bounding box center [96, 37] width 116 height 12
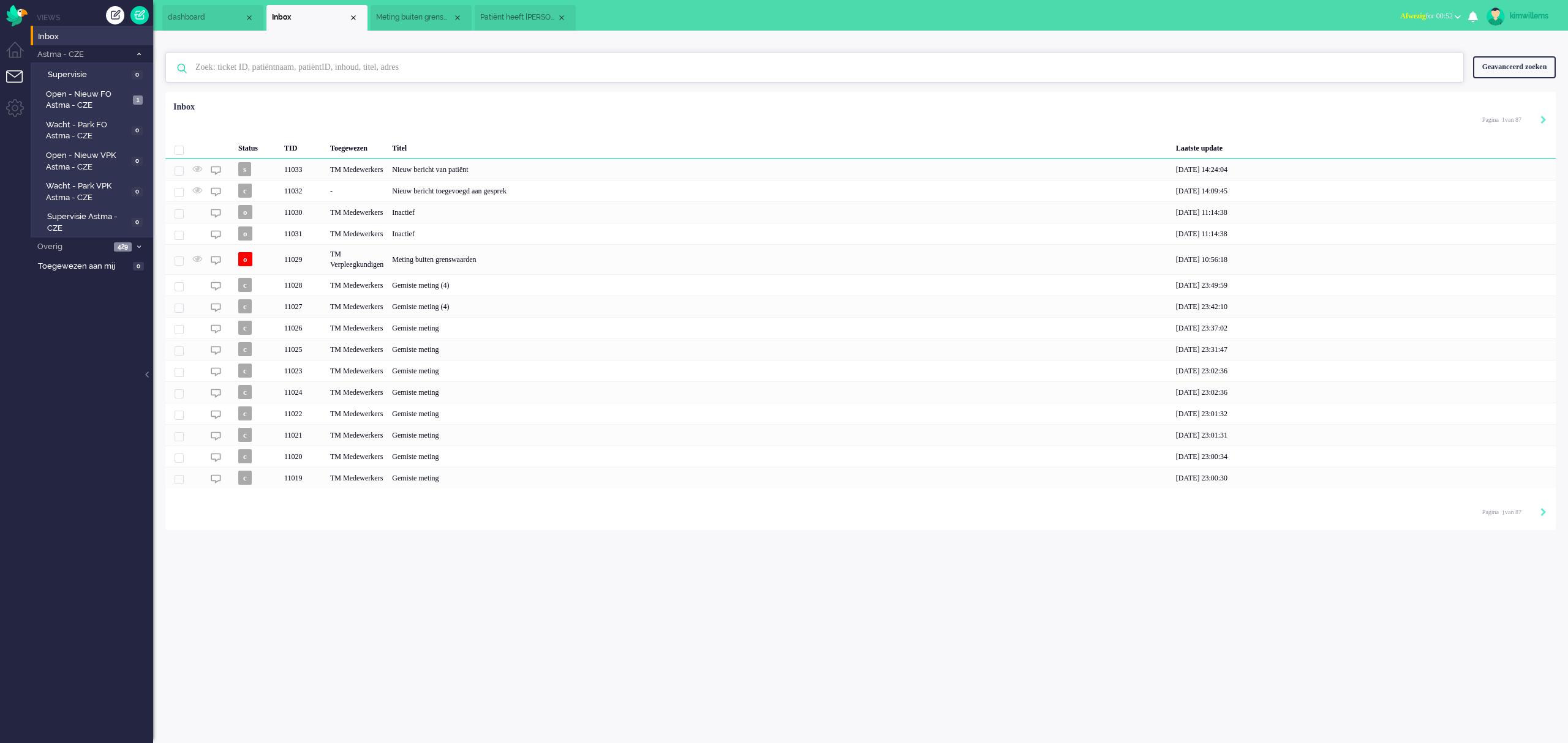
click at [316, 67] on input "text" at bounding box center [816, 67] width 1261 height 30
type input "gemiste [PERSON_NAME]"
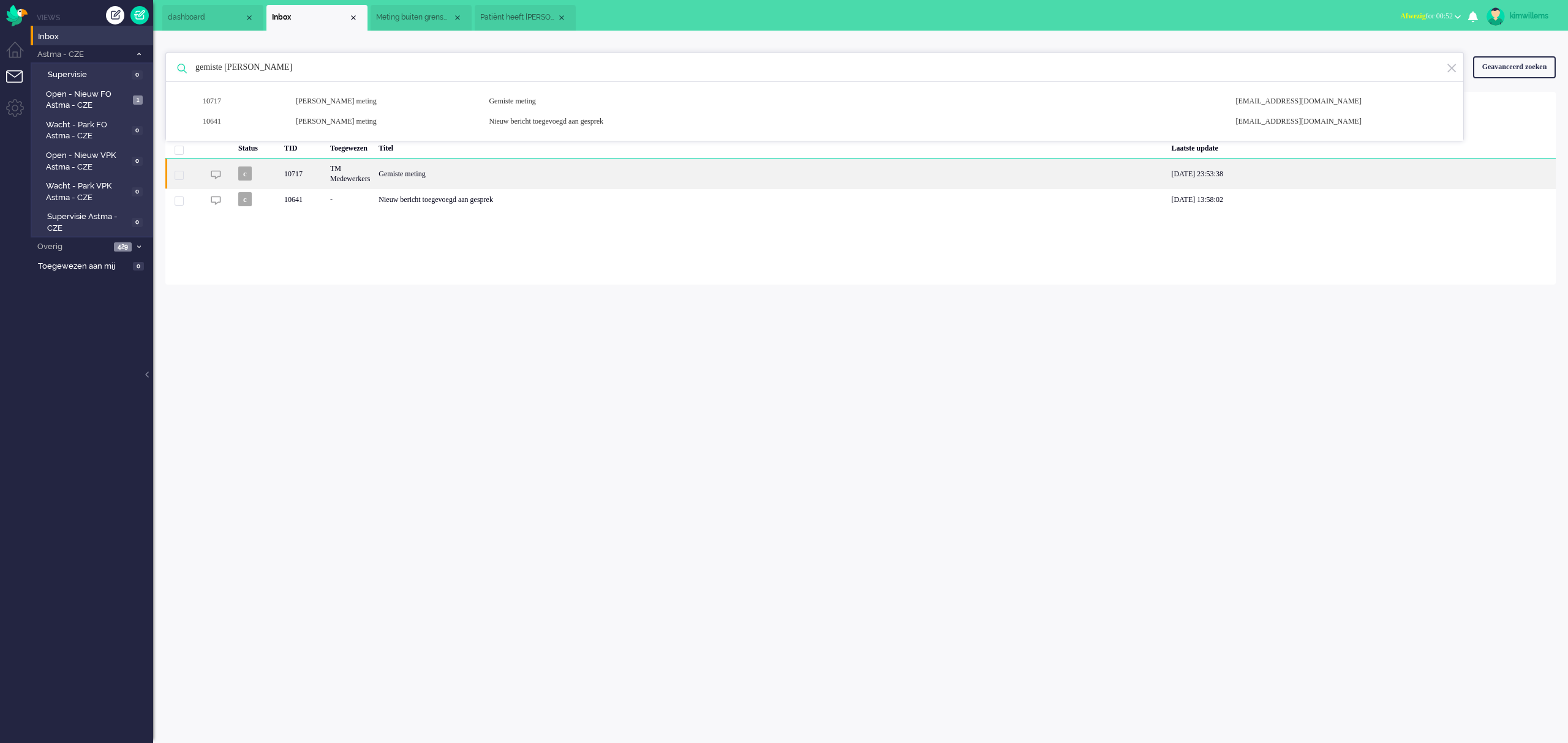
click at [462, 174] on div "Gemiste meting" at bounding box center [770, 173] width 793 height 30
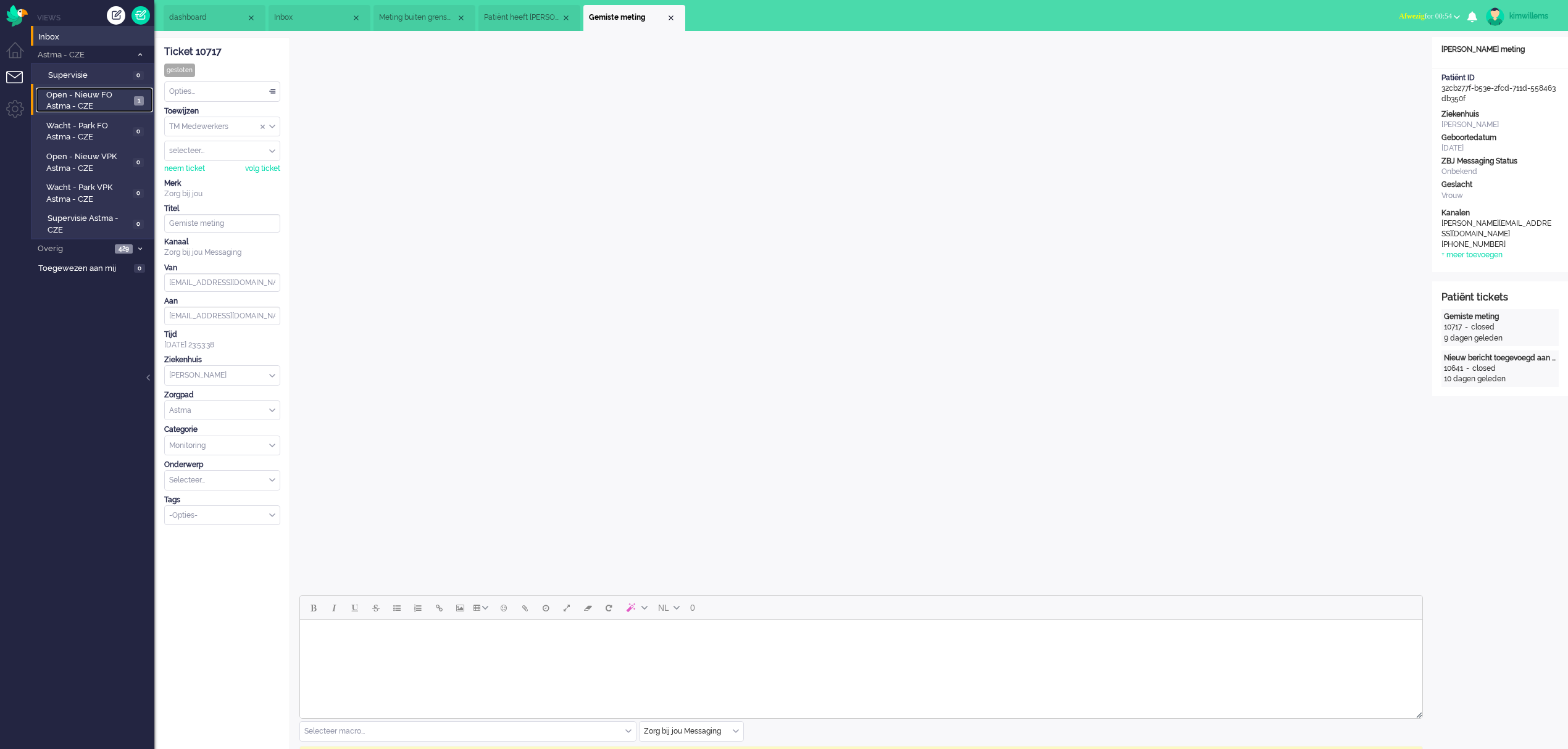
click at [89, 90] on span "Open - Nieuw FO Astma - CZE" at bounding box center [88, 101] width 84 height 23
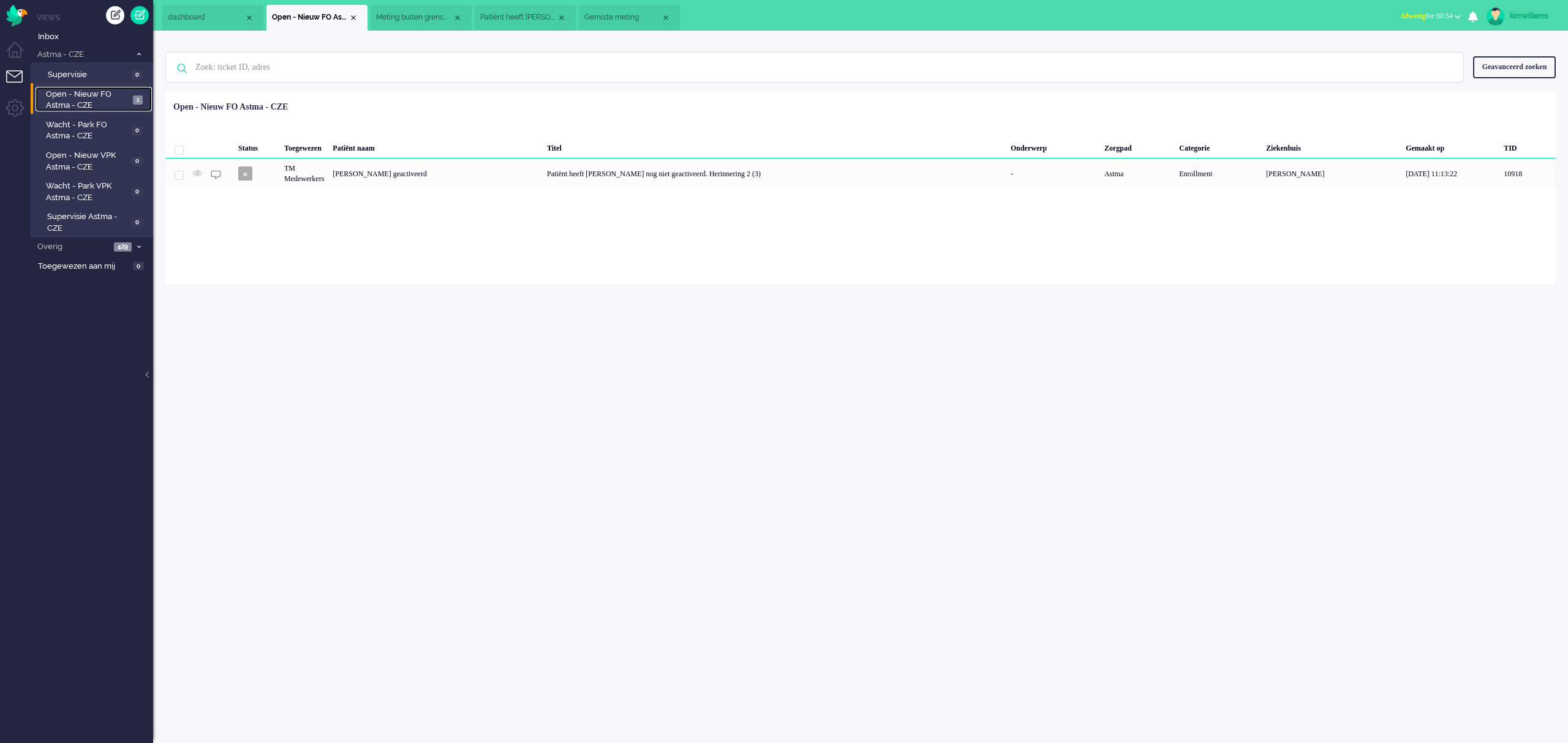
click at [417, 12] on span "Meting buiten grenswaarden" at bounding box center [414, 17] width 76 height 10
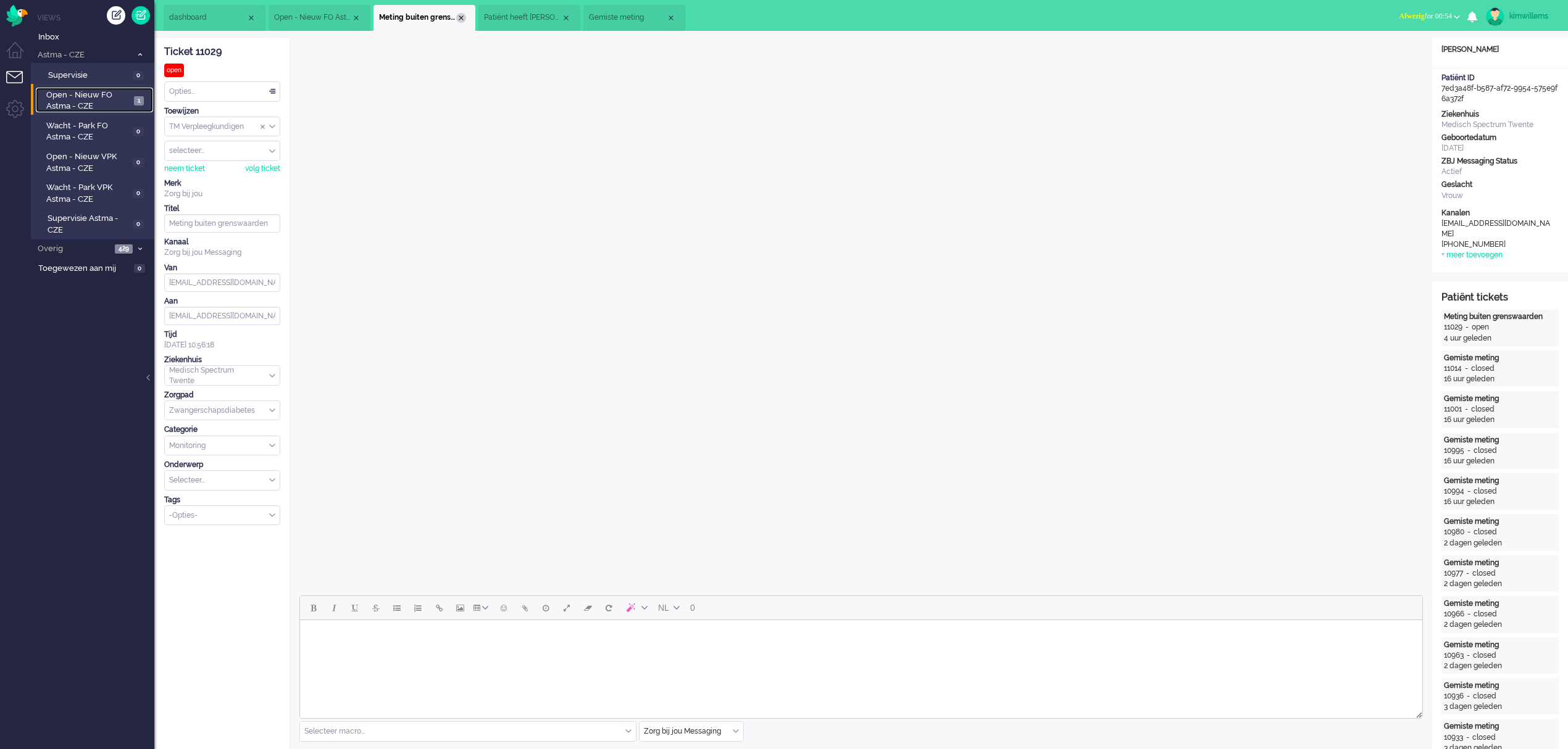
click at [461, 14] on div "Close tab" at bounding box center [461, 18] width 10 height 10
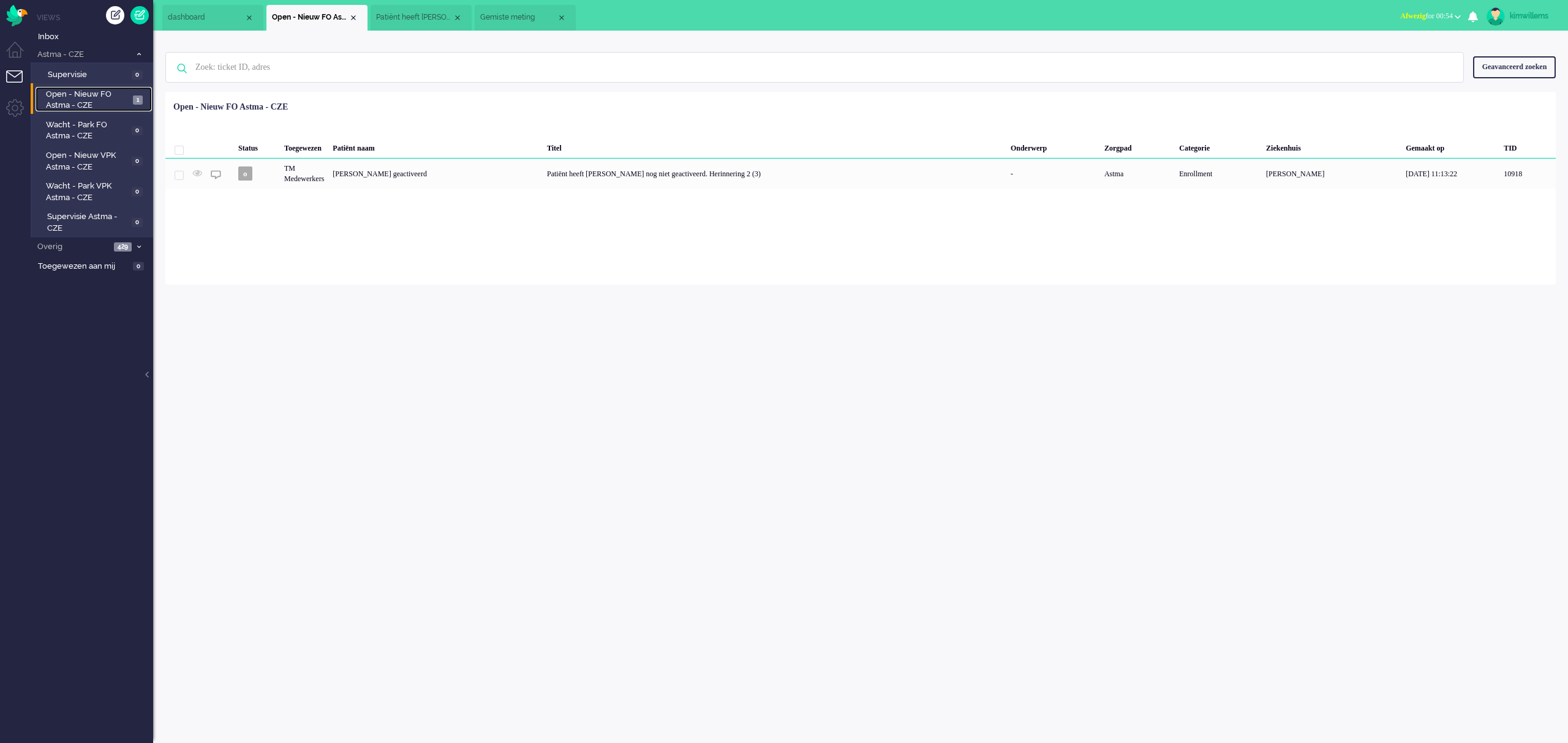
click at [422, 16] on span "Patiënt heeft [PERSON_NAME] nog niet geactiveerd. Herinnering 2 (3)" at bounding box center [414, 17] width 76 height 10
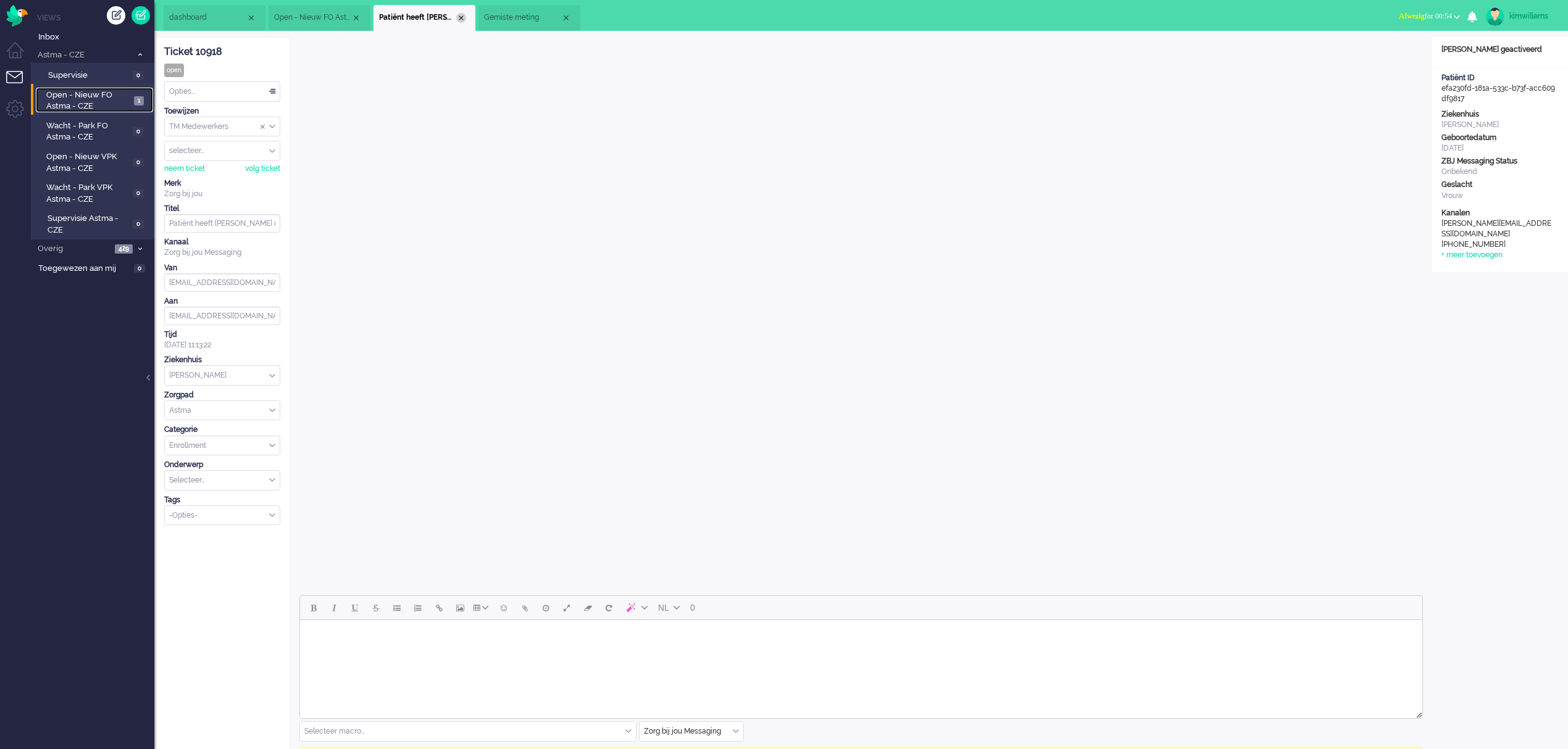
click at [462, 20] on div "Close tab" at bounding box center [461, 18] width 10 height 10
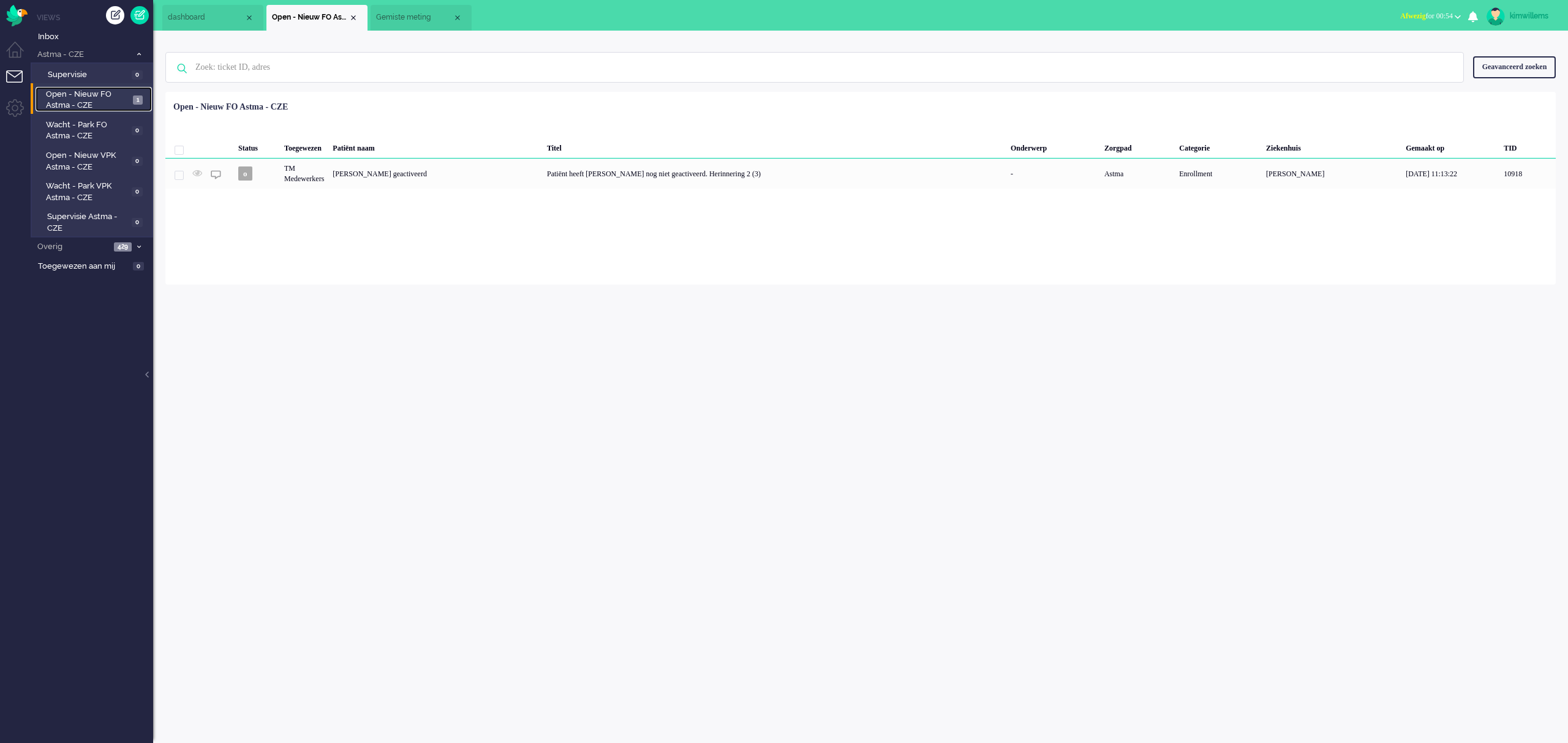
click at [400, 18] on span "Gemiste meting" at bounding box center [414, 17] width 76 height 10
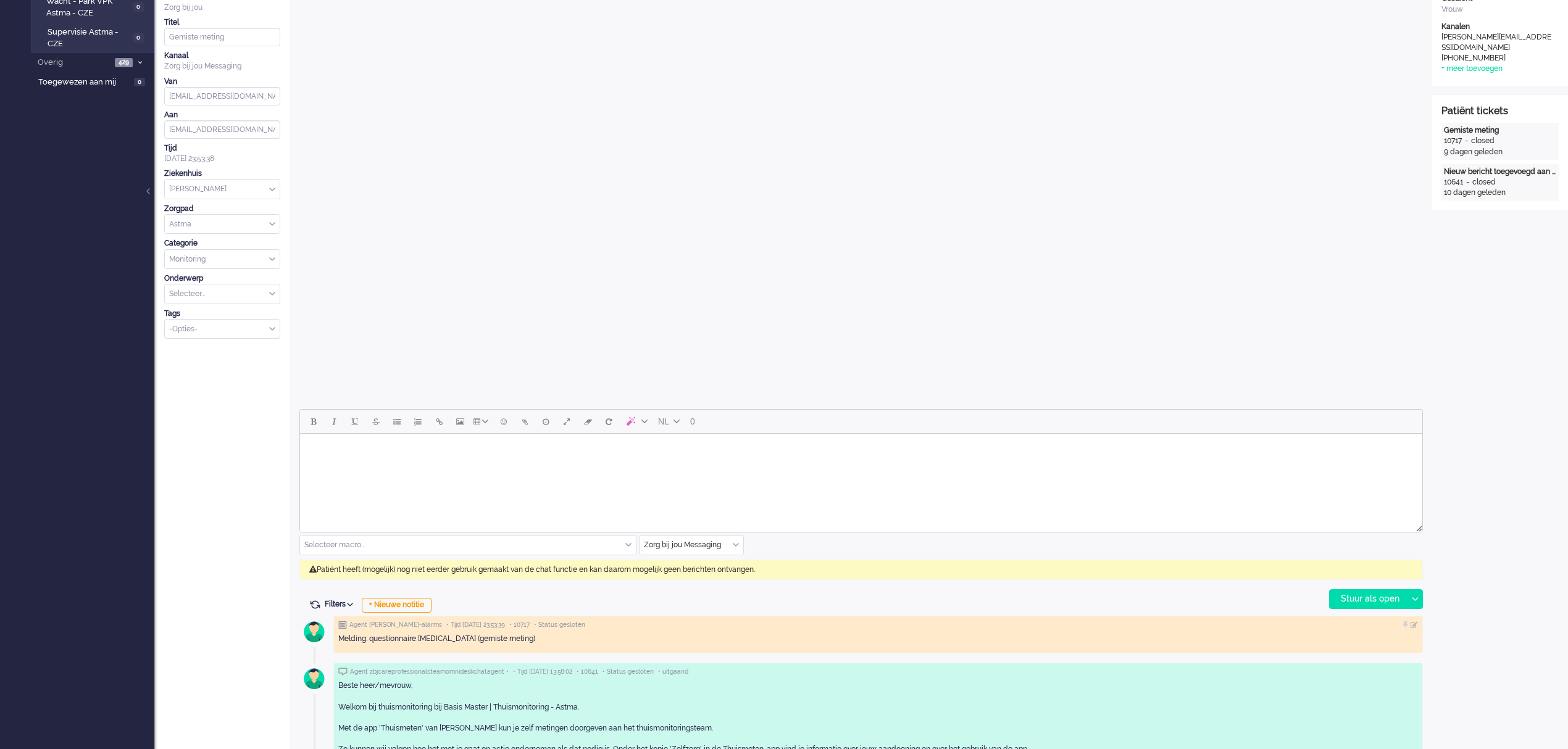
scroll to position [339, 0]
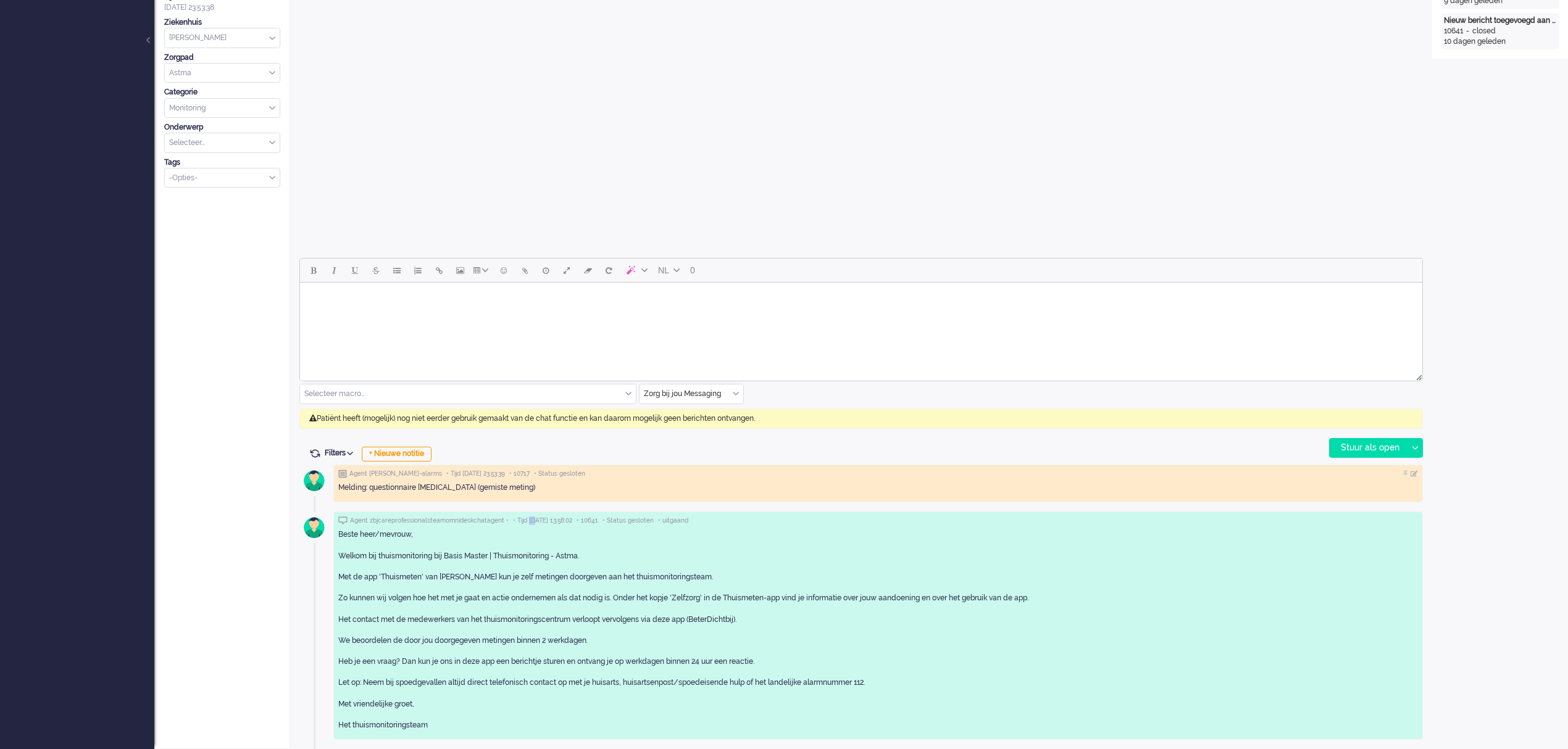
click at [532, 521] on span "• Tijd [DATE] 13:58:02" at bounding box center [542, 520] width 59 height 9
click at [874, 583] on div "Beste heer/mevrouw, Welkom bij thuismonitoring bij Basis Master | Thuismonitori…" at bounding box center [878, 630] width 1079 height 201
